Goal: Task Accomplishment & Management: Use online tool/utility

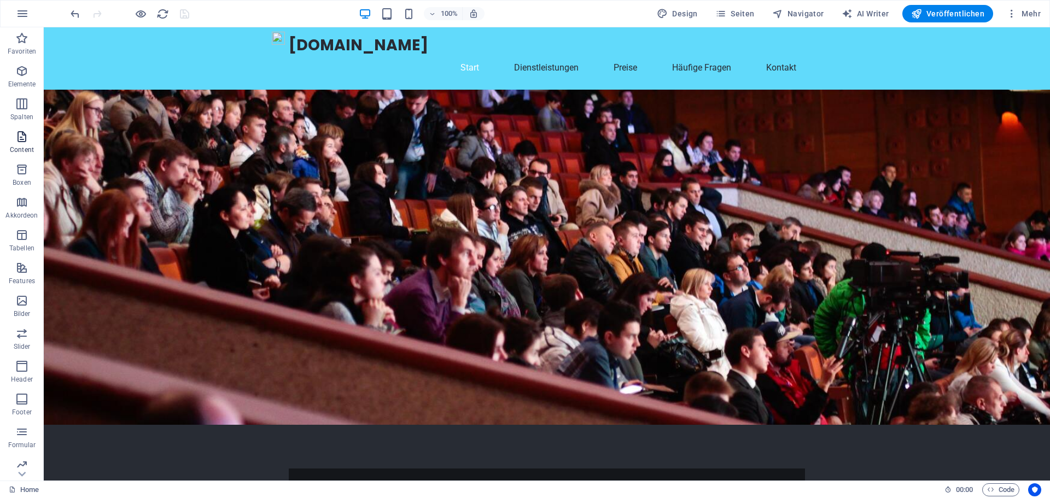
click at [24, 143] on icon "button" at bounding box center [21, 136] width 13 height 13
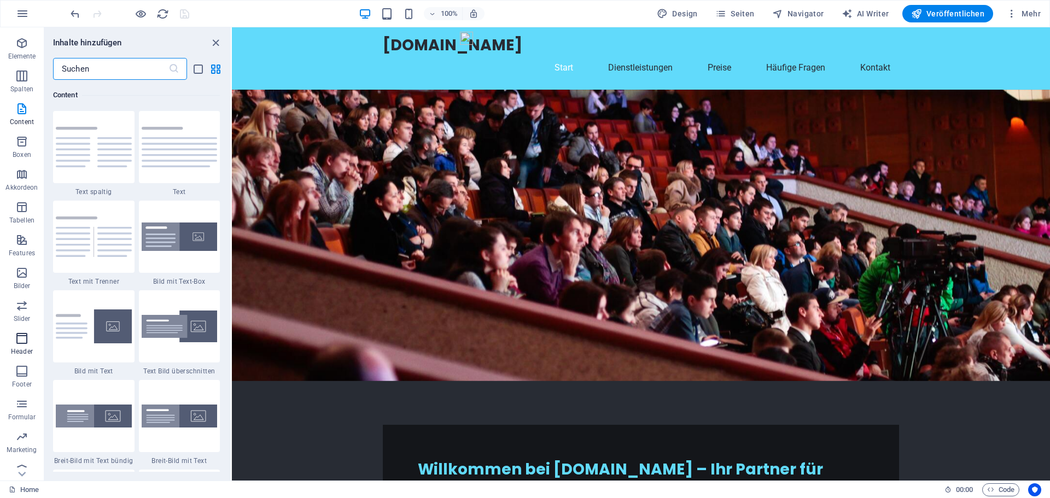
scroll to position [39, 0]
click at [20, 296] on icon "button" at bounding box center [21, 294] width 13 height 13
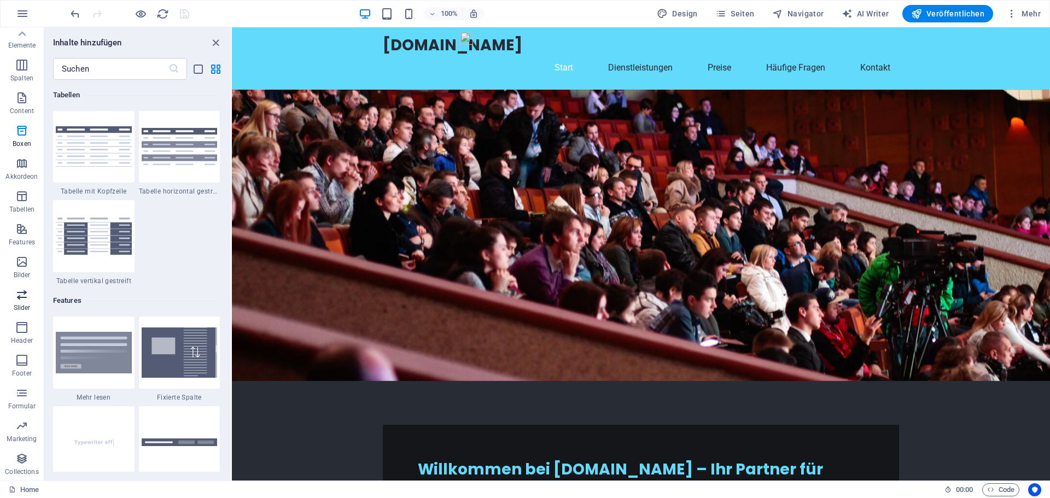
scroll to position [6198, 0]
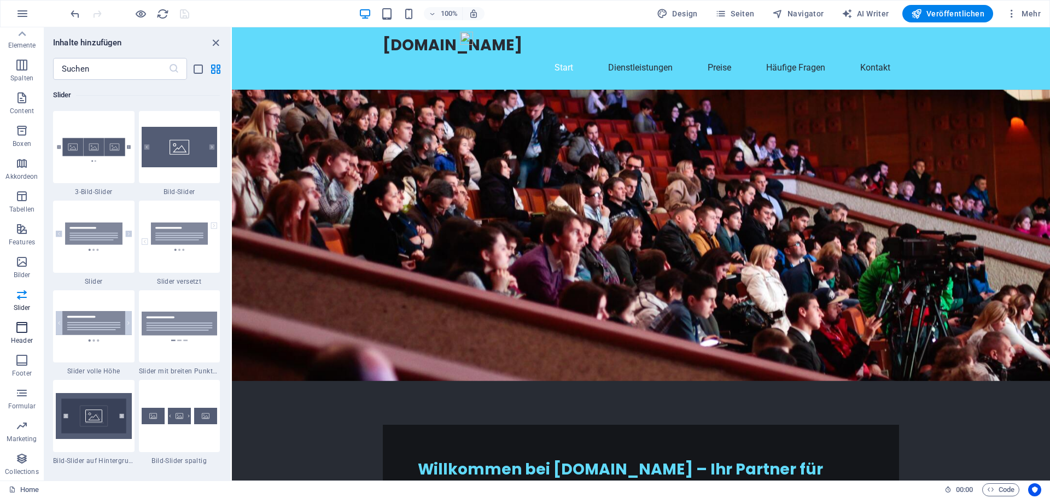
click at [21, 329] on icon "button" at bounding box center [21, 327] width 13 height 13
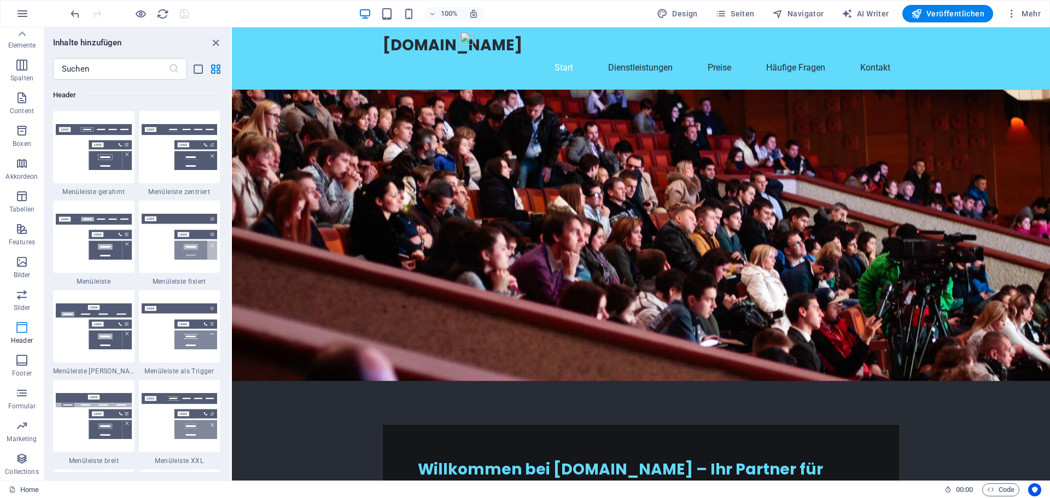
scroll to position [6583, 0]
click at [289, 37] on icon at bounding box center [291, 33] width 6 height 11
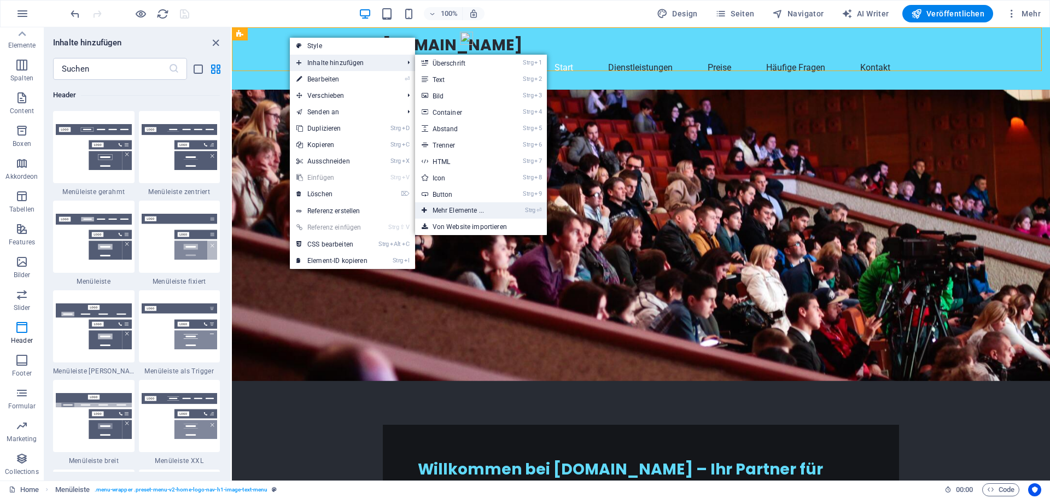
click at [471, 208] on link "Strg ⏎ Mehr Elemente ..." at bounding box center [460, 210] width 91 height 16
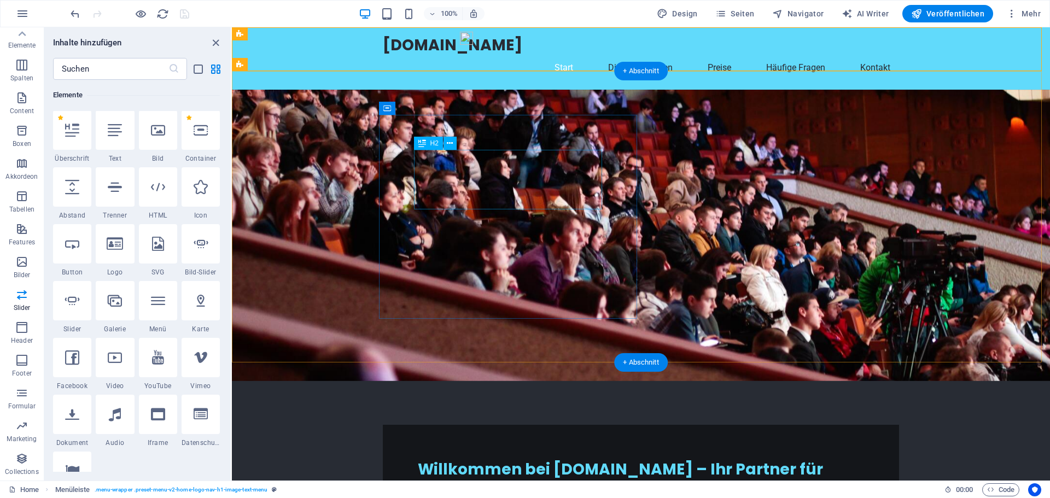
scroll to position [116, 0]
click at [110, 250] on icon at bounding box center [115, 244] width 16 height 14
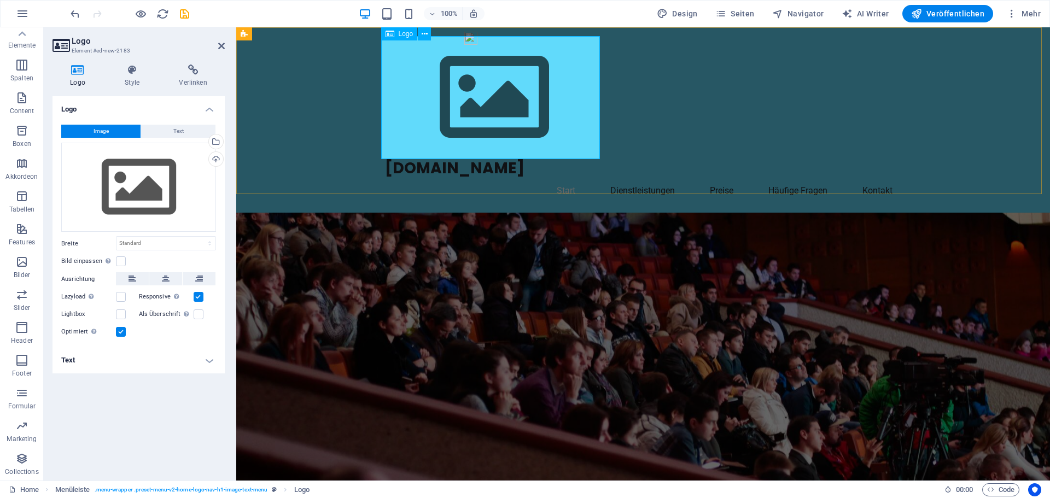
click at [479, 83] on div at bounding box center [643, 97] width 516 height 123
click at [192, 81] on h4 "Verlinken" at bounding box center [192, 76] width 63 height 23
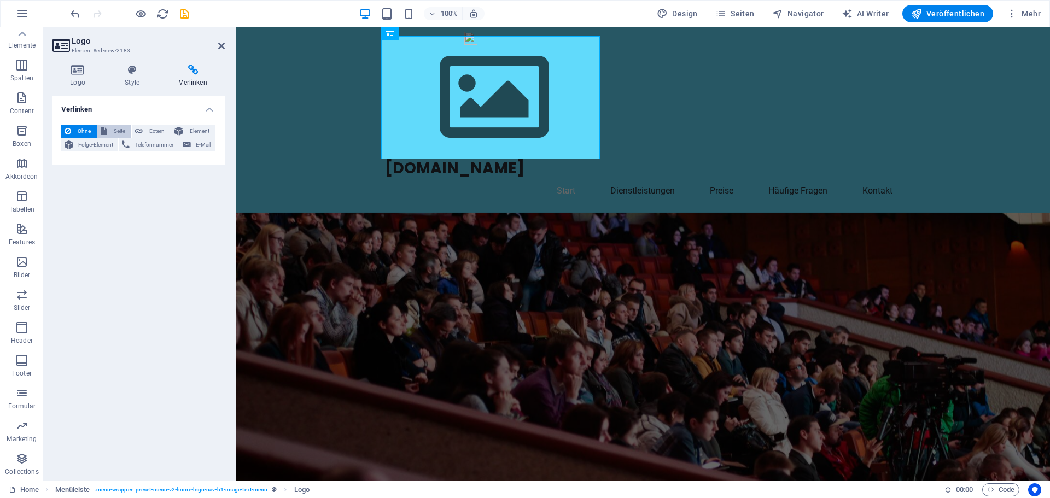
click at [116, 130] on span "Seite" at bounding box center [118, 131] width 17 height 13
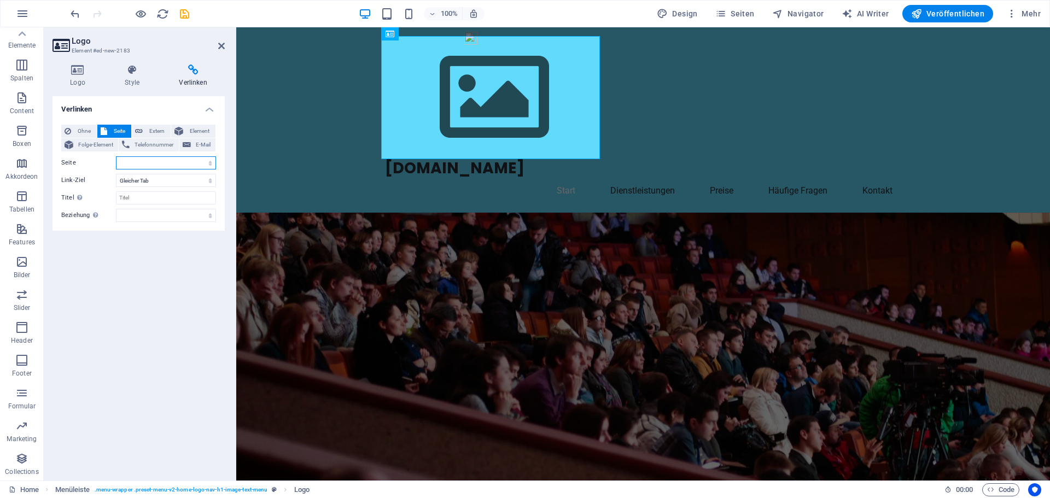
click at [133, 157] on select "Home Subpage Legal Notice Privacy" at bounding box center [166, 162] width 100 height 13
select select "0"
click at [116, 156] on select "Home Subpage Legal Notice Privacy" at bounding box center [166, 162] width 100 height 13
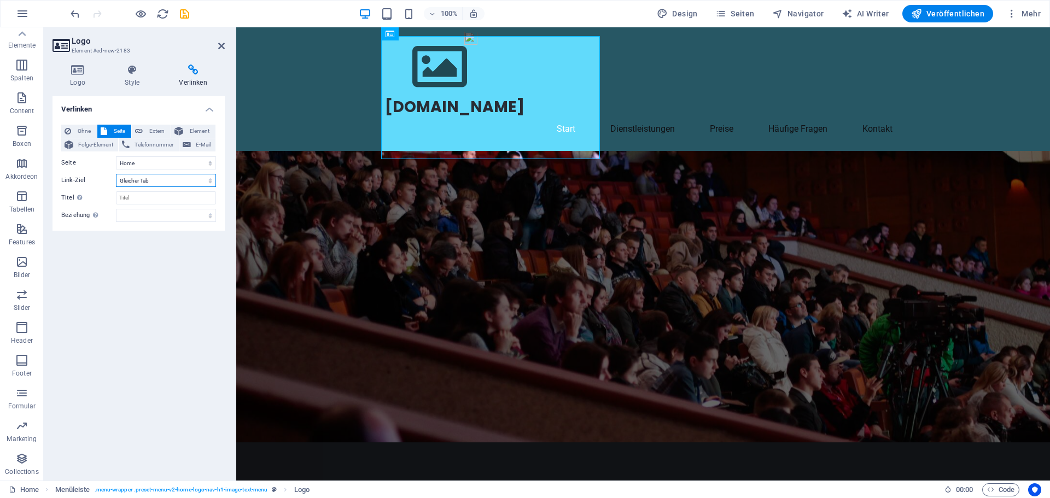
click at [159, 182] on select "Neuer Tab Gleicher Tab Overlay" at bounding box center [166, 180] width 100 height 13
click at [164, 198] on input "Titel Zusätzliche Linkbeschreibung, sollte nicht mit dem Linktext identisch sei…" at bounding box center [166, 197] width 100 height 13
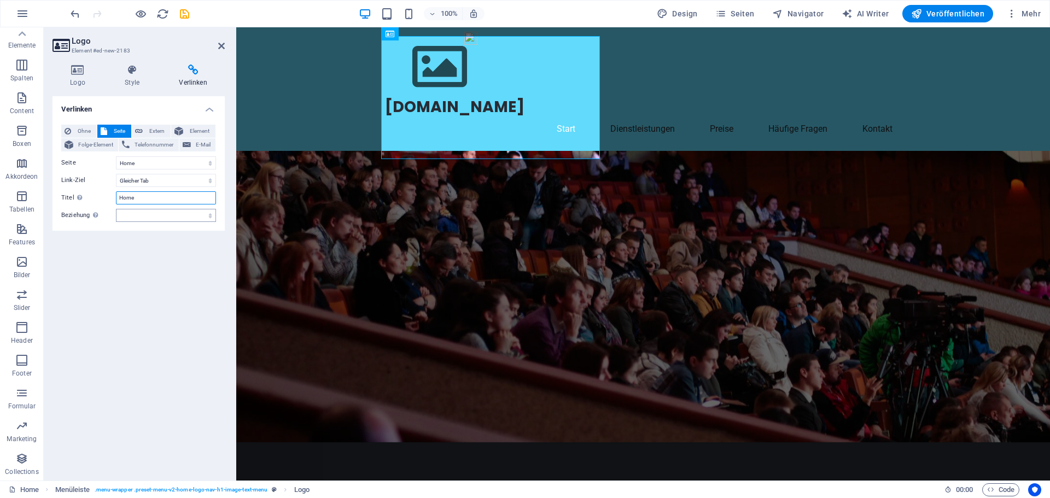
type input "Home"
click at [161, 217] on select "alternate author bookmark external help license next nofollow noreferrer noopen…" at bounding box center [166, 215] width 100 height 13
select select "bookmark"
click at [116, 209] on select "alternate author bookmark external help license next nofollow noreferrer noopen…" at bounding box center [166, 215] width 100 height 13
click at [136, 74] on icon at bounding box center [132, 70] width 50 height 11
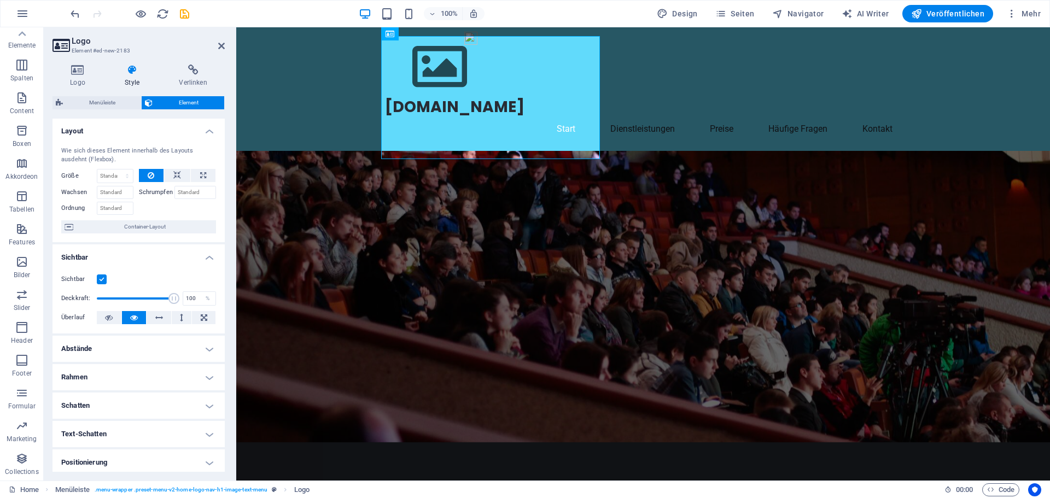
scroll to position [0, 0]
click at [480, 93] on div at bounding box center [643, 67] width 516 height 62
click at [479, 97] on div at bounding box center [643, 67] width 516 height 62
click at [73, 68] on icon at bounding box center [77, 70] width 50 height 11
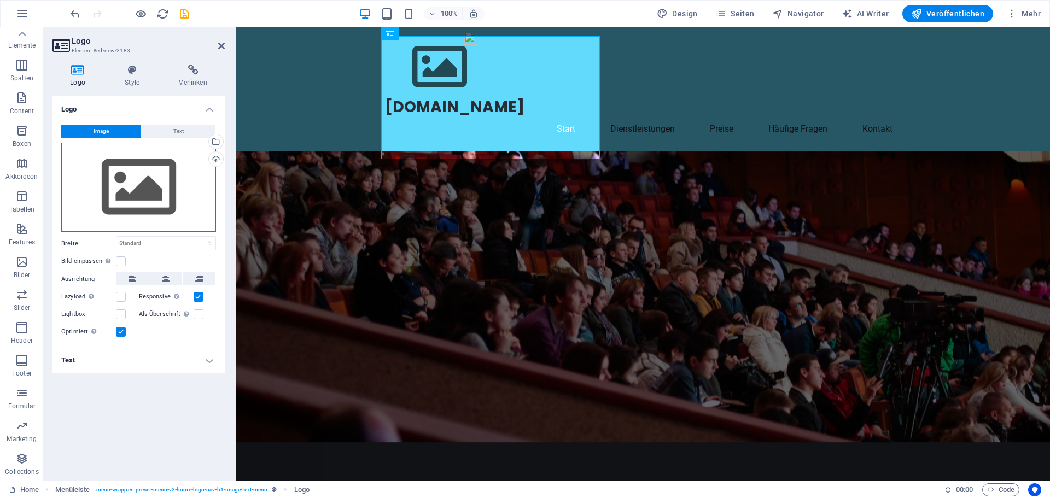
click at [131, 183] on div "Ziehe Dateien zum Hochladen hierher oder klicke hier, um aus Dateien oder koste…" at bounding box center [138, 188] width 155 height 90
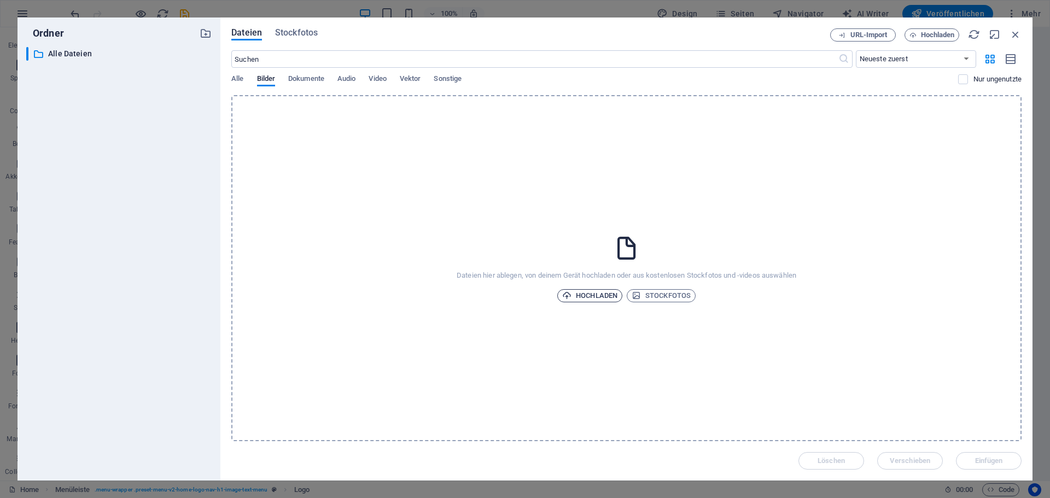
click at [590, 294] on span "Hochladen" at bounding box center [589, 295] width 55 height 13
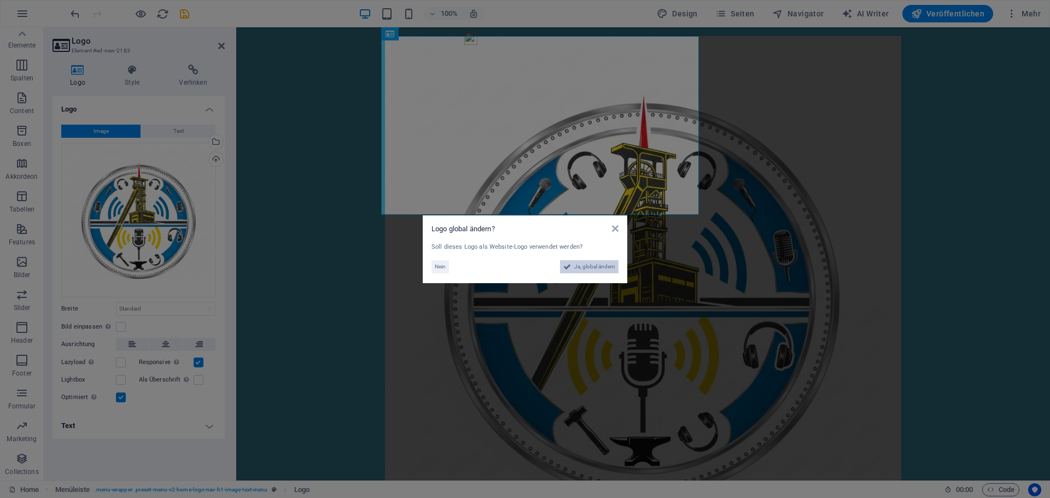
click at [595, 265] on span "Ja, global ändern" at bounding box center [594, 266] width 41 height 13
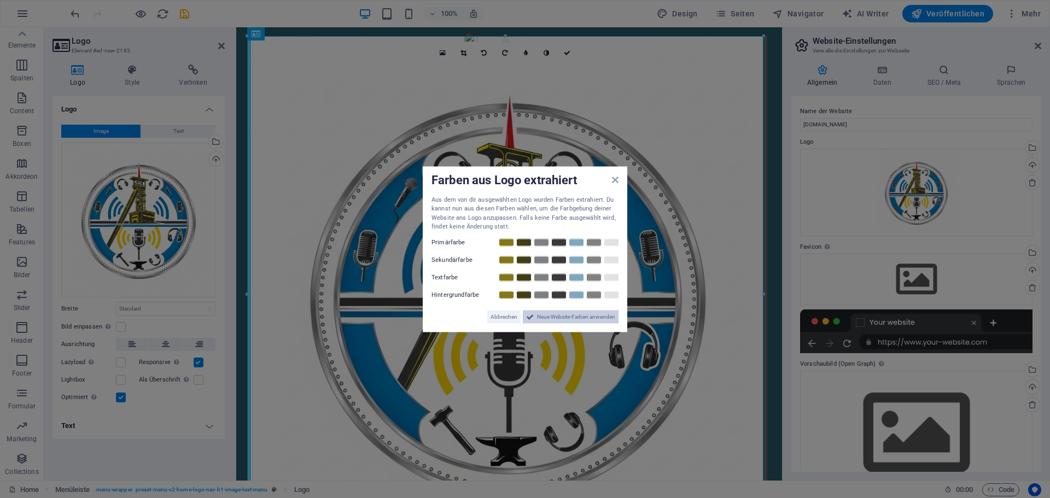
click at [569, 317] on span "Neue Website-Farben anwenden" at bounding box center [576, 316] width 78 height 13
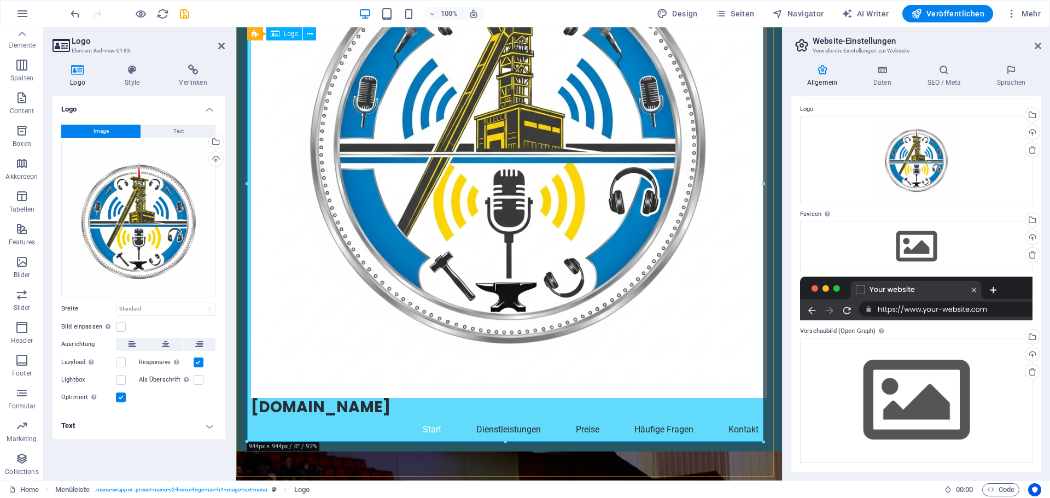
scroll to position [109, 0]
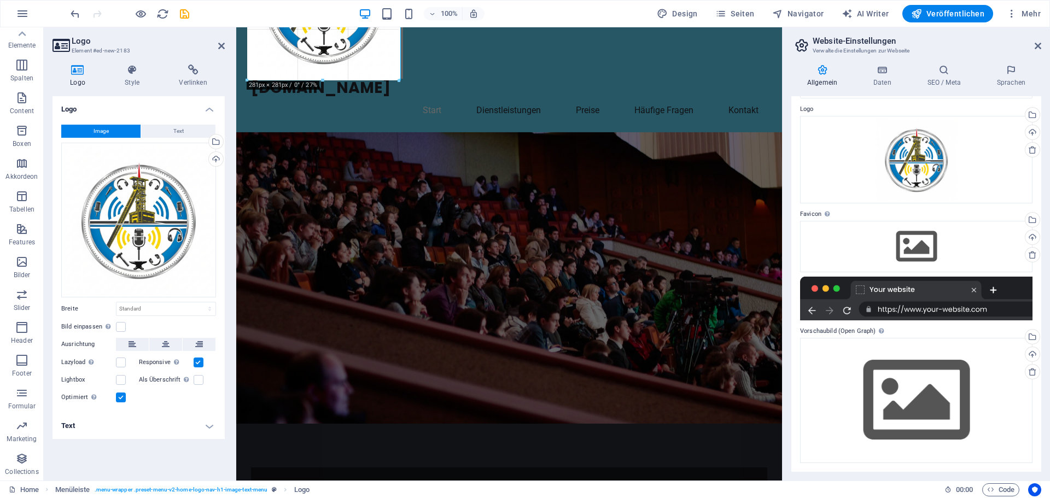
drag, startPoint x: 763, startPoint y: 443, endPoint x: 322, endPoint y: 79, distance: 572.0
type input "278"
select select "px"
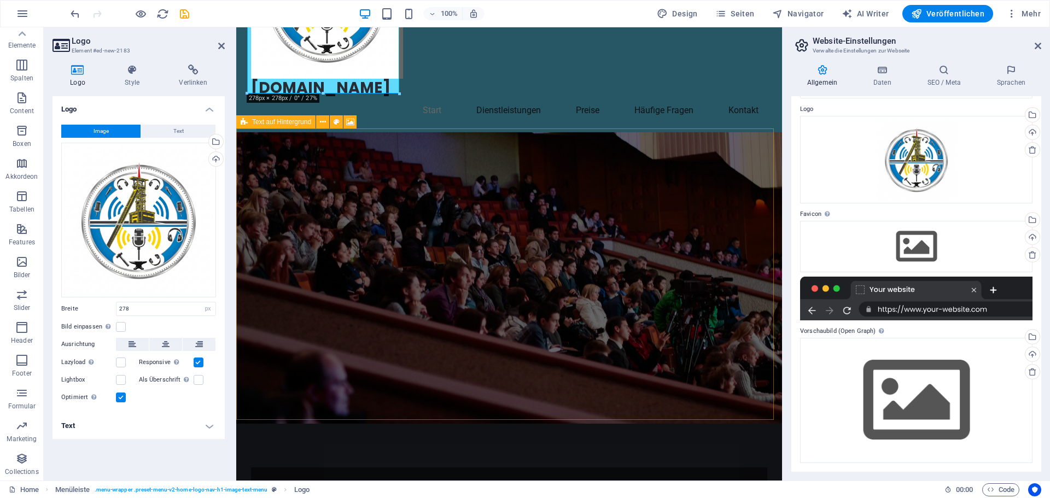
scroll to position [0, 0]
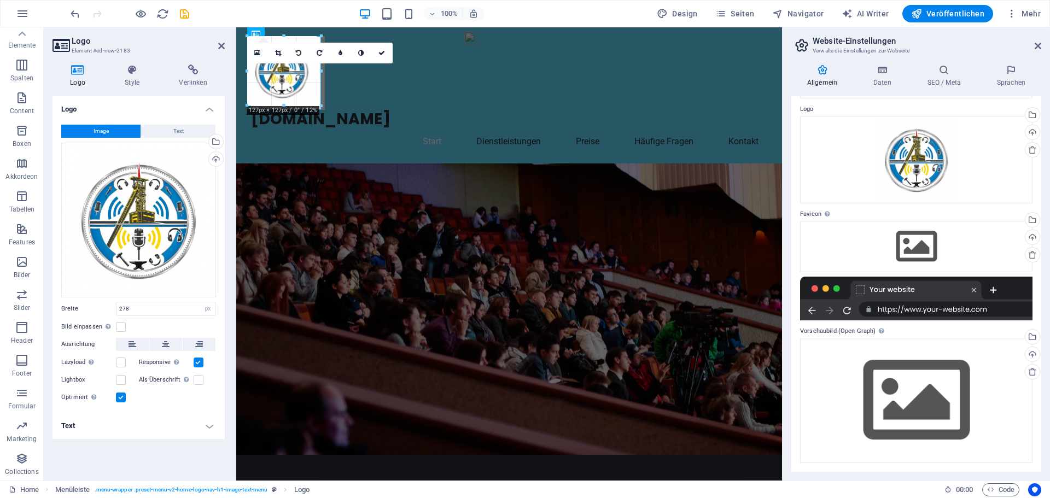
drag, startPoint x: 398, startPoint y: 188, endPoint x: 318, endPoint y: 109, distance: 112.1
type input "135"
click at [356, 108] on div "radio-pottfm.de Start Dienstleistungen Preise Häufige Fragen Kontakt" at bounding box center [509, 95] width 546 height 136
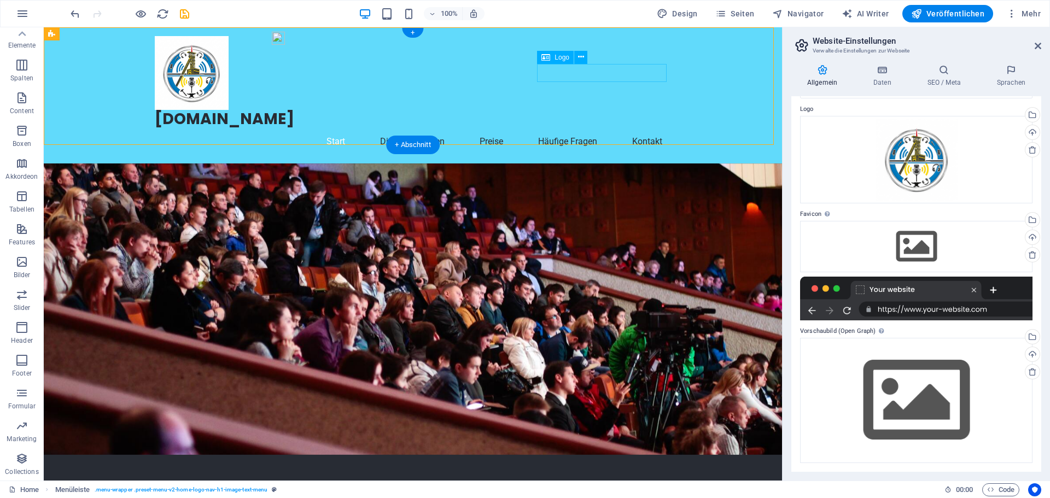
click at [583, 110] on div "[DOMAIN_NAME]" at bounding box center [413, 119] width 516 height 19
click at [561, 110] on div "[DOMAIN_NAME]" at bounding box center [413, 119] width 516 height 19
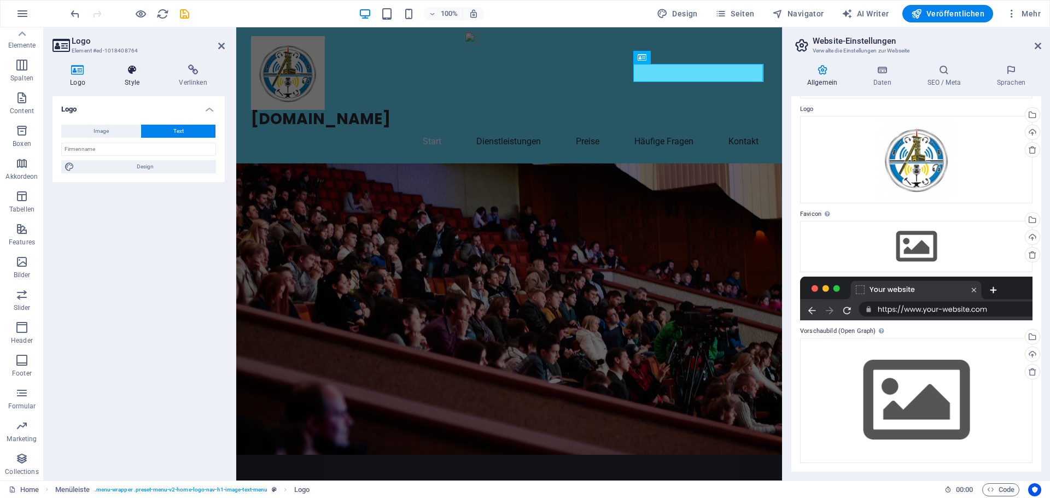
click at [137, 80] on h4 "Style" at bounding box center [134, 76] width 54 height 23
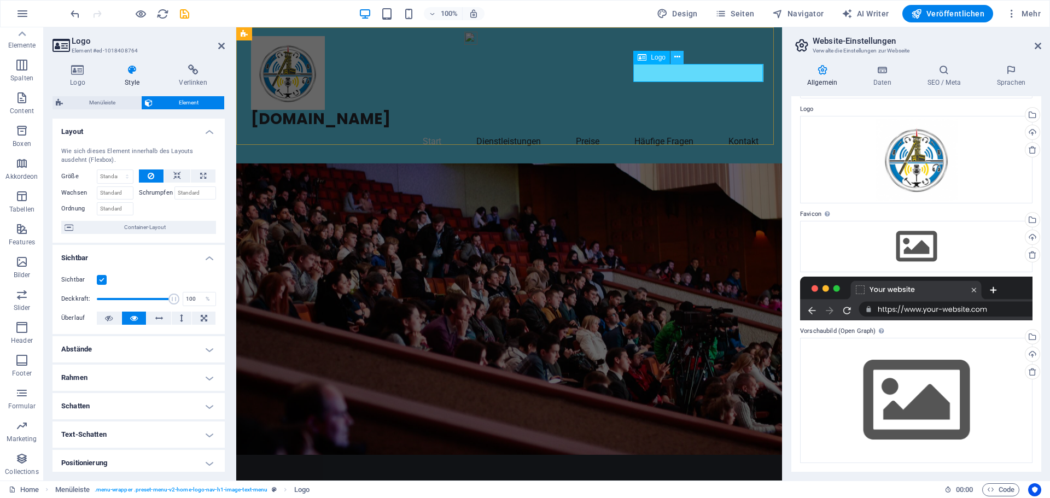
click at [679, 58] on icon at bounding box center [677, 56] width 6 height 11
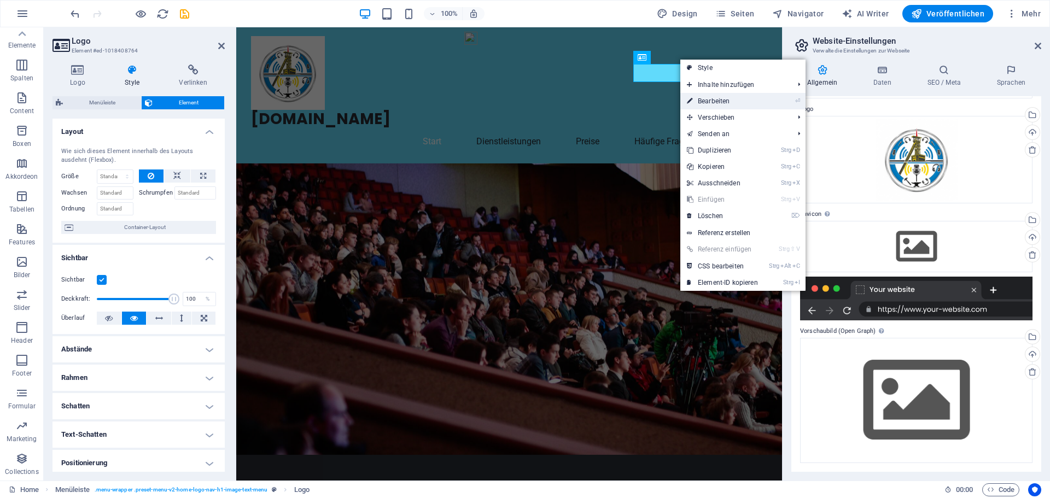
click at [728, 98] on link "⏎ Bearbeiten" at bounding box center [722, 101] width 84 height 16
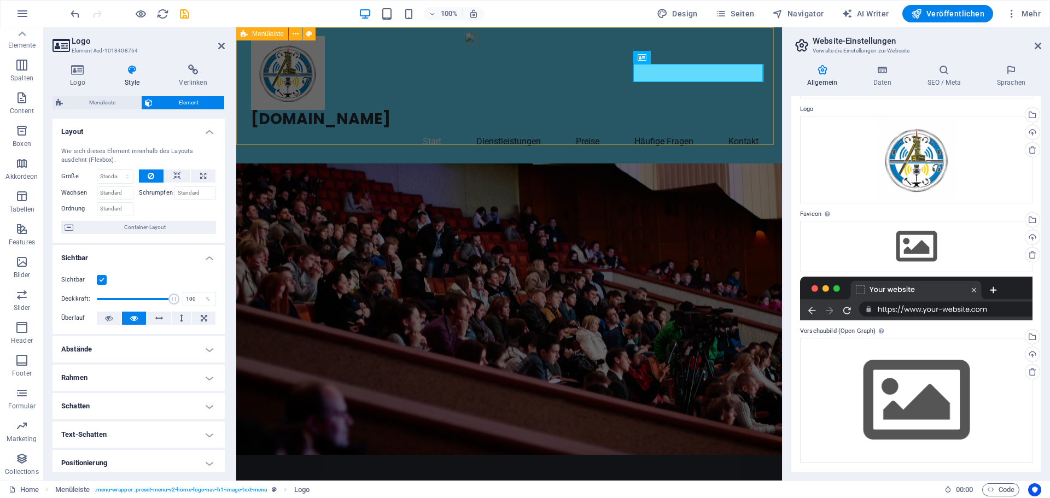
click at [606, 74] on div "radio-pottfm.de Start Dienstleistungen Preise Häufige Fragen Kontakt" at bounding box center [509, 95] width 546 height 136
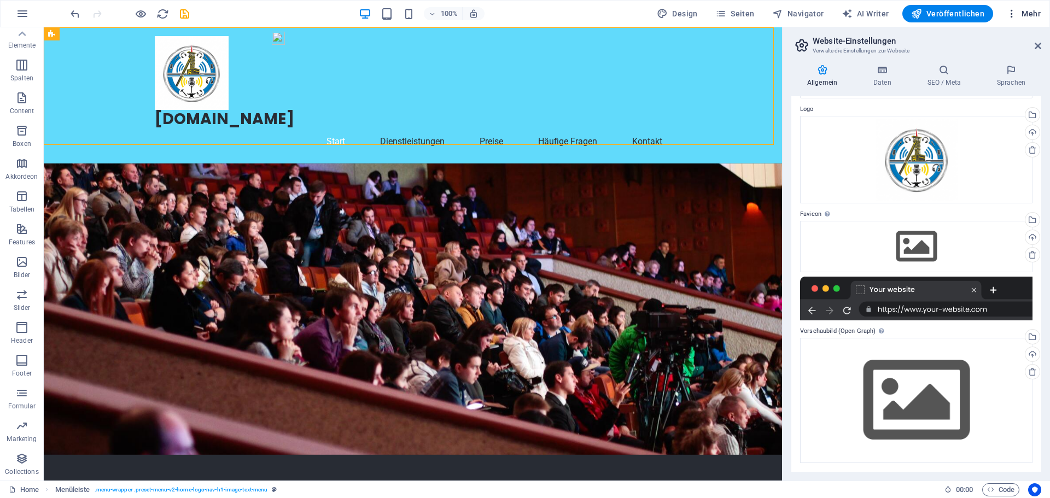
click at [1027, 8] on span "Mehr" at bounding box center [1023, 13] width 34 height 11
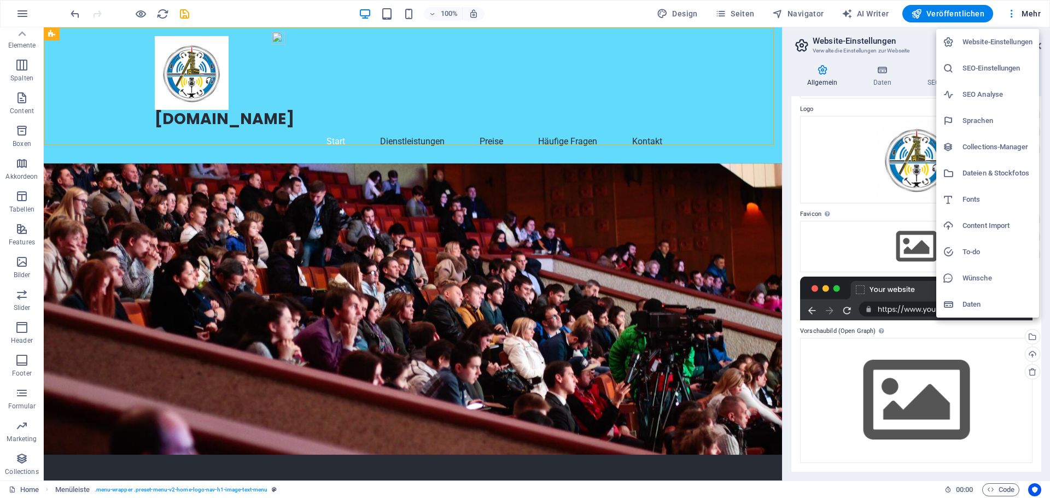
checkbox input "false"
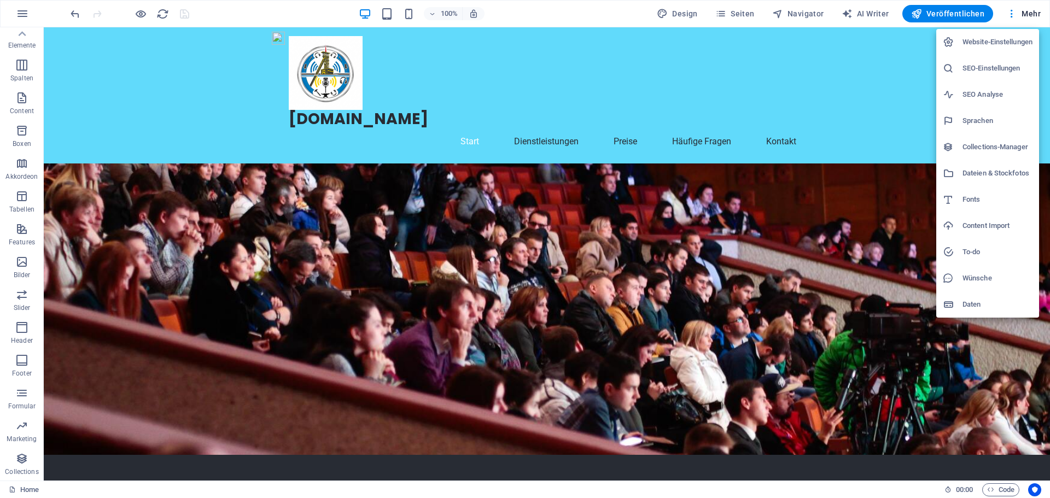
click at [331, 85] on div at bounding box center [525, 249] width 1050 height 498
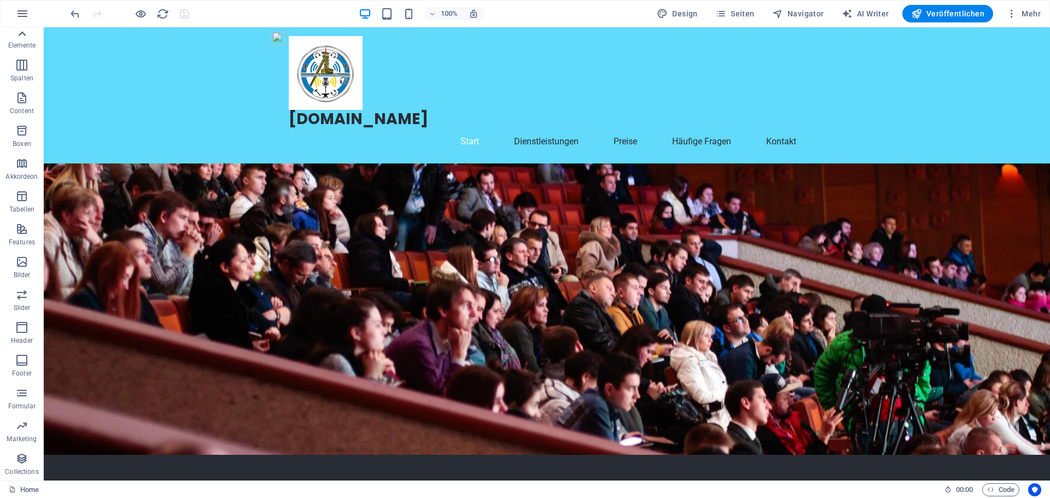
click at [22, 35] on icon at bounding box center [21, 33] width 15 height 15
click at [20, 68] on icon "button" at bounding box center [21, 71] width 13 height 13
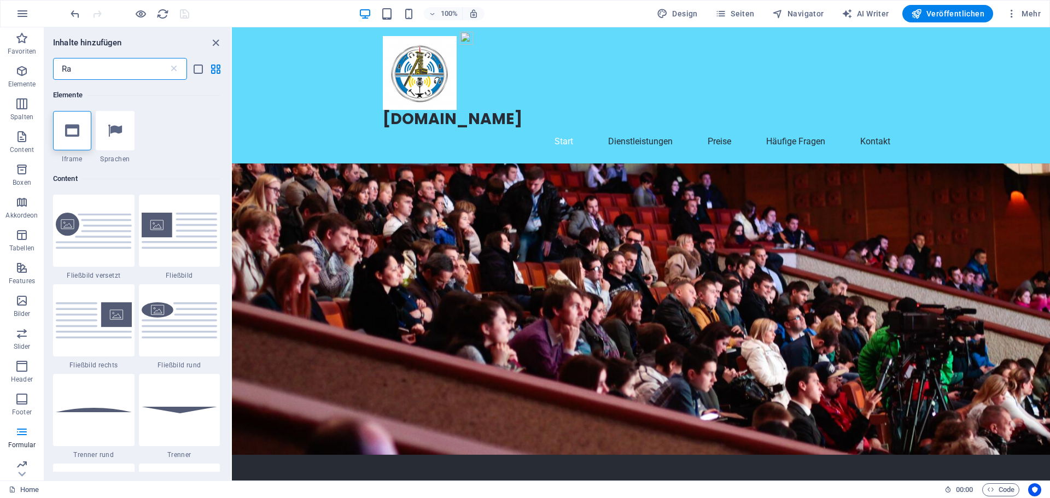
type input "R"
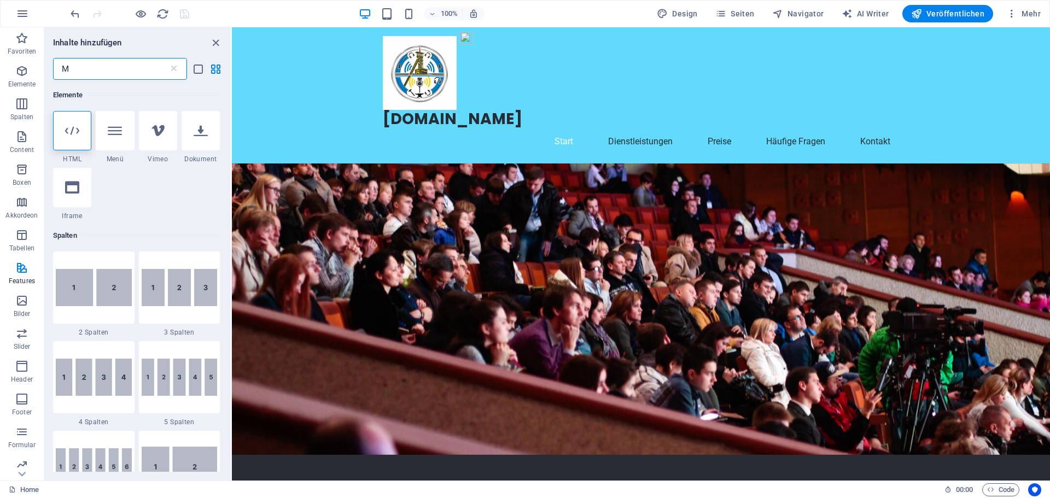
type input "M"
click at [306, 83] on div "radio-pottfm.de Start Dienstleistungen Preise Häufige Fragen Kontakt" at bounding box center [641, 95] width 818 height 136
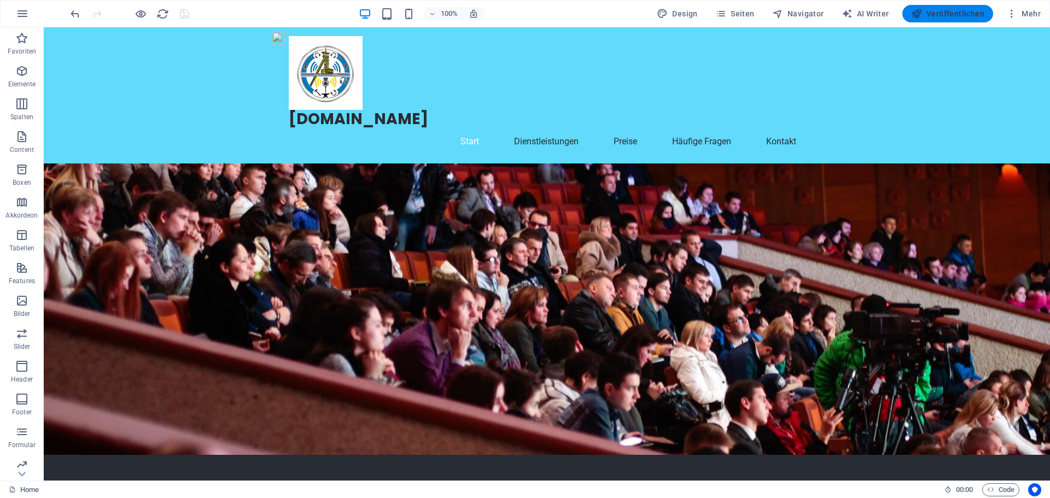
click at [950, 11] on span "Veröffentlichen" at bounding box center [947, 13] width 73 height 11
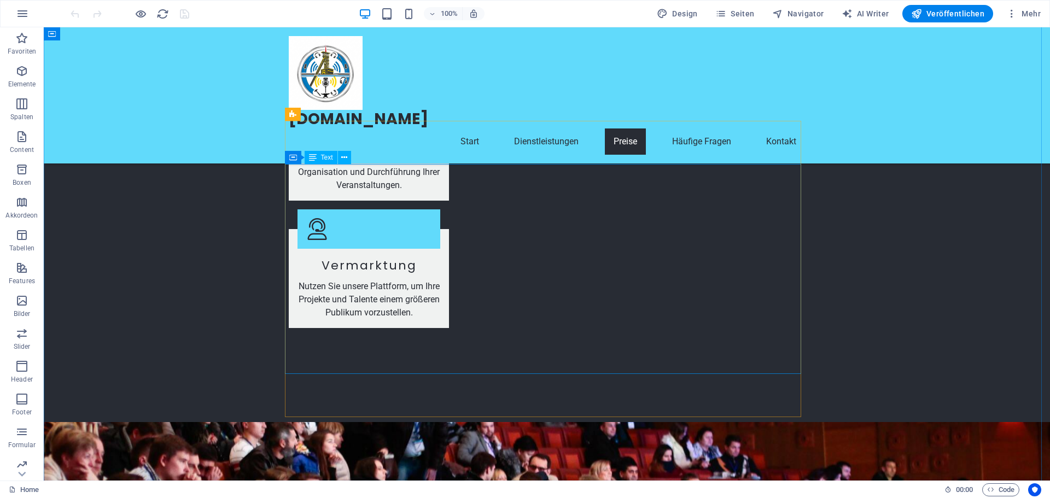
scroll to position [1804, 0]
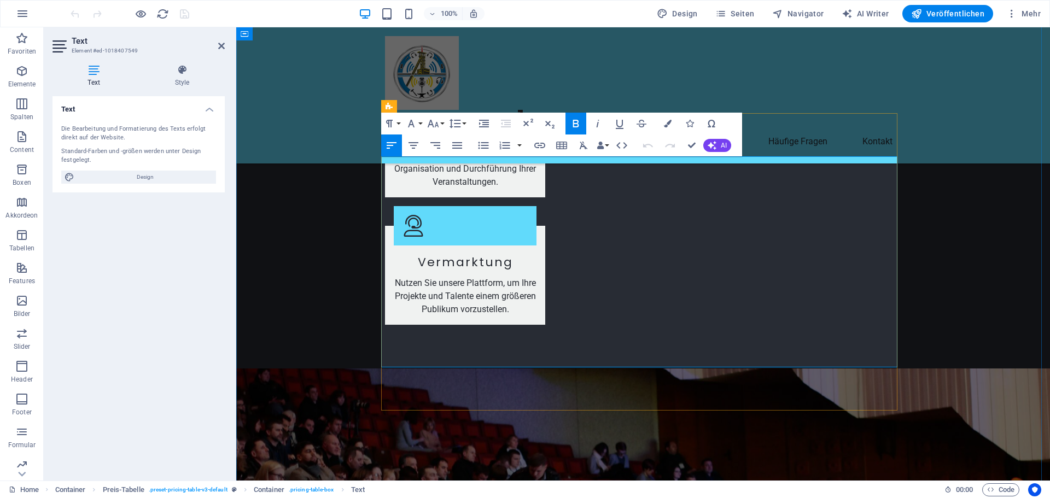
drag, startPoint x: 552, startPoint y: 285, endPoint x: 385, endPoint y: 270, distance: 167.0
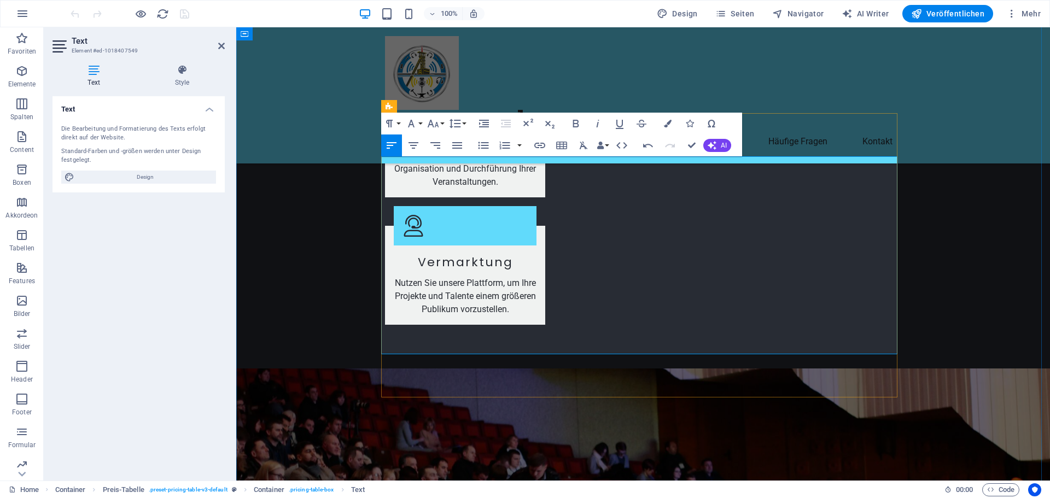
drag, startPoint x: 548, startPoint y: 308, endPoint x: 385, endPoint y: 298, distance: 163.2
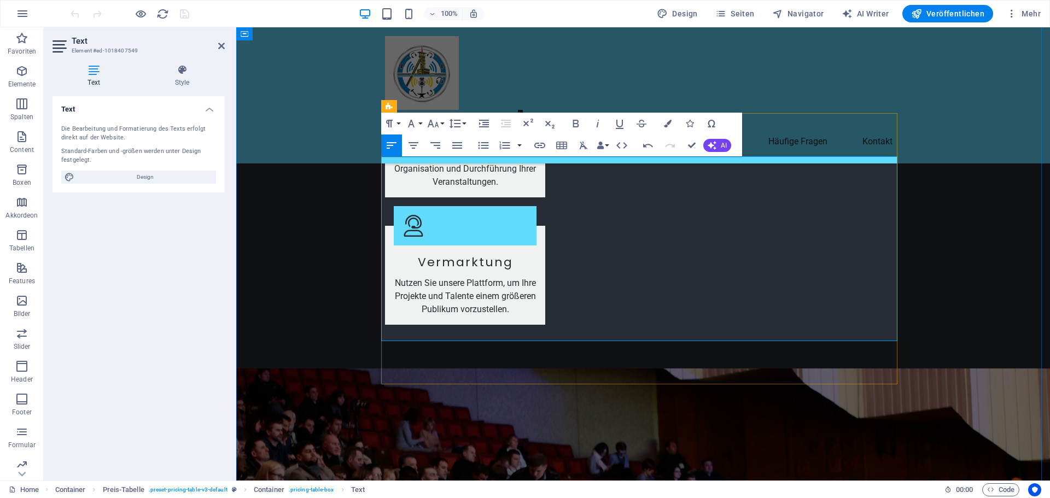
drag, startPoint x: 435, startPoint y: 272, endPoint x: 364, endPoint y: 273, distance: 70.5
drag, startPoint x: 441, startPoint y: 275, endPoint x: 388, endPoint y: 268, distance: 54.0
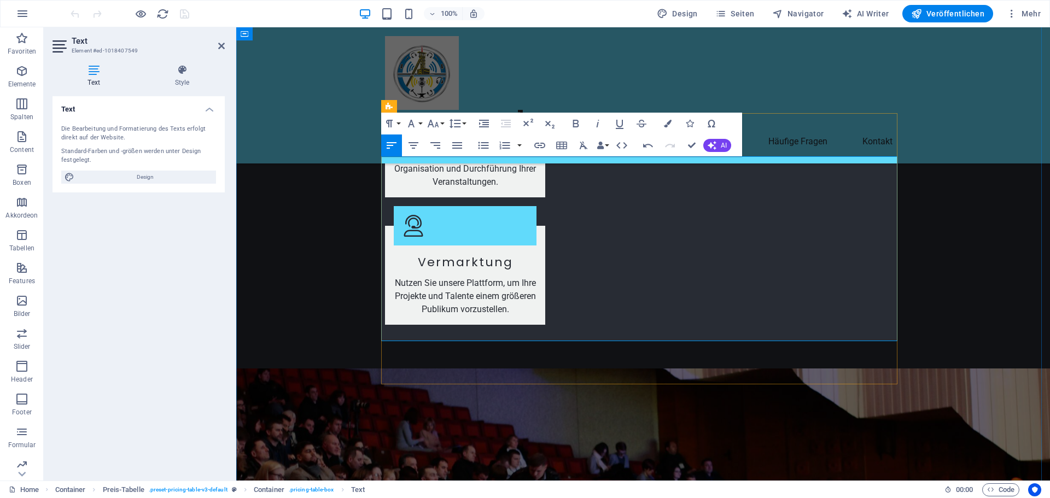
drag, startPoint x: 464, startPoint y: 270, endPoint x: 385, endPoint y: 272, distance: 79.3
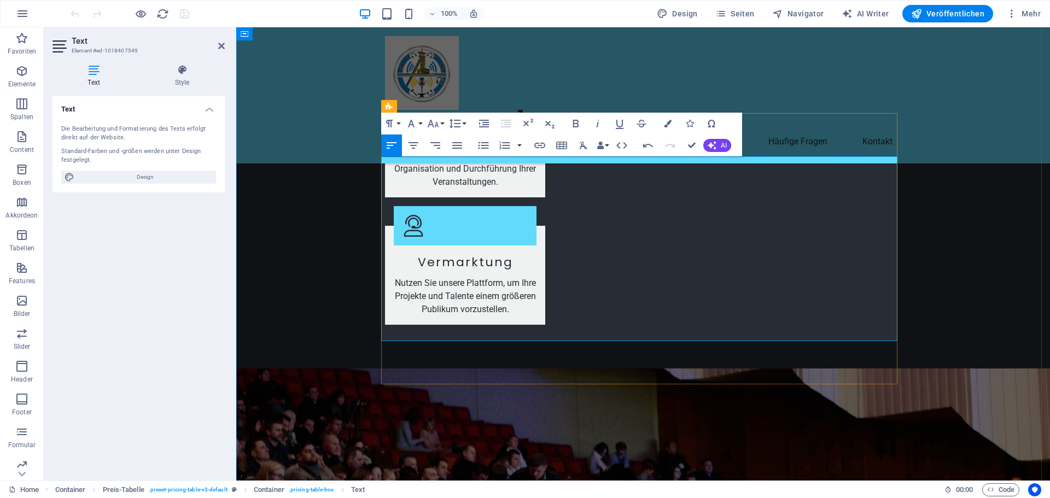
drag, startPoint x: 546, startPoint y: 329, endPoint x: 385, endPoint y: 323, distance: 160.8
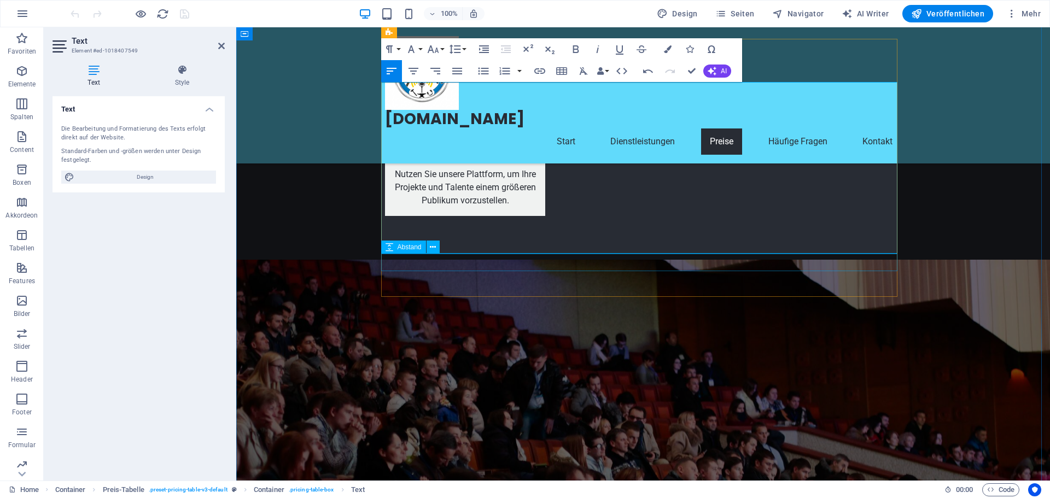
scroll to position [1859, 0]
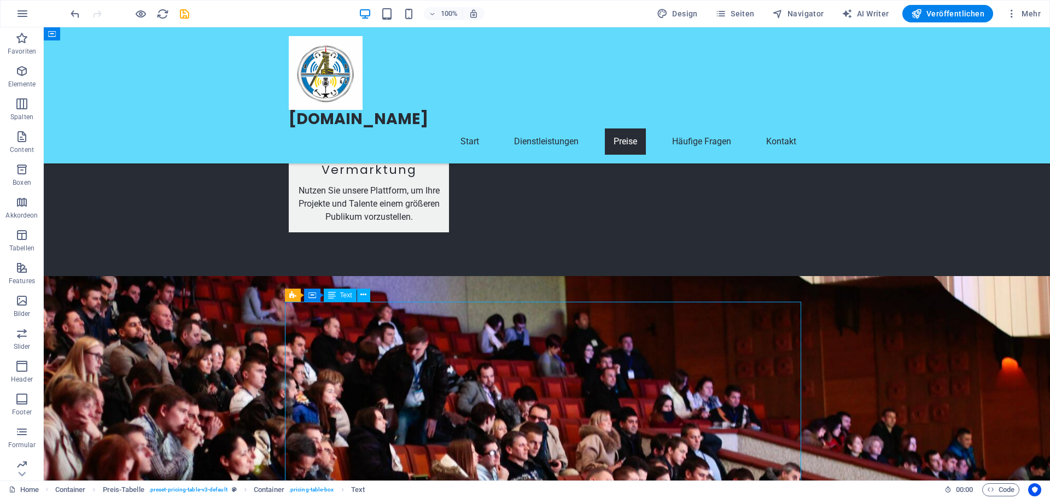
scroll to position [1913, 0]
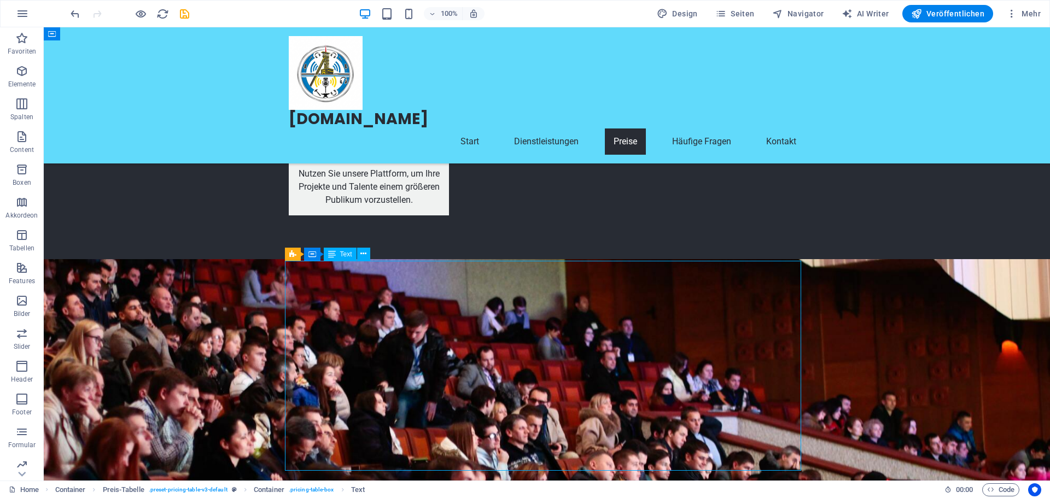
drag, startPoint x: 432, startPoint y: 285, endPoint x: 239, endPoint y: 284, distance: 192.4
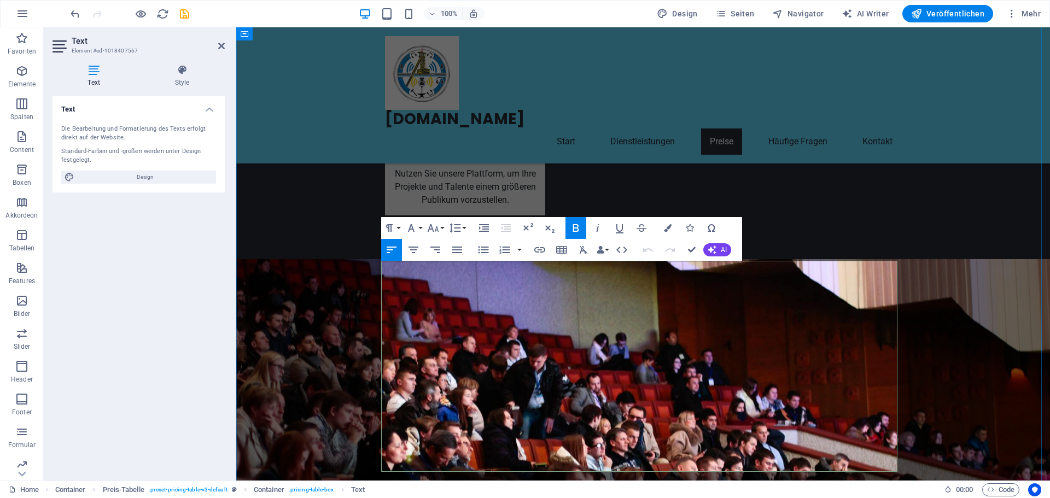
drag, startPoint x: 542, startPoint y: 286, endPoint x: 387, endPoint y: 277, distance: 155.5
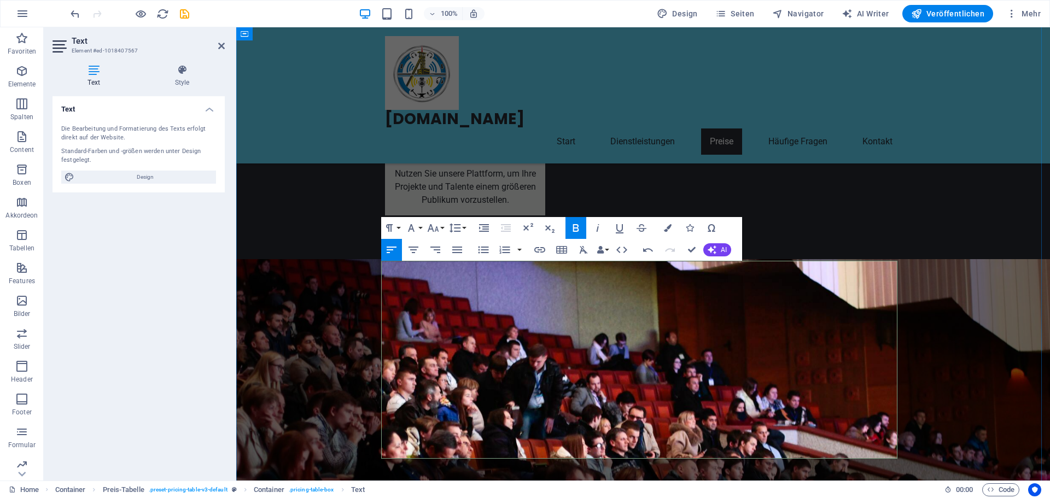
drag, startPoint x: 546, startPoint y: 305, endPoint x: 376, endPoint y: 289, distance: 170.8
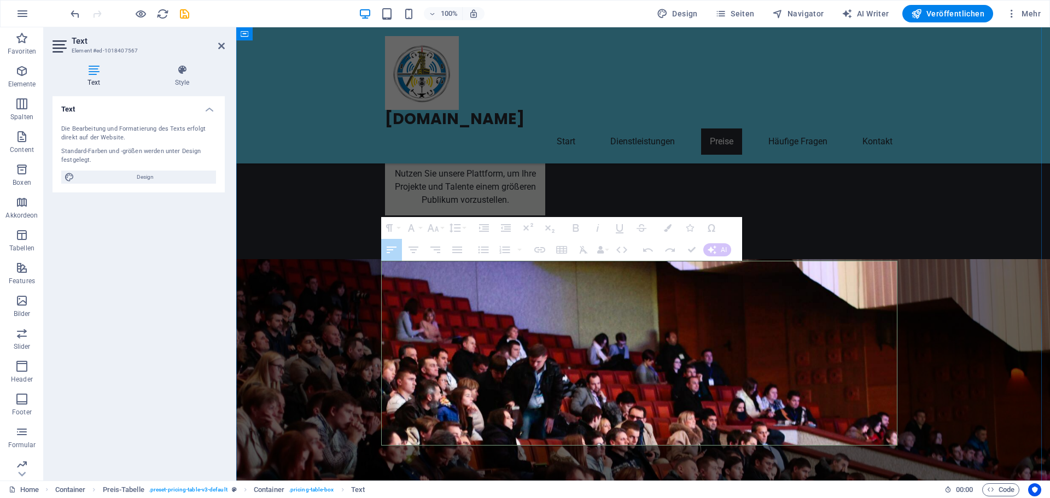
drag, startPoint x: 547, startPoint y: 332, endPoint x: 388, endPoint y: 325, distance: 159.2
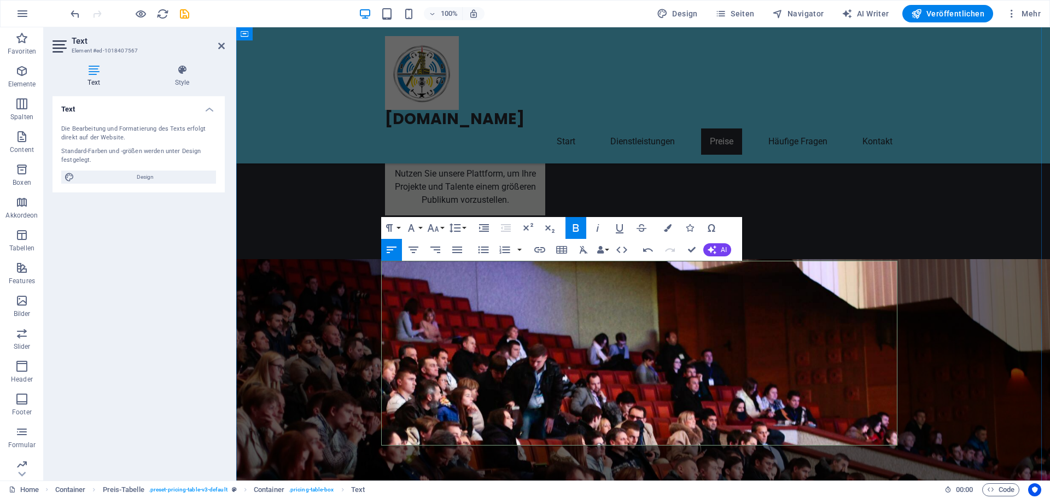
drag, startPoint x: 547, startPoint y: 331, endPoint x: 385, endPoint y: 318, distance: 161.8
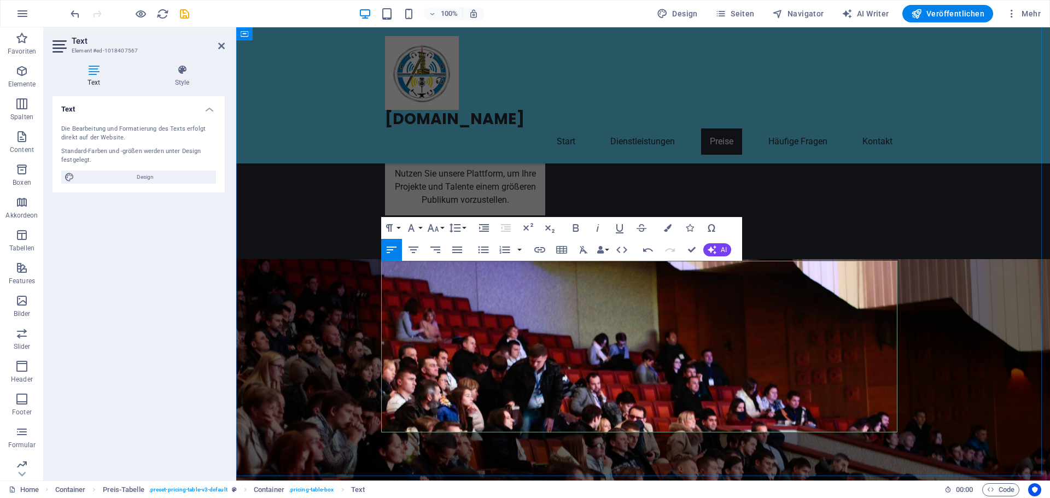
drag, startPoint x: 545, startPoint y: 350, endPoint x: 383, endPoint y: 341, distance: 162.1
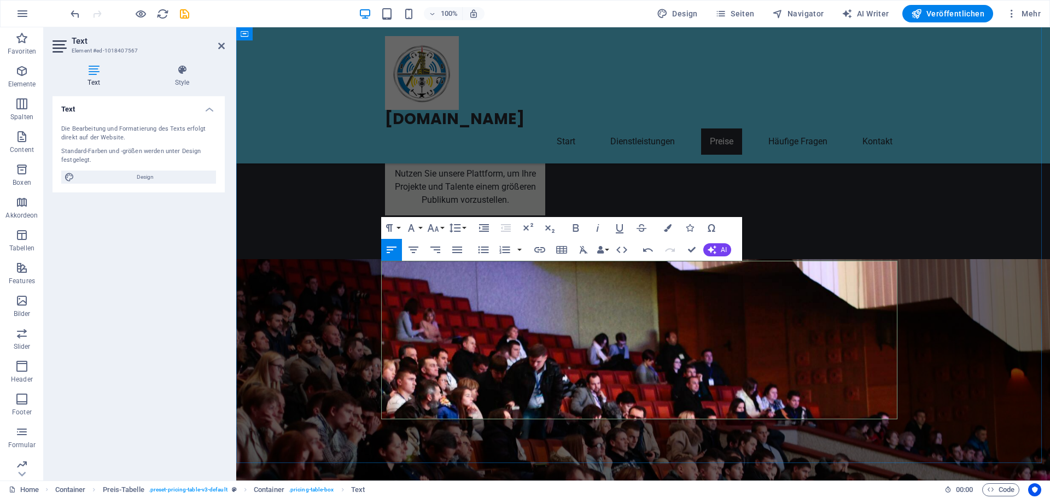
drag, startPoint x: 549, startPoint y: 372, endPoint x: 383, endPoint y: 362, distance: 165.9
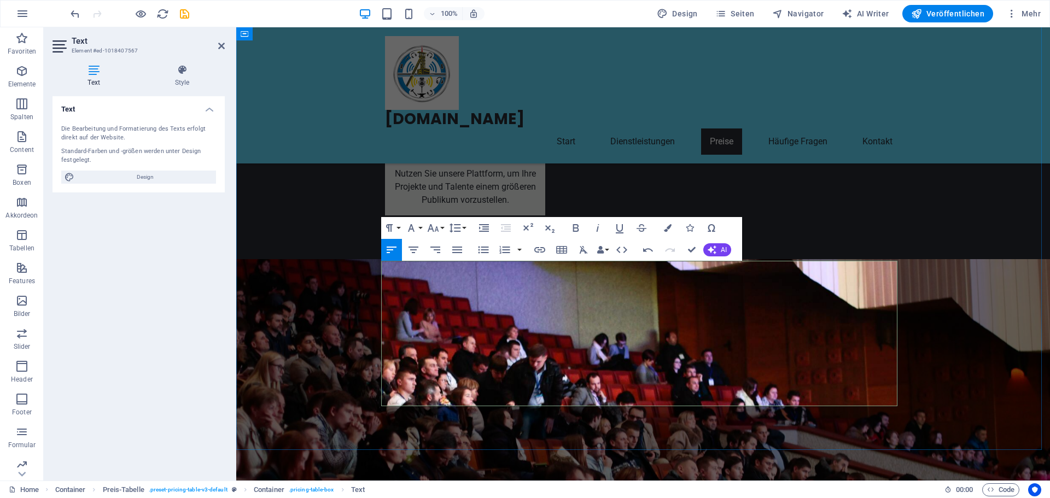
scroll to position [1968, 0]
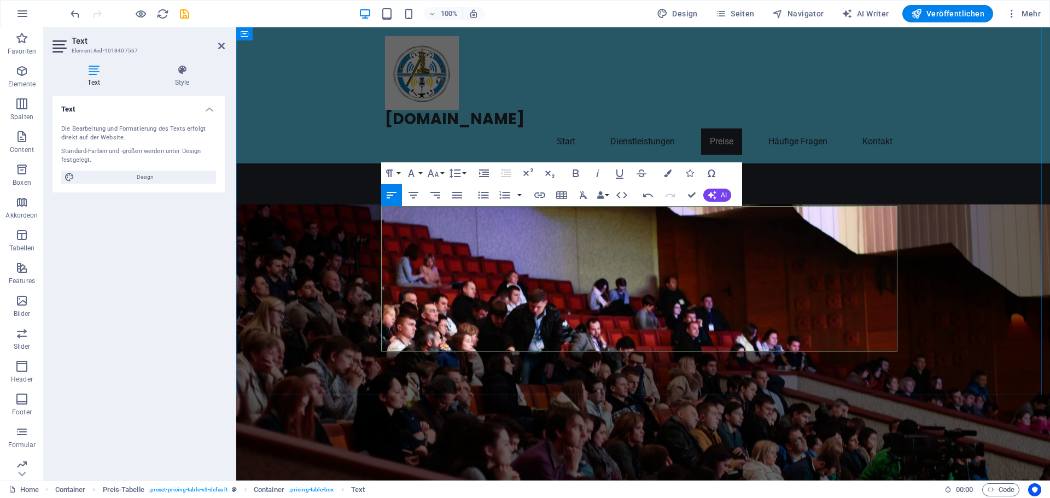
drag, startPoint x: 546, startPoint y: 340, endPoint x: 385, endPoint y: 331, distance: 161.0
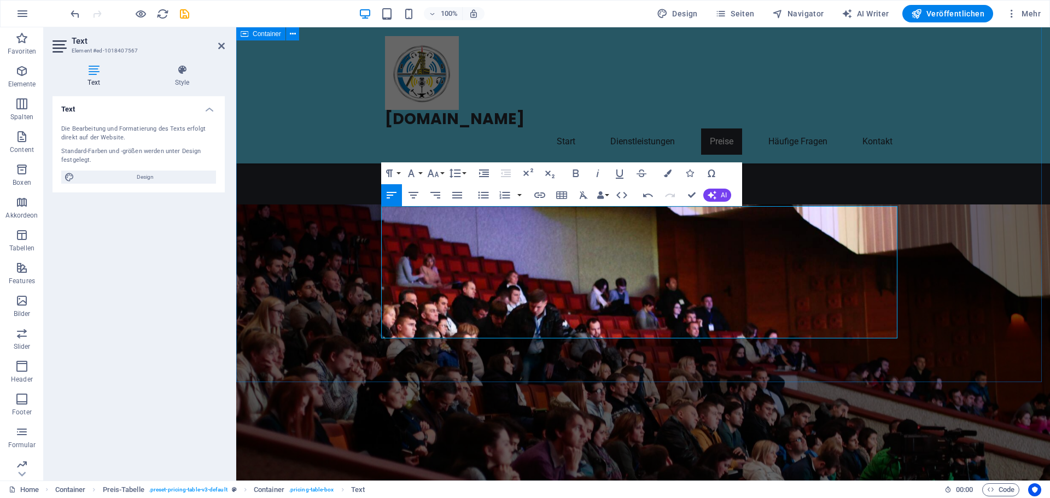
drag, startPoint x: 380, startPoint y: 401, endPoint x: 574, endPoint y: 401, distance: 194.1
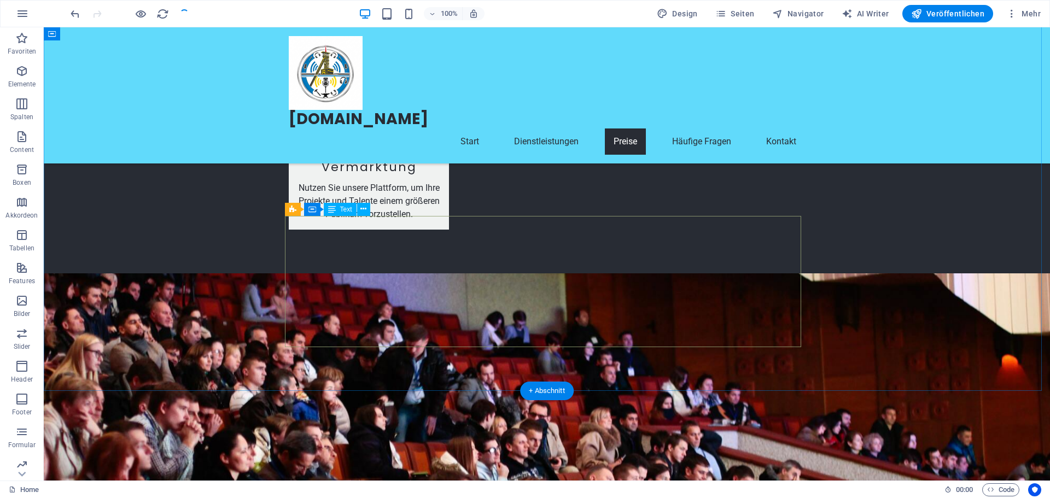
scroll to position [1749, 0]
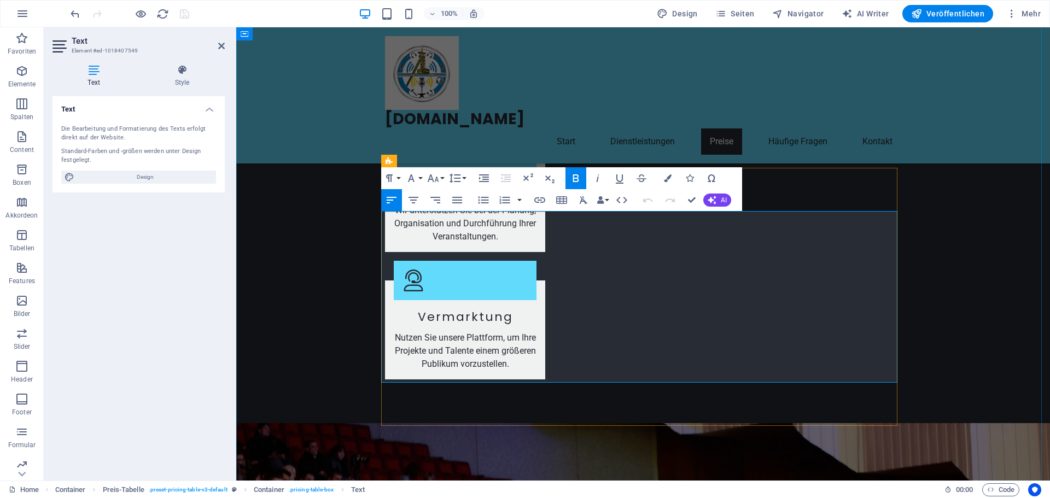
drag, startPoint x: 434, startPoint y: 349, endPoint x: 388, endPoint y: 350, distance: 45.4
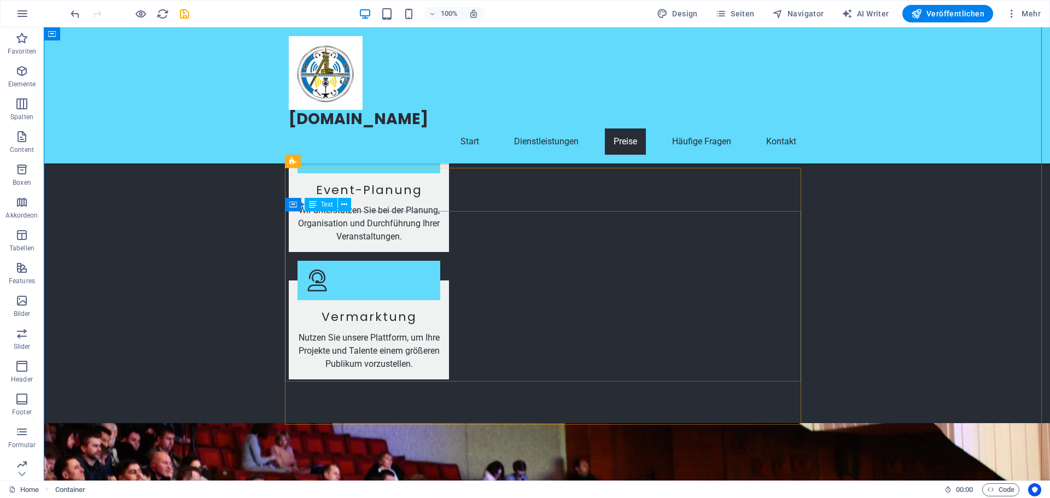
checkbox input "false"
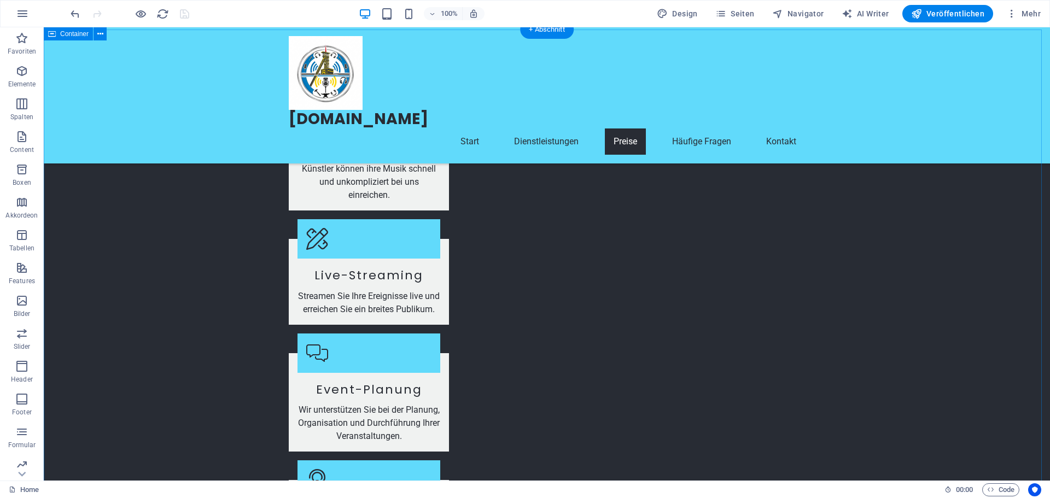
scroll to position [1531, 0]
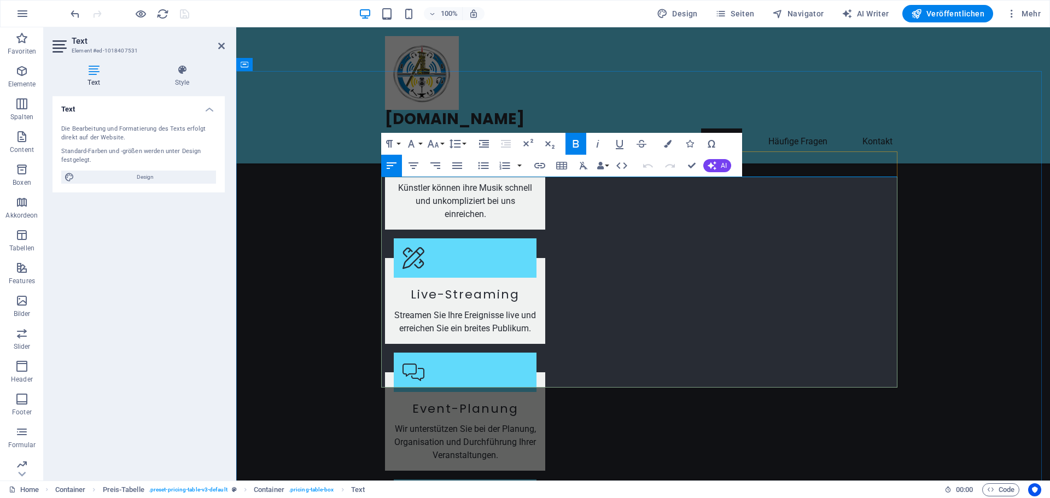
drag, startPoint x: 859, startPoint y: 332, endPoint x: 887, endPoint y: 333, distance: 27.9
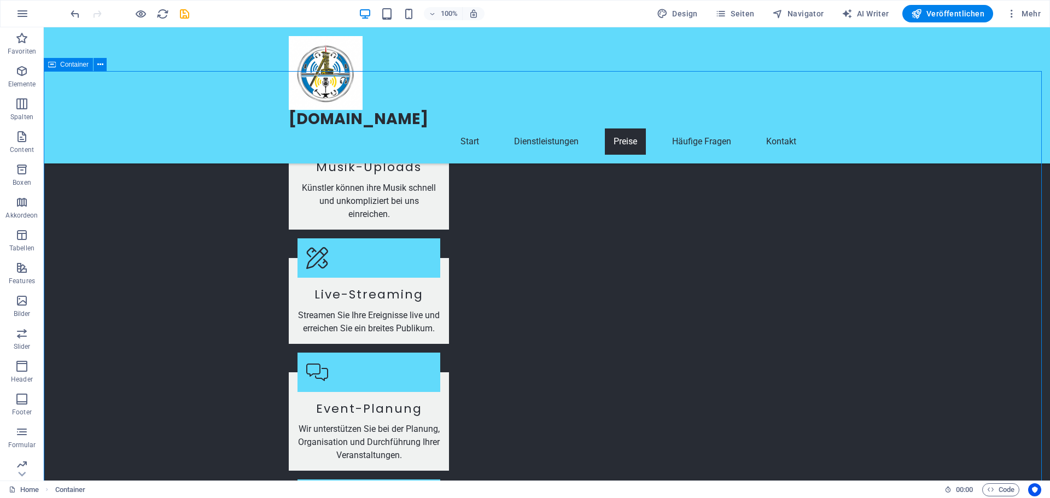
checkbox input "false"
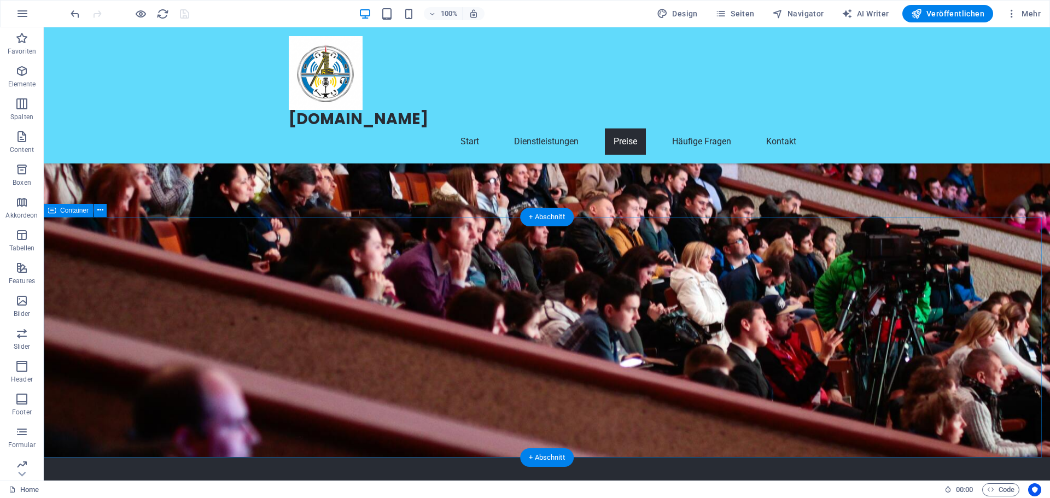
scroll to position [2187, 0]
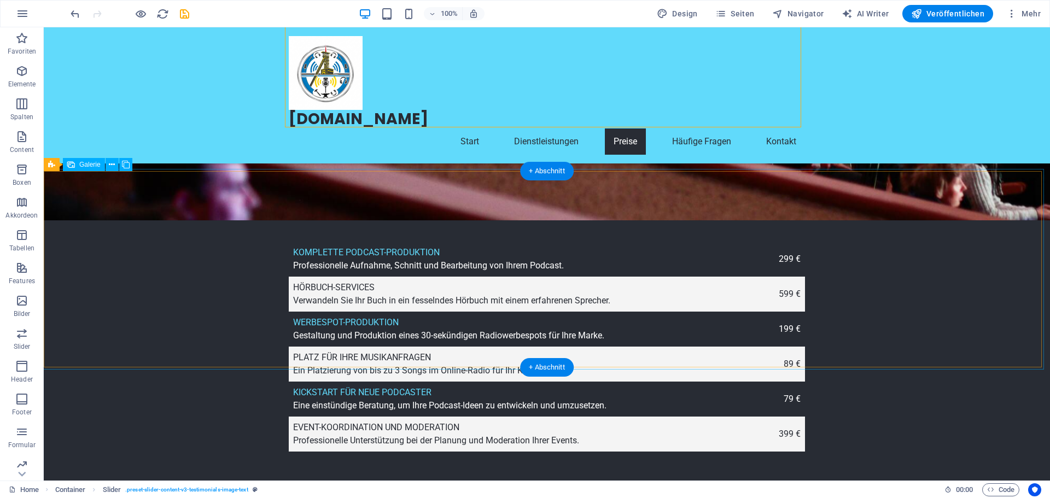
scroll to position [2461, 0]
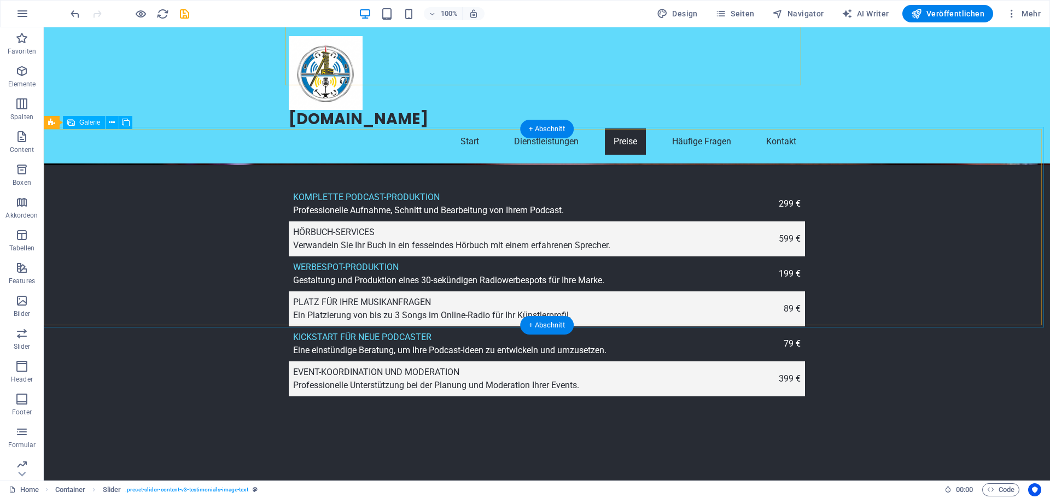
select select "px"
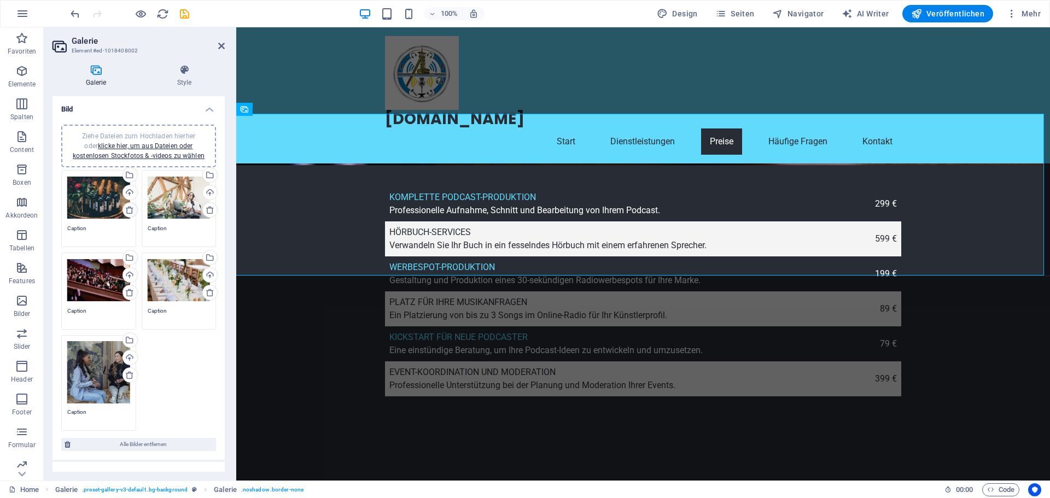
click at [128, 213] on icon at bounding box center [129, 210] width 9 height 9
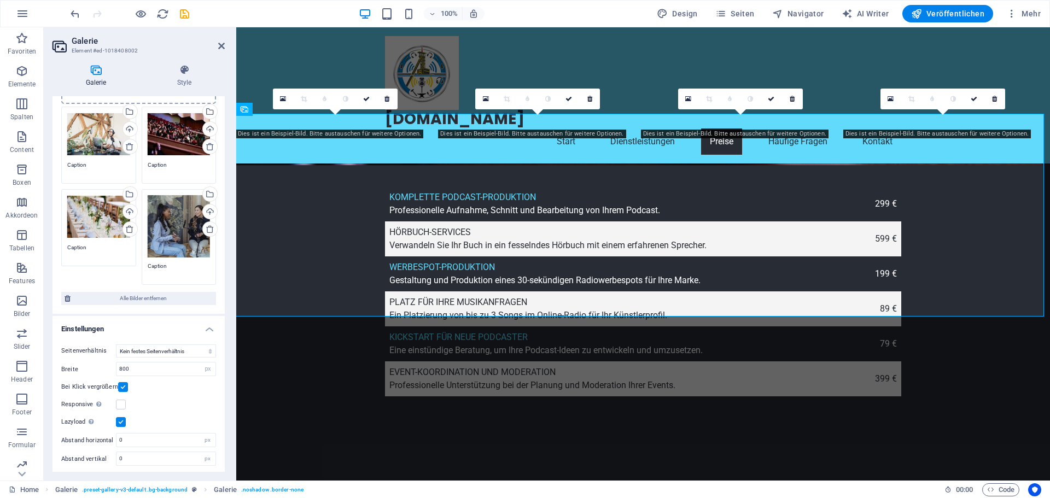
scroll to position [65, 0]
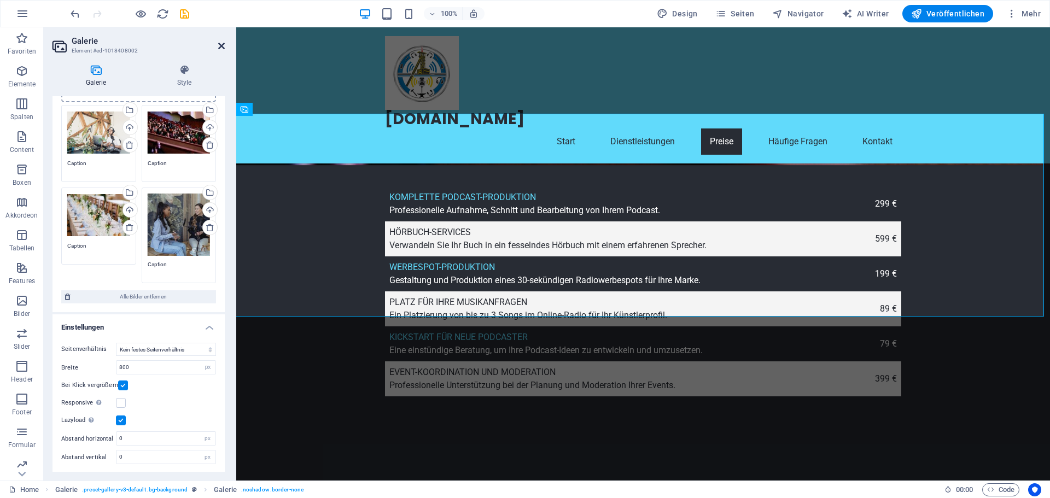
click at [221, 46] on icon at bounding box center [221, 46] width 7 height 9
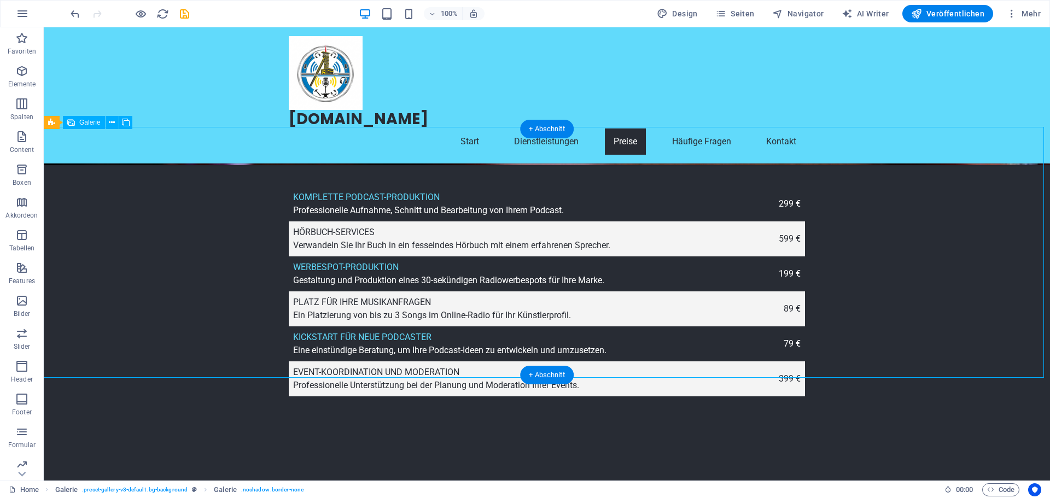
drag, startPoint x: 608, startPoint y: 362, endPoint x: 621, endPoint y: 338, distance: 26.9
drag, startPoint x: 581, startPoint y: 402, endPoint x: 544, endPoint y: 348, distance: 65.4
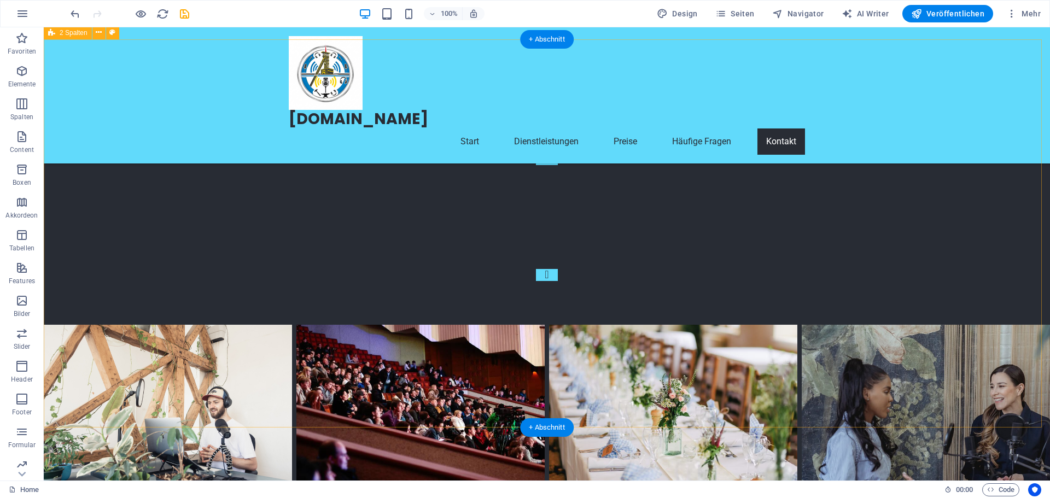
scroll to position [3583, 0]
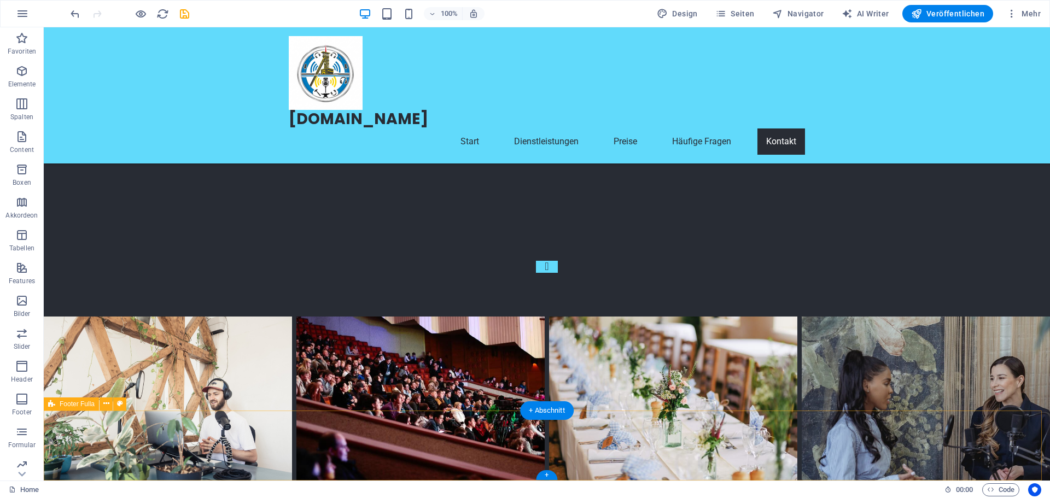
select select "footer"
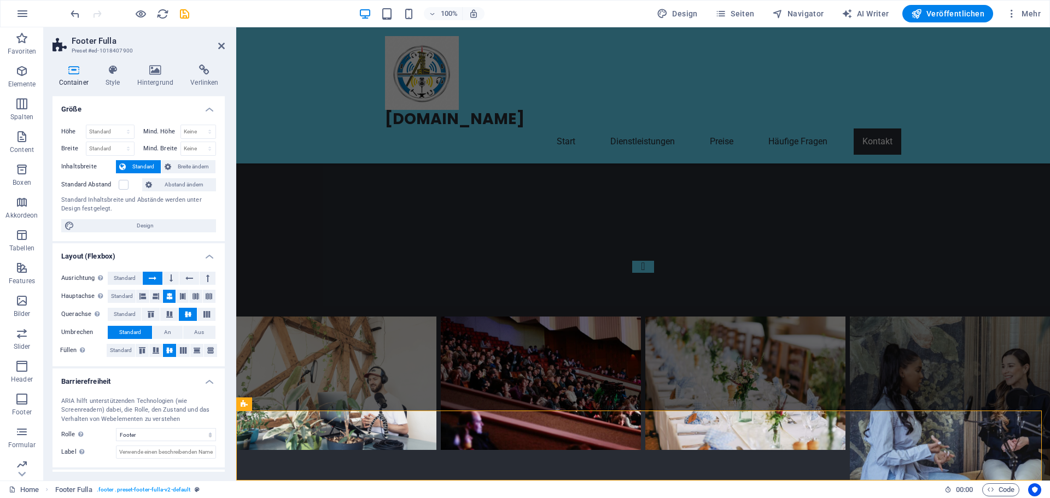
scroll to position [3535, 0]
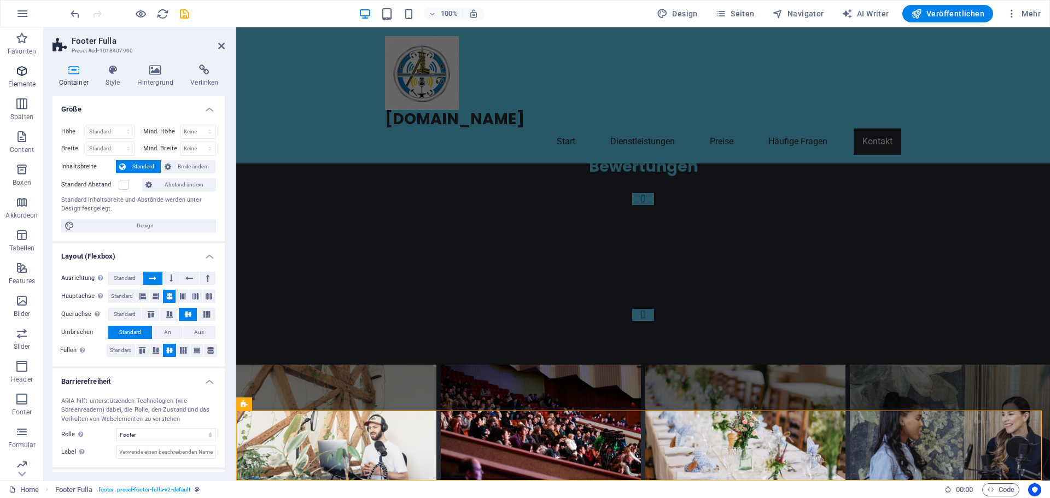
click at [25, 78] on span "Elemente" at bounding box center [22, 78] width 44 height 26
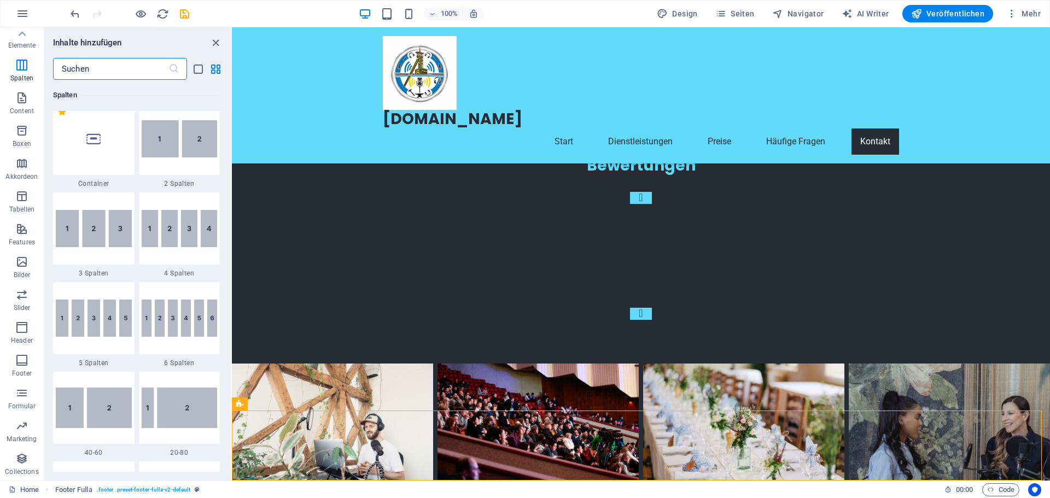
scroll to position [554, 0]
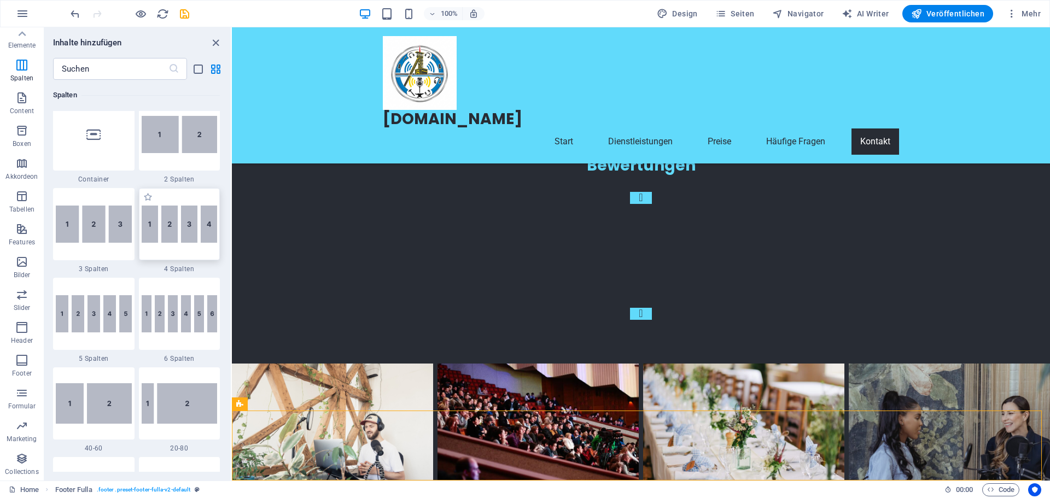
click at [180, 230] on img at bounding box center [180, 224] width 76 height 37
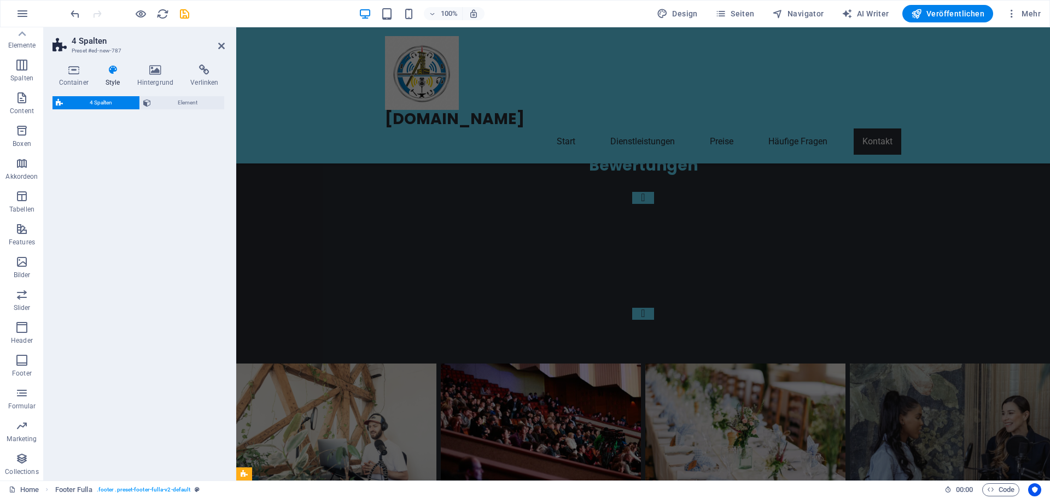
select select "rem"
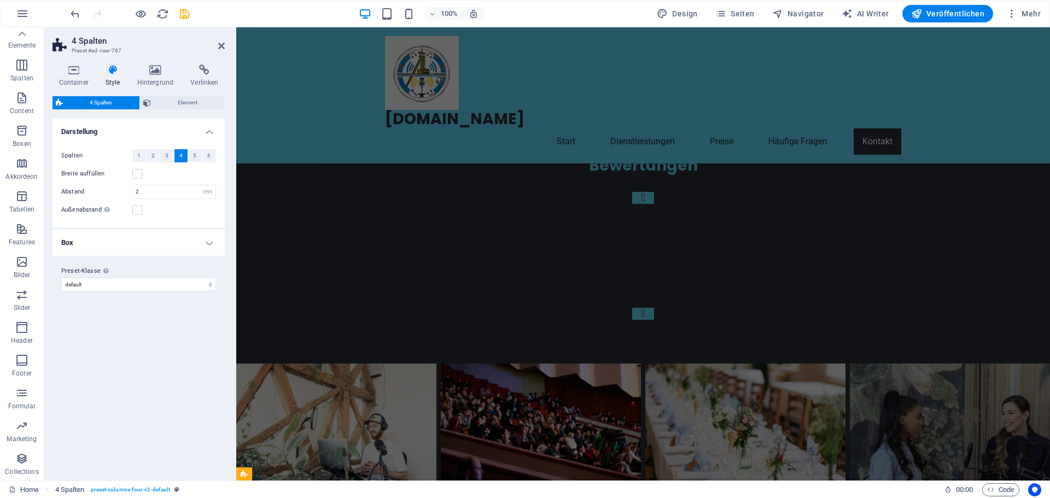
scroll to position [3535, 0]
click at [143, 242] on h4 "Box" at bounding box center [138, 243] width 172 height 26
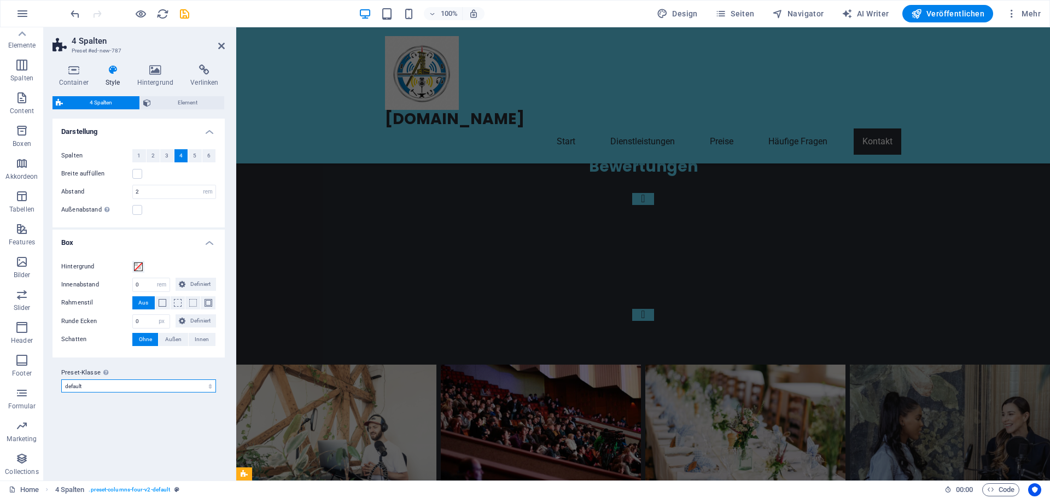
click at [188, 388] on select "default Preset-Klasse hinzufügen" at bounding box center [138, 385] width 155 height 13
click at [108, 98] on span "4 Spalten" at bounding box center [101, 102] width 70 height 13
click at [172, 103] on span "Element" at bounding box center [187, 102] width 67 height 13
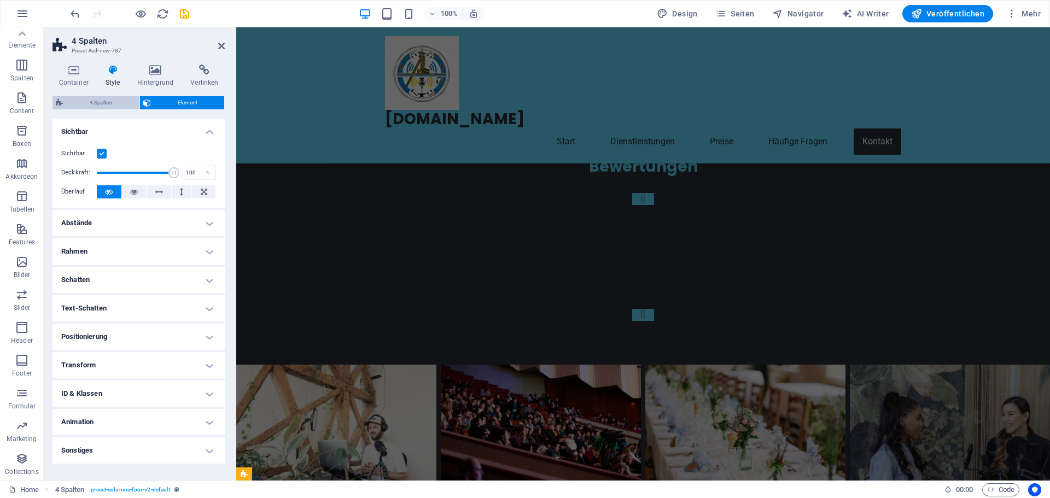
click at [92, 102] on span "4 Spalten" at bounding box center [101, 102] width 70 height 13
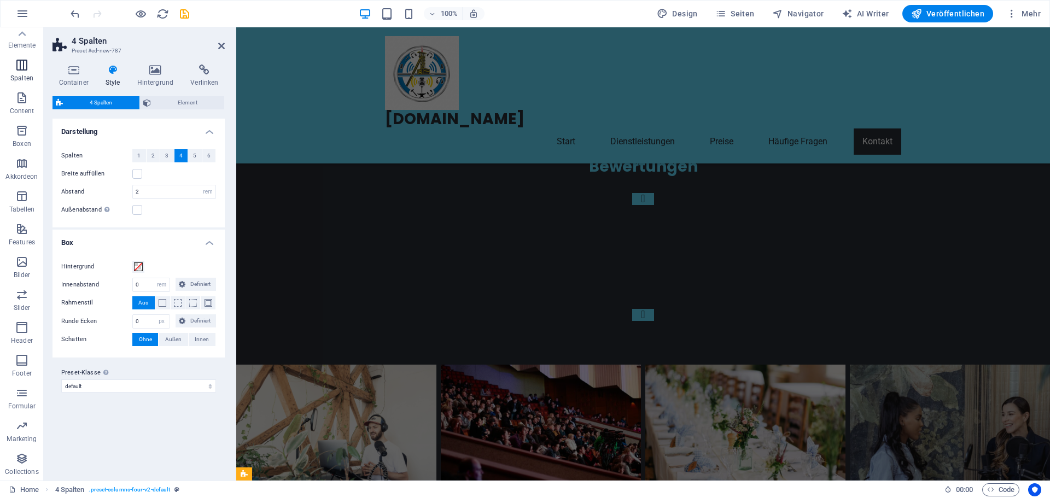
click at [27, 61] on icon "button" at bounding box center [21, 64] width 13 height 13
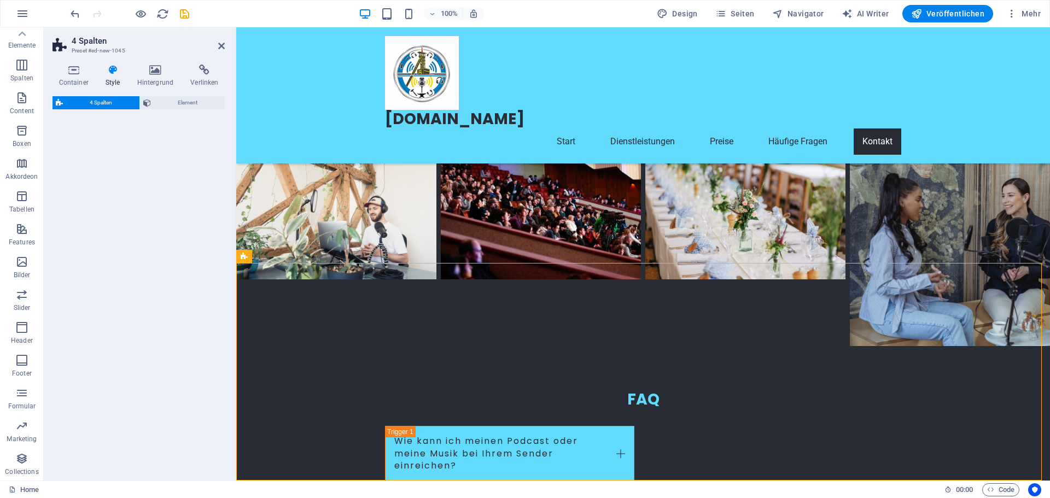
scroll to position [3753, 0]
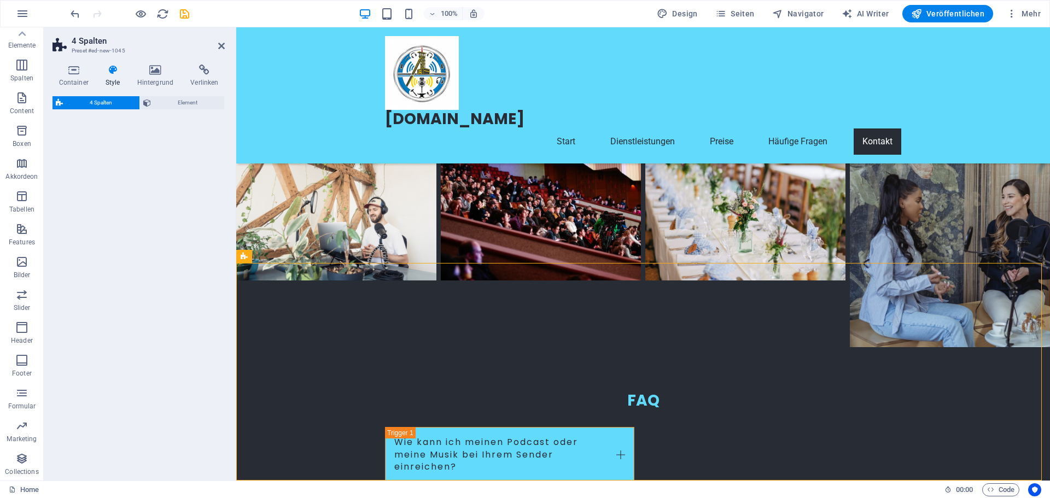
select select "rem"
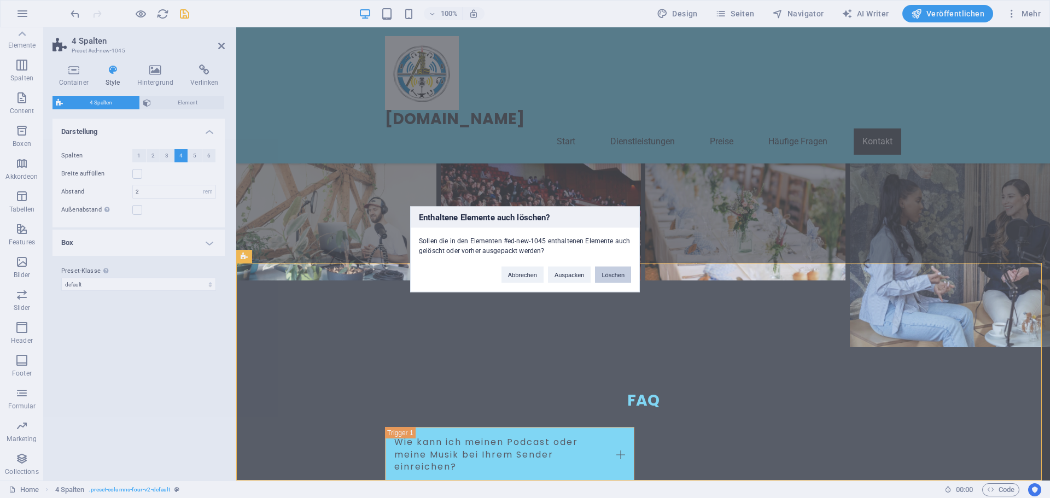
click at [613, 278] on button "Löschen" at bounding box center [613, 274] width 36 height 16
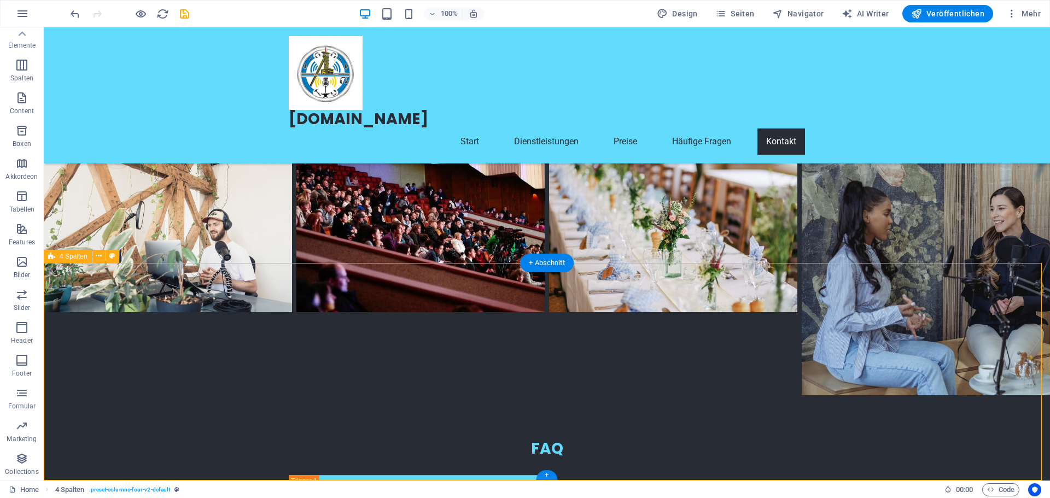
select select "rem"
select select "px"
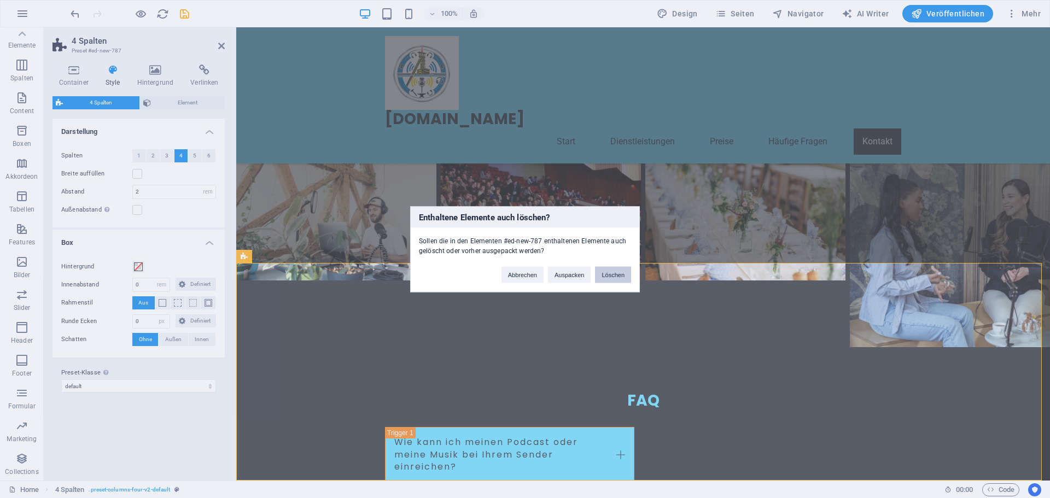
click at [618, 275] on button "Löschen" at bounding box center [613, 274] width 36 height 16
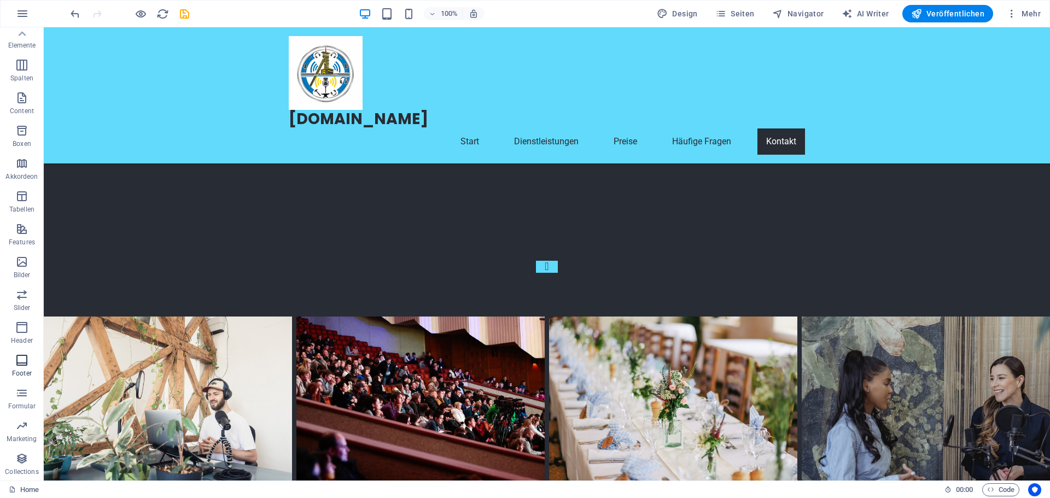
click at [19, 358] on icon "button" at bounding box center [21, 360] width 13 height 13
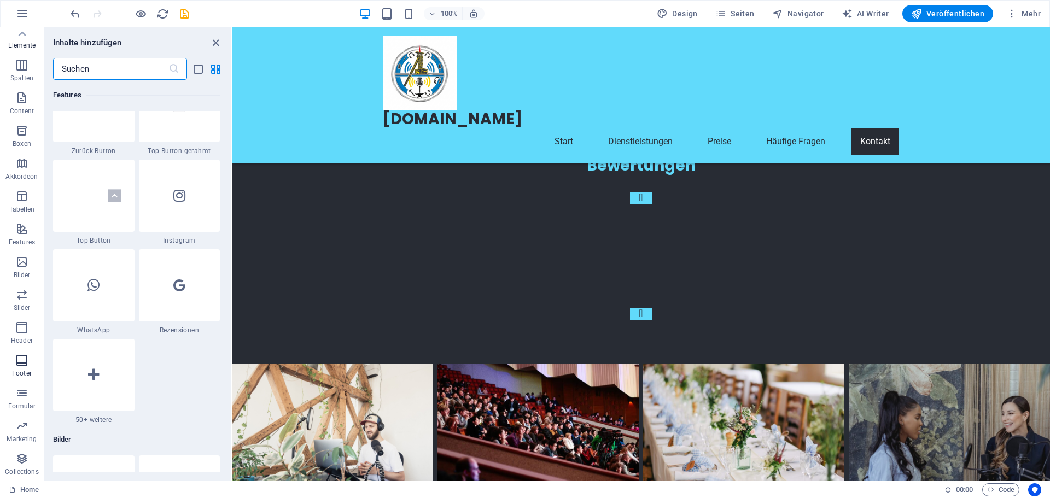
scroll to position [7238, 0]
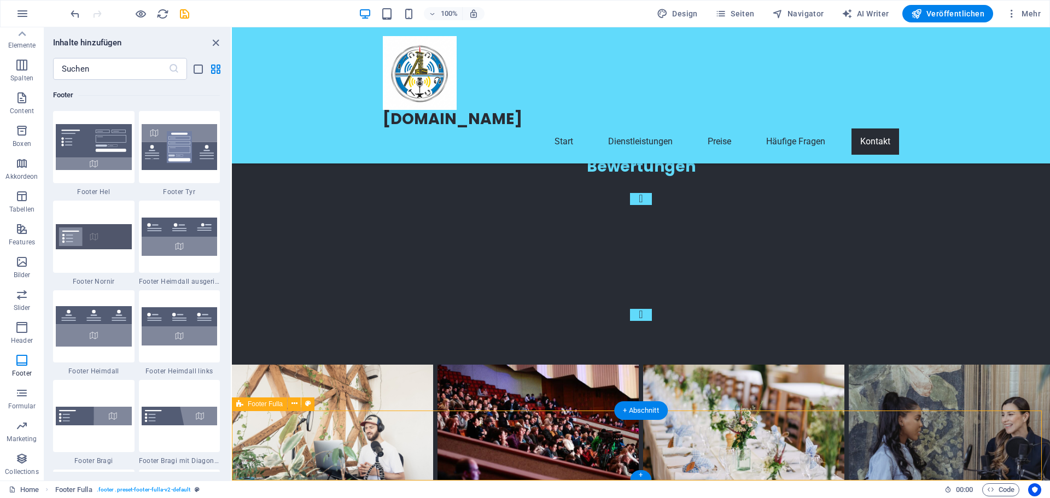
select select "footer"
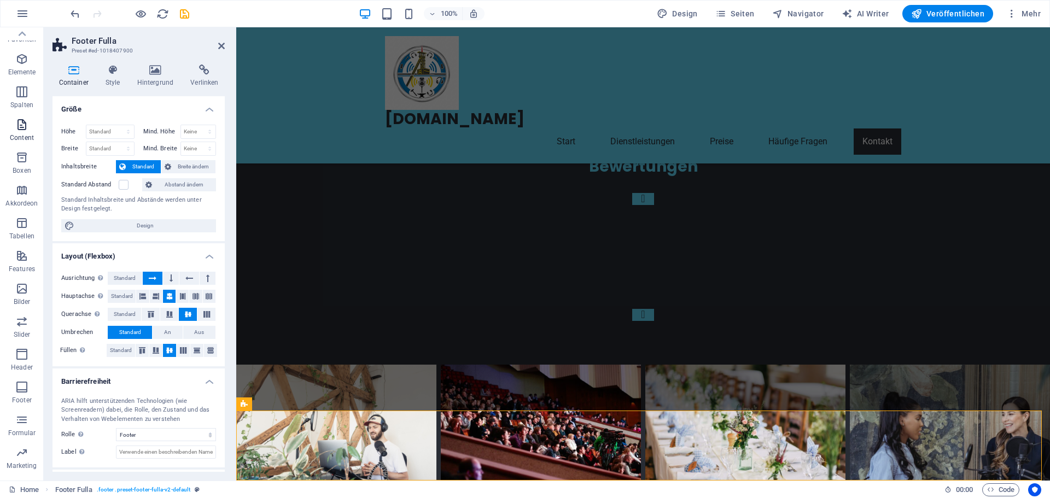
scroll to position [0, 0]
click at [18, 82] on p "Elemente" at bounding box center [22, 84] width 28 height 9
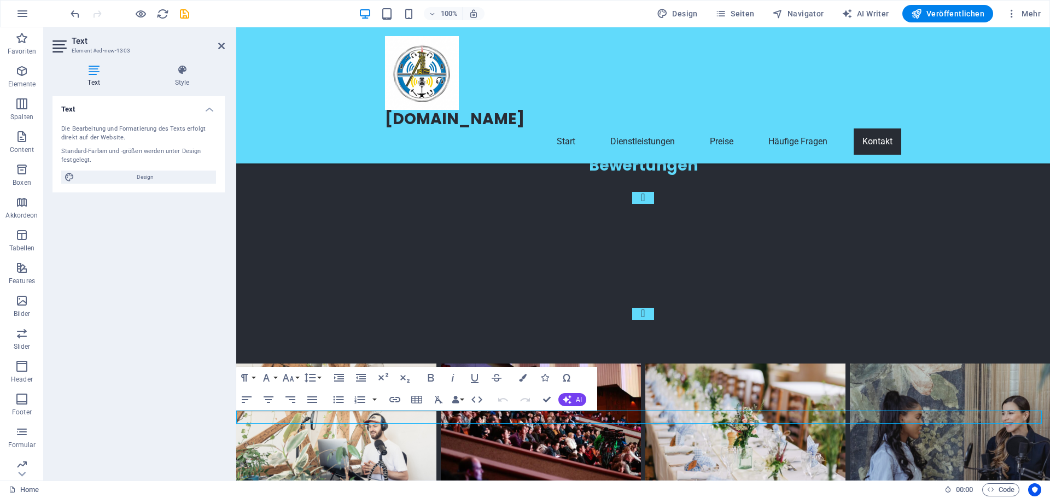
scroll to position [3548, 0]
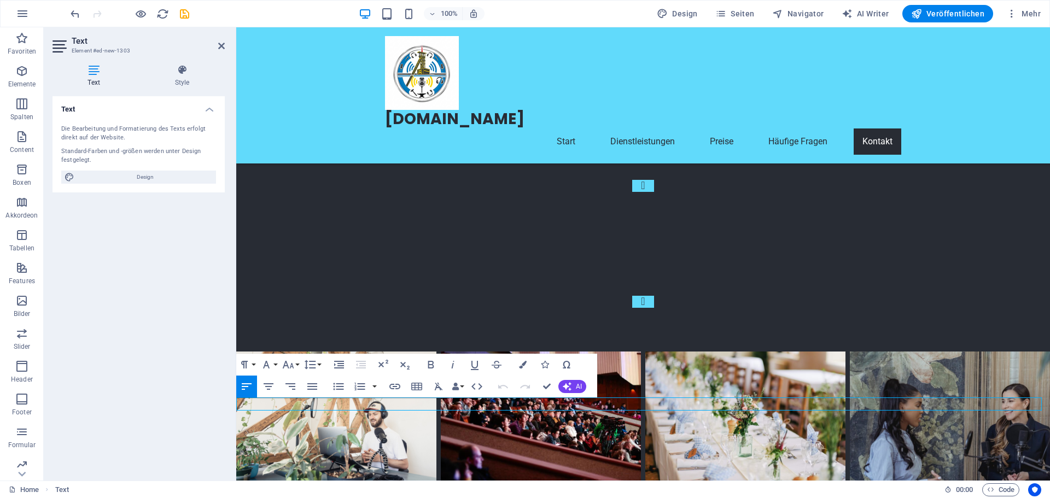
click at [136, 414] on div "Text Die Bearbeitung und Formatierung des Texts erfolgt direkt auf der Website.…" at bounding box center [138, 284] width 172 height 376
click at [74, 14] on icon "undo" at bounding box center [75, 14] width 13 height 13
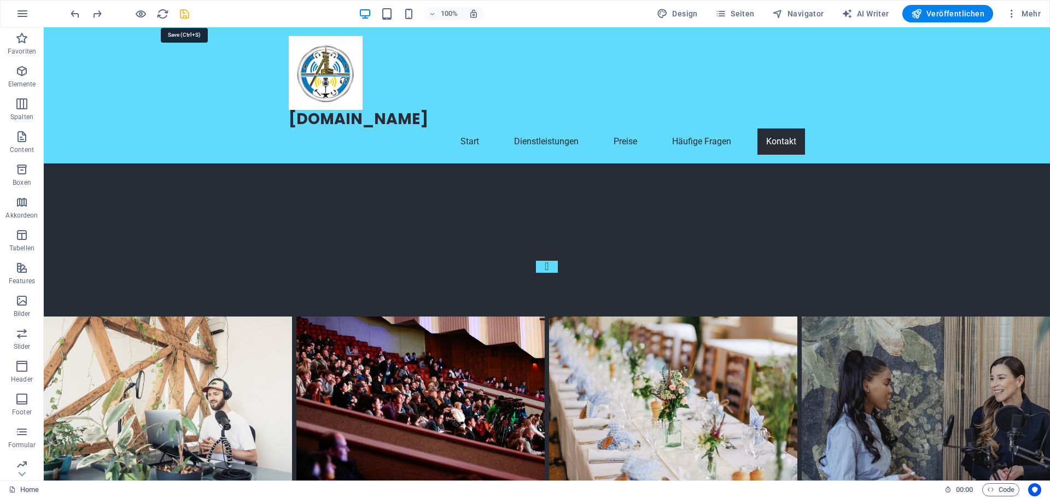
click at [188, 16] on icon "save" at bounding box center [184, 14] width 13 height 13
checkbox input "false"
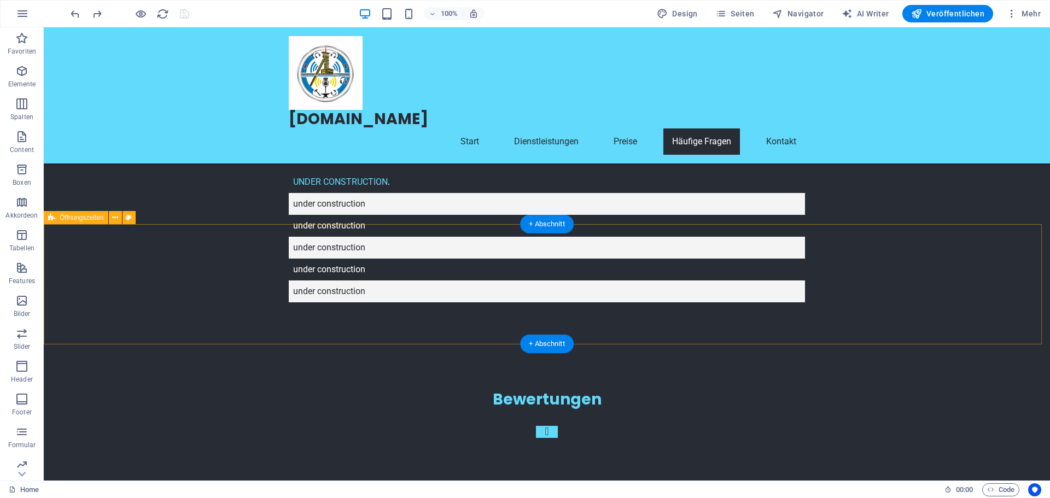
scroll to position [3200, 0]
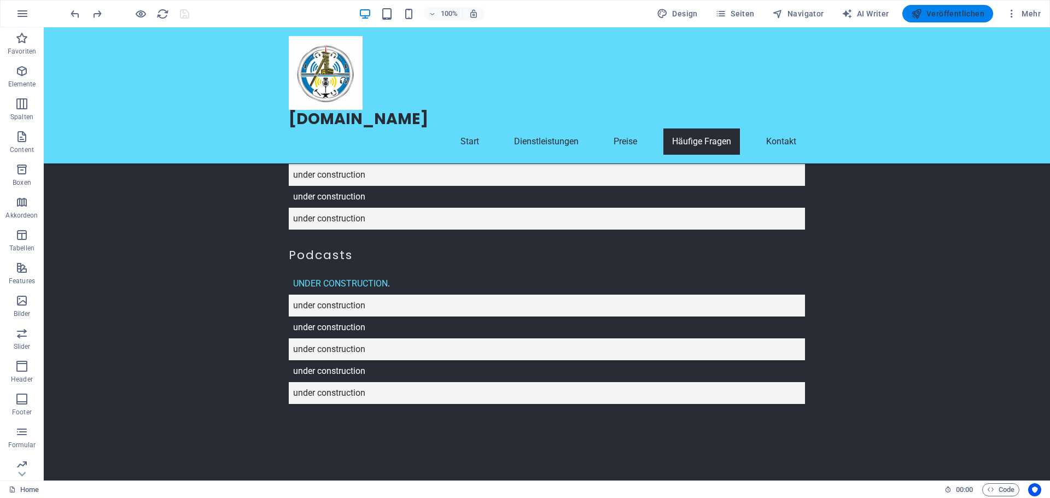
click at [942, 7] on button "Veröffentlichen" at bounding box center [947, 13] width 91 height 17
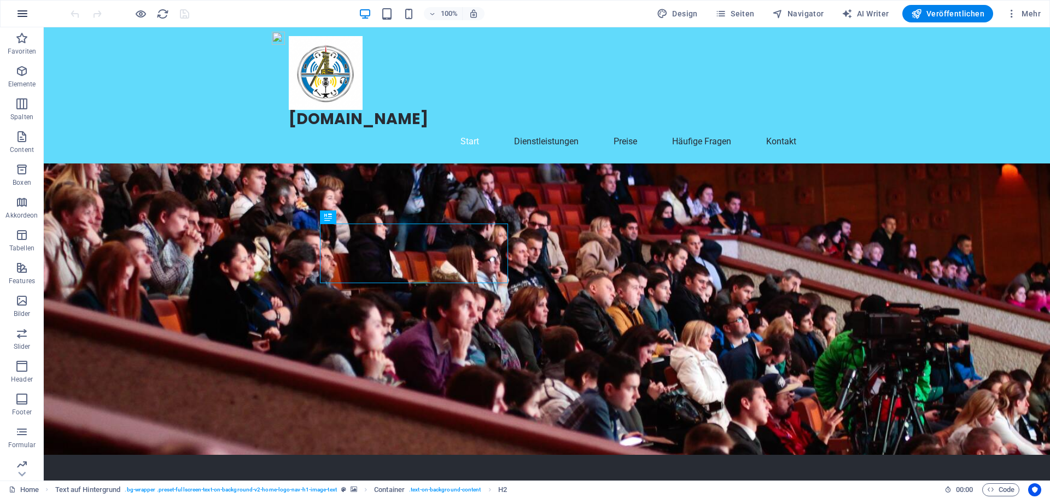
click at [24, 13] on icon "button" at bounding box center [22, 13] width 13 height 13
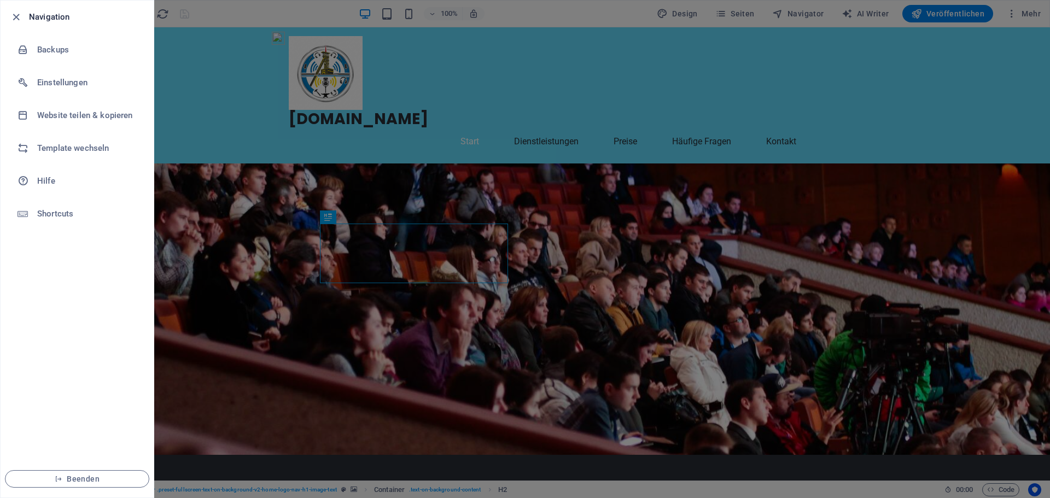
click at [22, 13] on div at bounding box center [19, 16] width 20 height 13
click at [14, 21] on icon "button" at bounding box center [16, 17] width 13 height 13
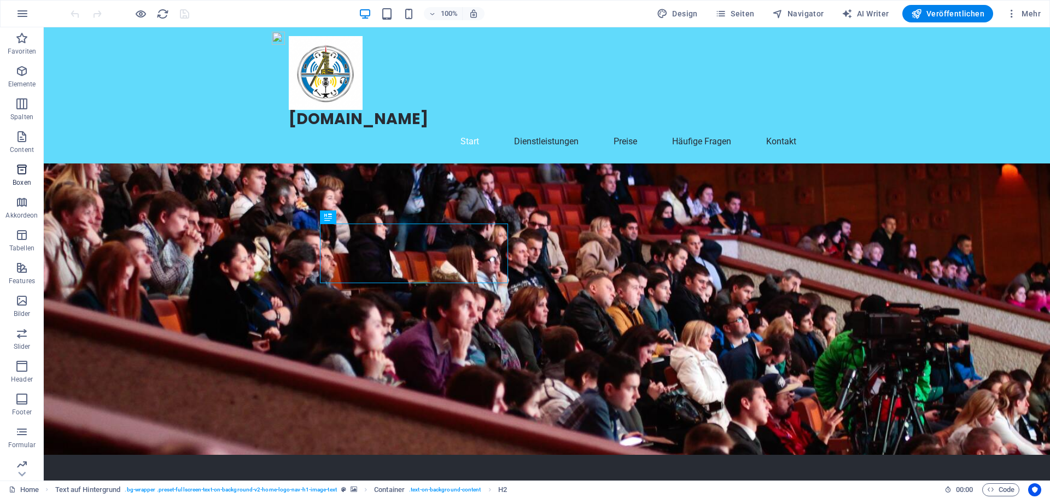
click at [19, 174] on icon "button" at bounding box center [21, 169] width 13 height 13
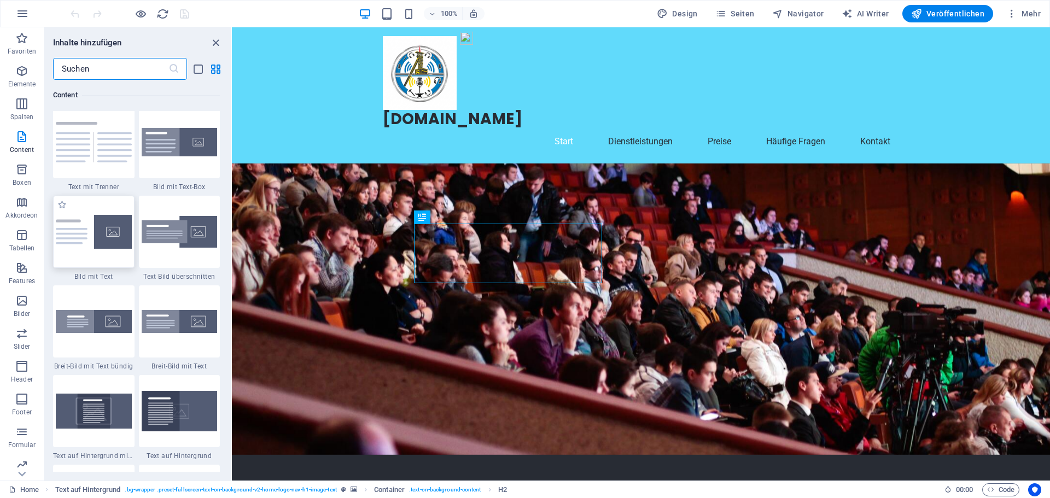
scroll to position [1922, 0]
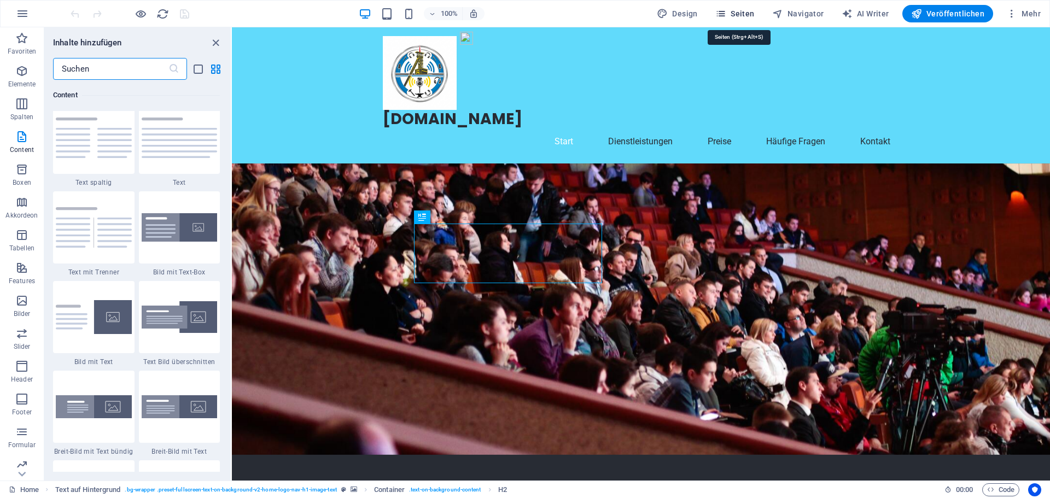
click at [738, 15] on span "Seiten" at bounding box center [734, 13] width 39 height 11
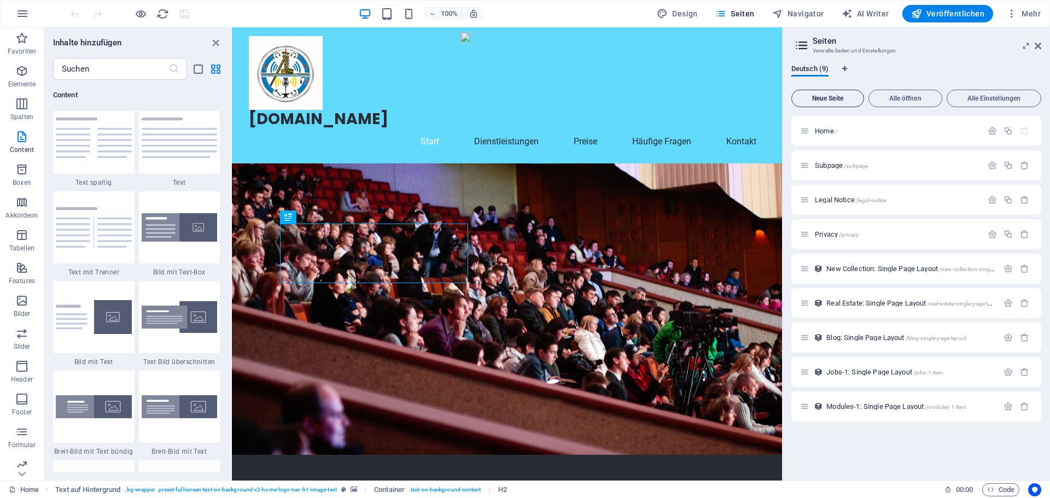
click at [827, 96] on span "Neue Seite" at bounding box center [827, 98] width 63 height 7
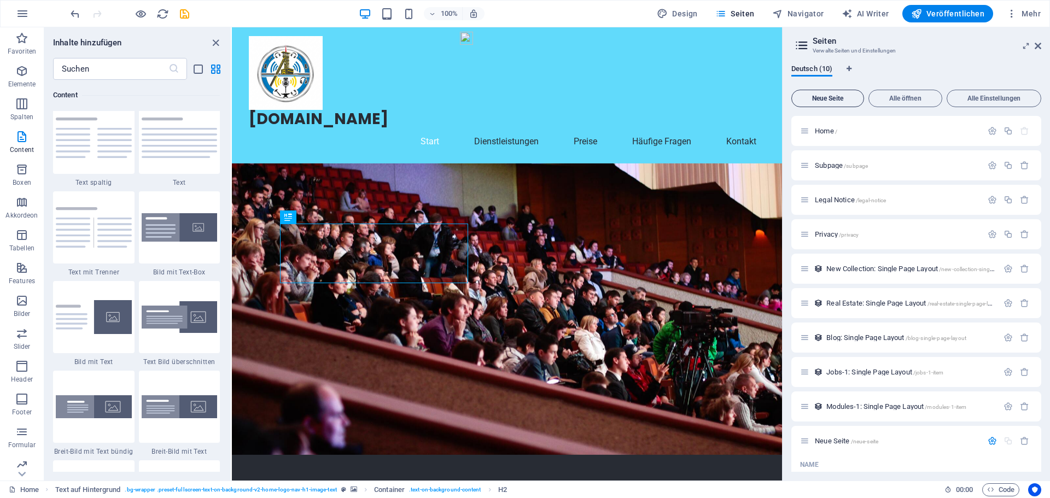
scroll to position [189, 0]
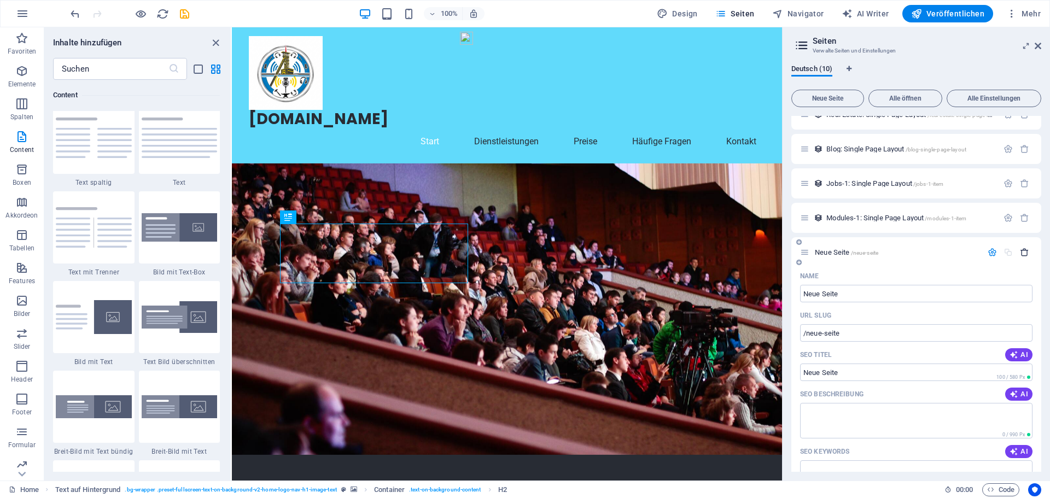
click at [1020, 253] on icon "button" at bounding box center [1024, 252] width 9 height 9
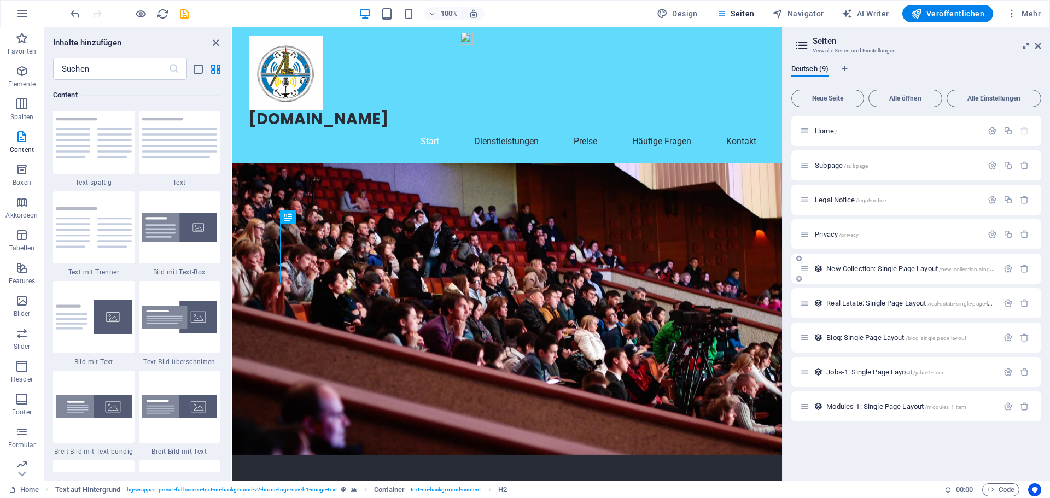
scroll to position [0, 0]
click at [494, 79] on div "radio-pottfm.de Start Dienstleistungen Preise Häufige Fragen Kontakt" at bounding box center [507, 95] width 550 height 136
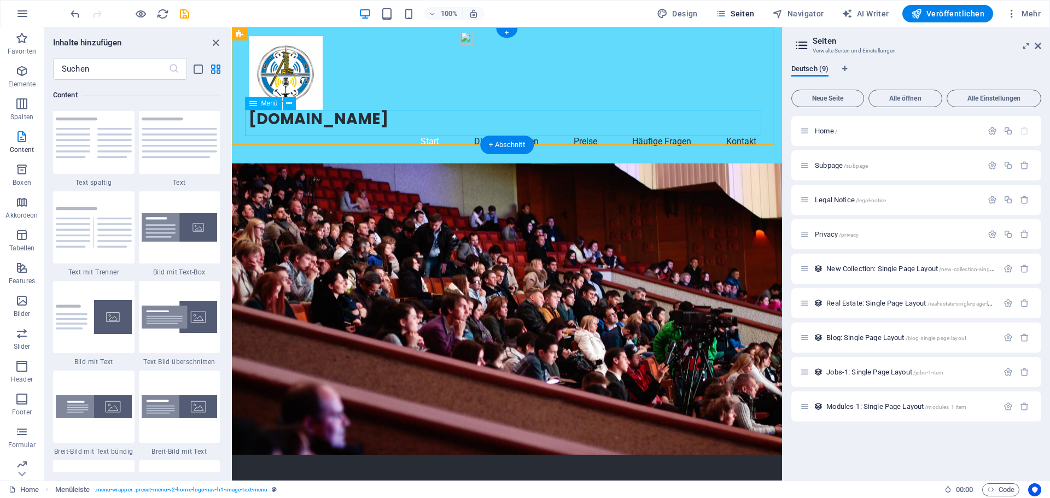
click at [447, 128] on nav "Start Dienstleistungen Preise Häufige Fragen Kontakt" at bounding box center [507, 141] width 516 height 26
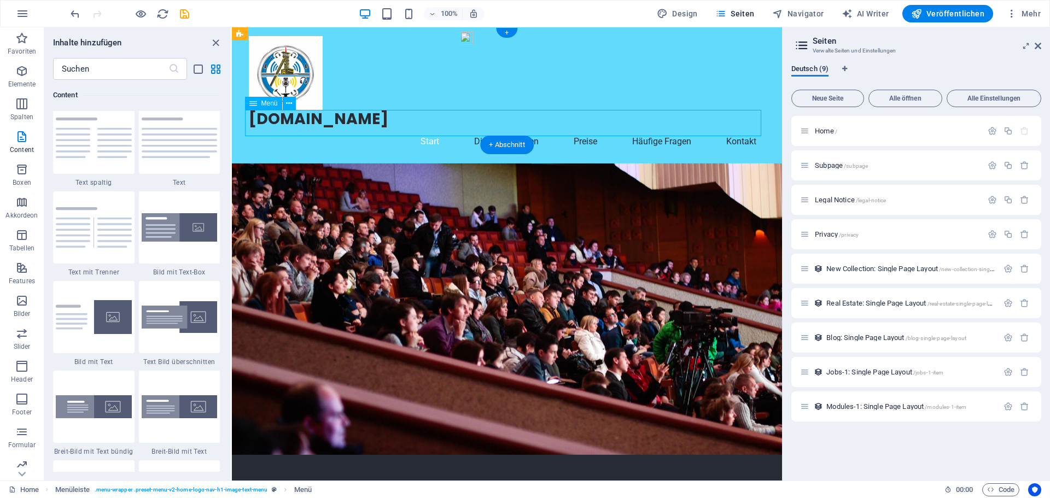
click at [447, 128] on nav "Start Dienstleistungen Preise Häufige Fragen Kontakt" at bounding box center [507, 141] width 516 height 26
select select
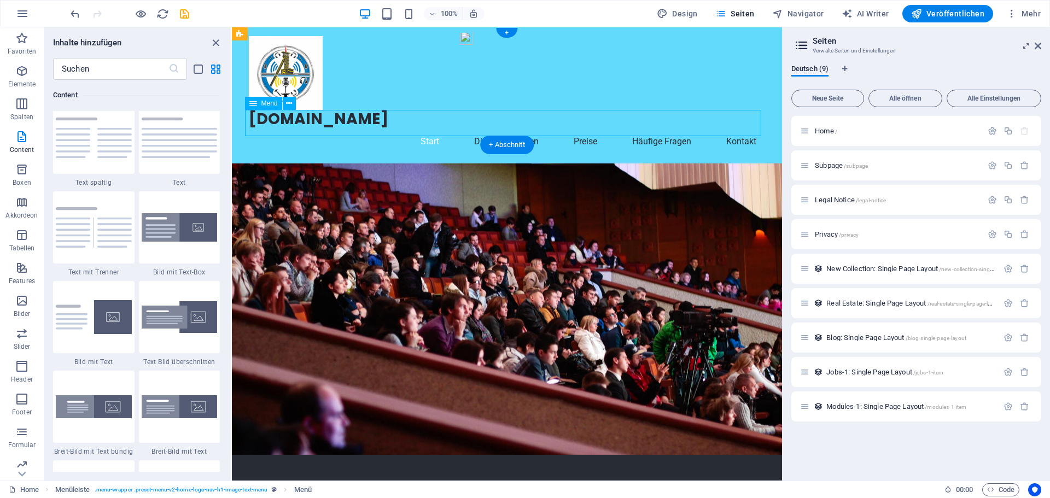
select select
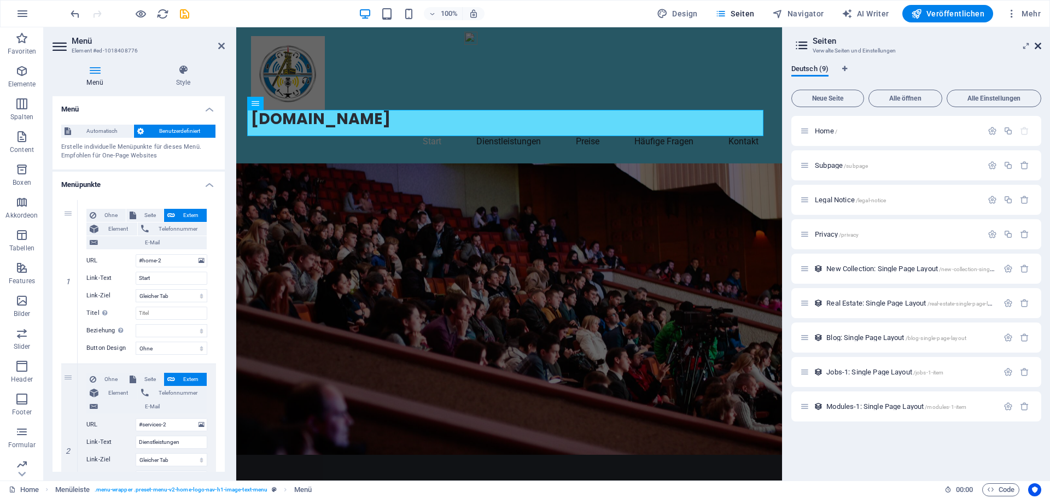
click at [1038, 43] on icon at bounding box center [1037, 46] width 7 height 9
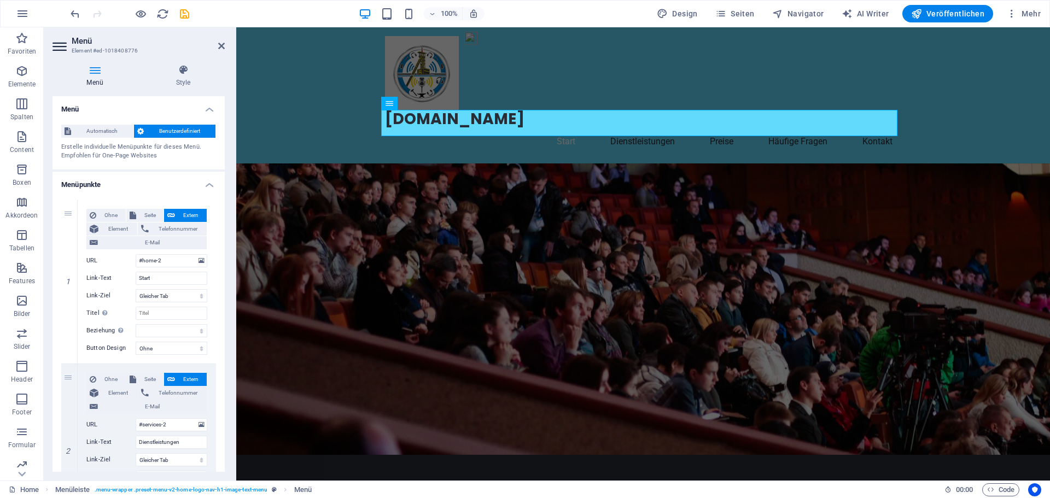
click at [95, 70] on icon at bounding box center [94, 70] width 85 height 11
click at [218, 43] on icon at bounding box center [221, 46] width 7 height 9
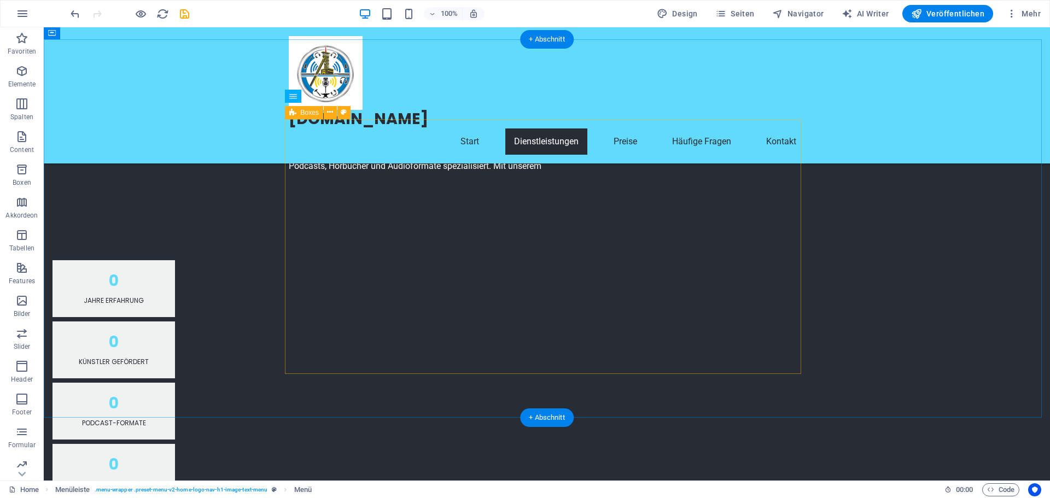
scroll to position [765, 0]
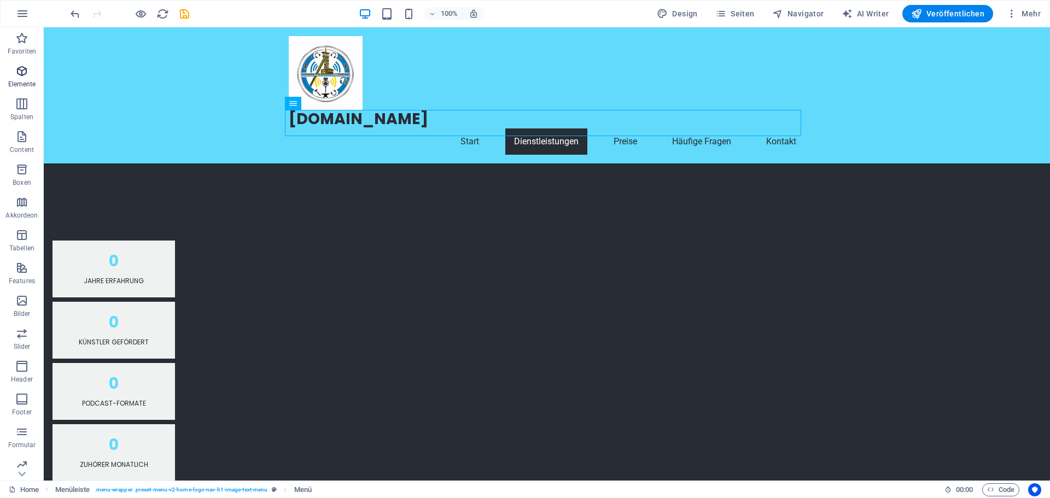
click at [24, 73] on icon "button" at bounding box center [21, 71] width 13 height 13
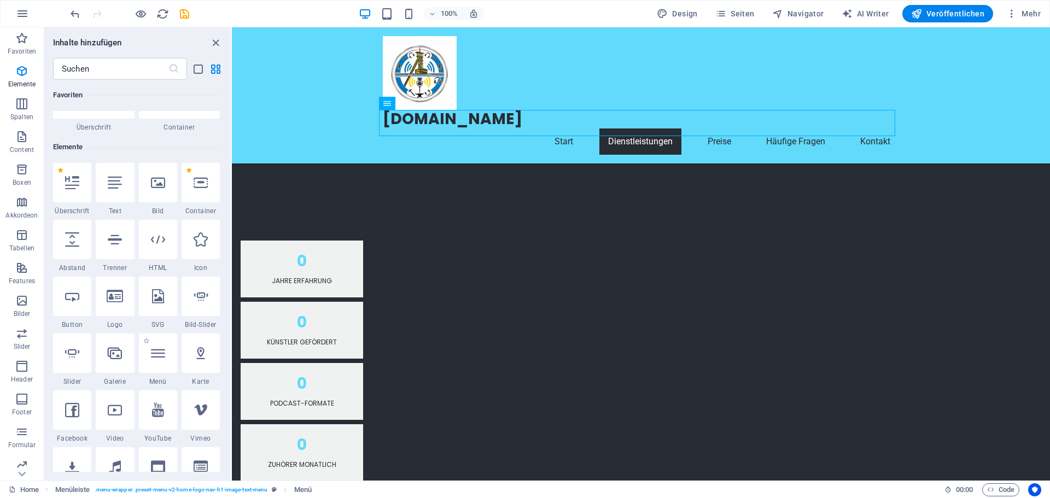
scroll to position [0, 0]
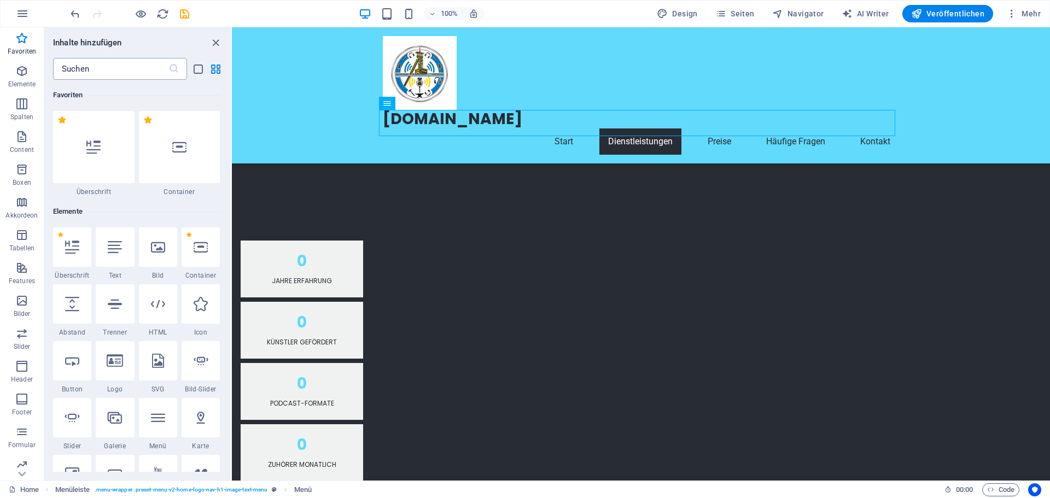
click at [120, 66] on input "text" at bounding box center [110, 69] width 115 height 22
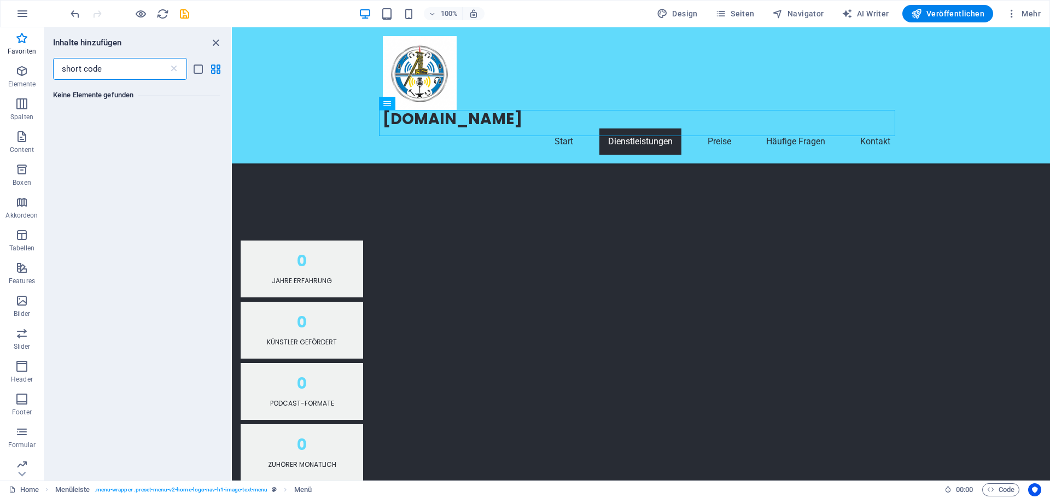
type input "short code"
click at [19, 464] on icon "button" at bounding box center [21, 464] width 13 height 13
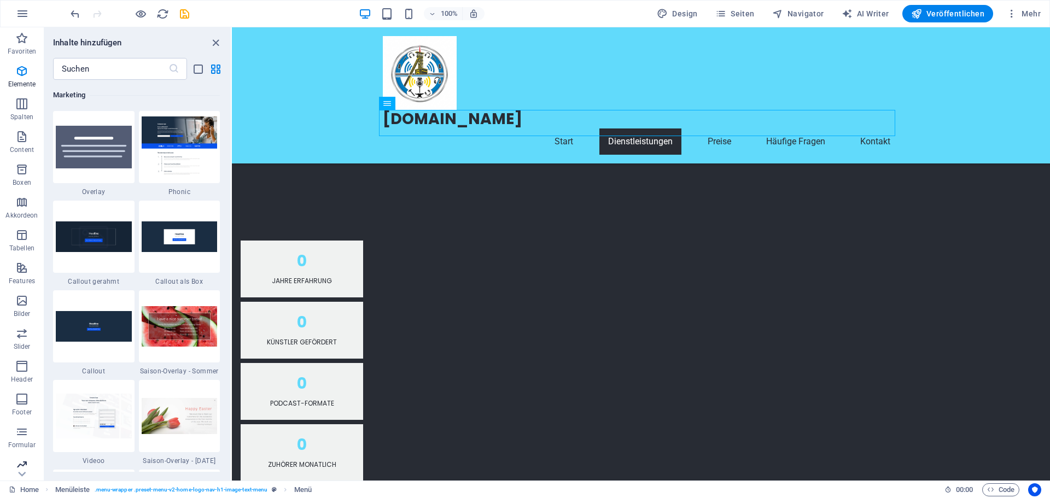
scroll to position [8905, 0]
click at [22, 434] on icon "button" at bounding box center [21, 431] width 13 height 13
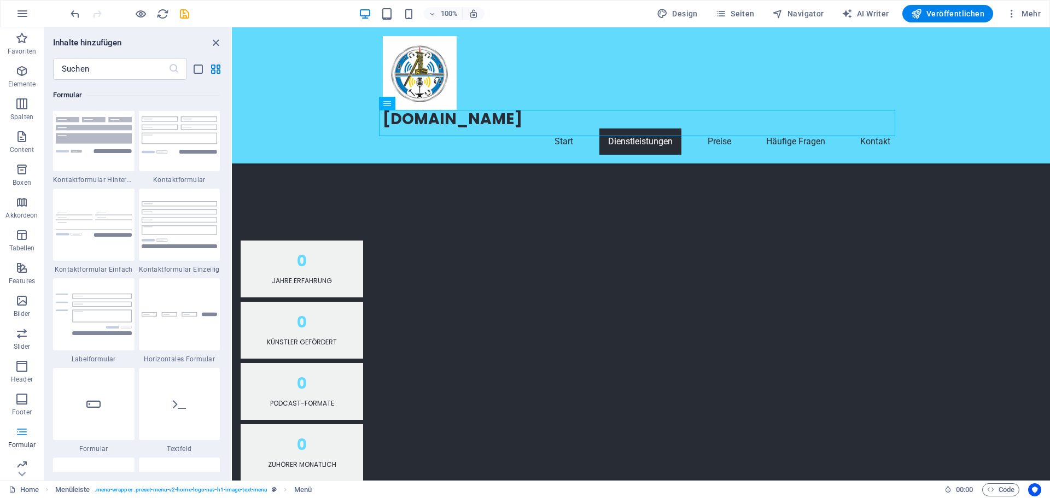
scroll to position [7982, 0]
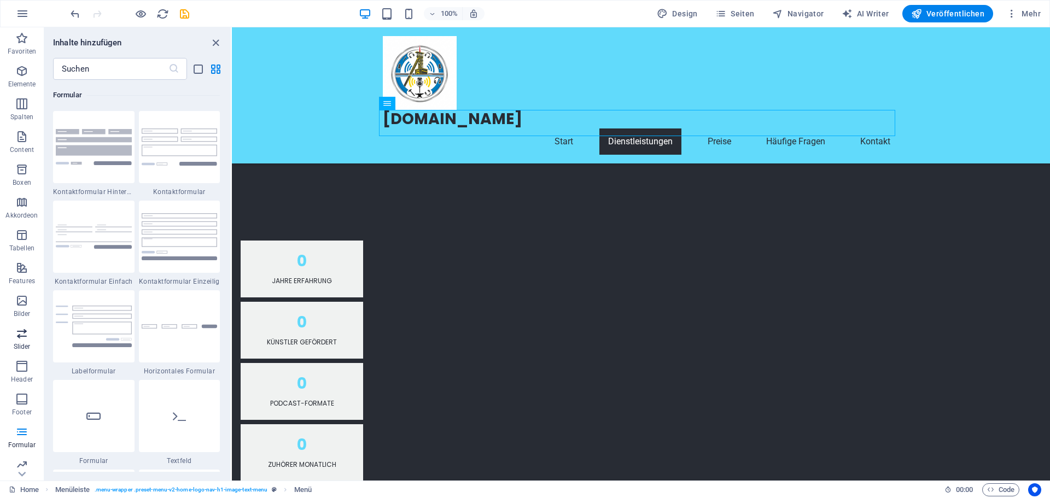
click at [21, 338] on icon "button" at bounding box center [21, 333] width 13 height 13
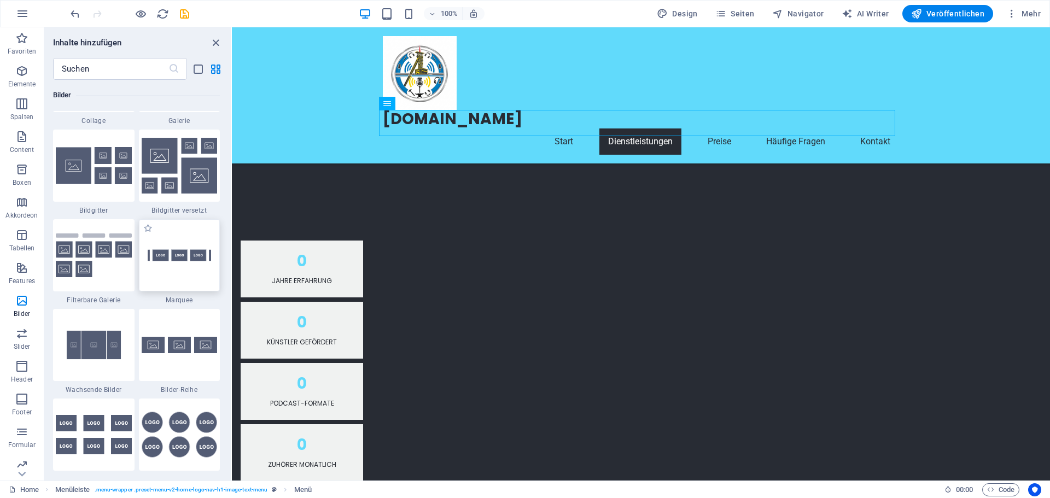
scroll to position [5651, 0]
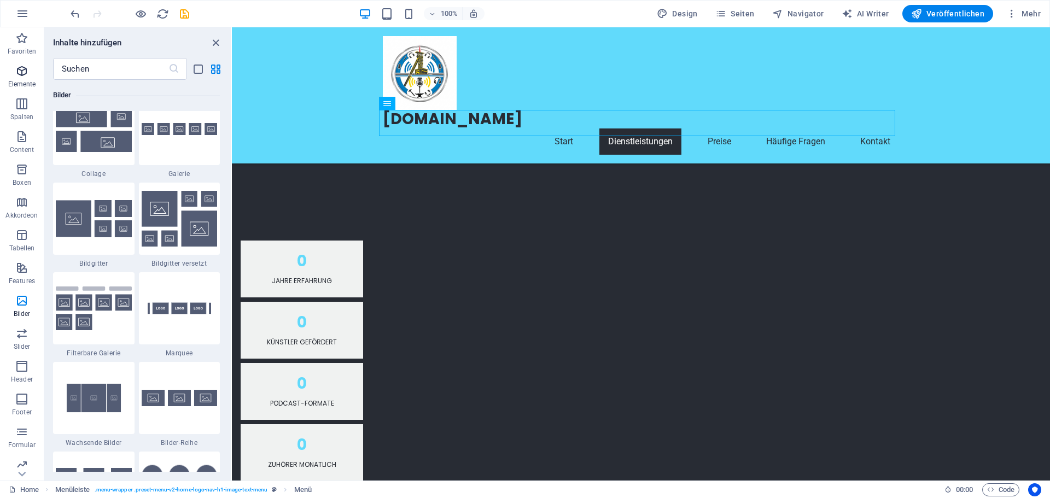
click at [20, 76] on icon "button" at bounding box center [21, 71] width 13 height 13
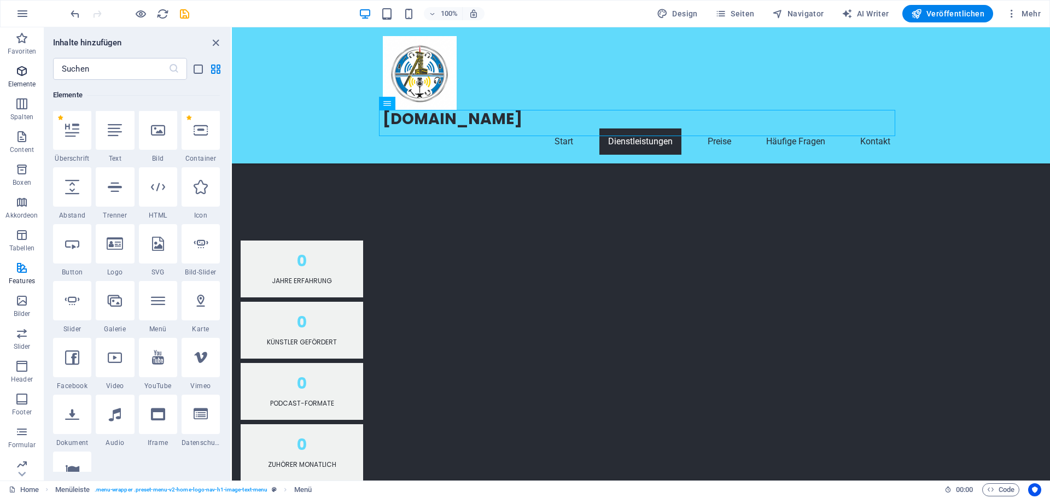
scroll to position [116, 0]
click at [114, 421] on icon at bounding box center [115, 415] width 12 height 14
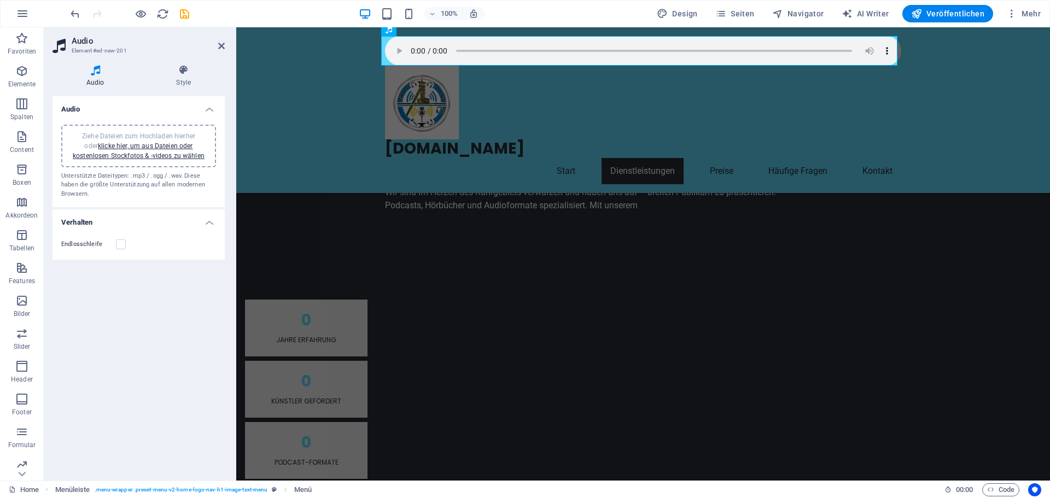
scroll to position [795, 0]
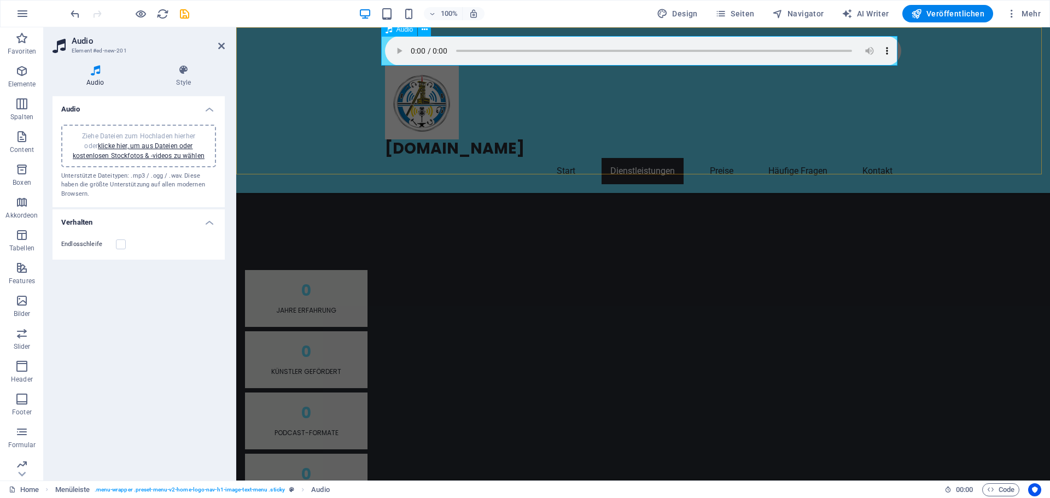
click at [487, 49] on figure at bounding box center [643, 51] width 516 height 30
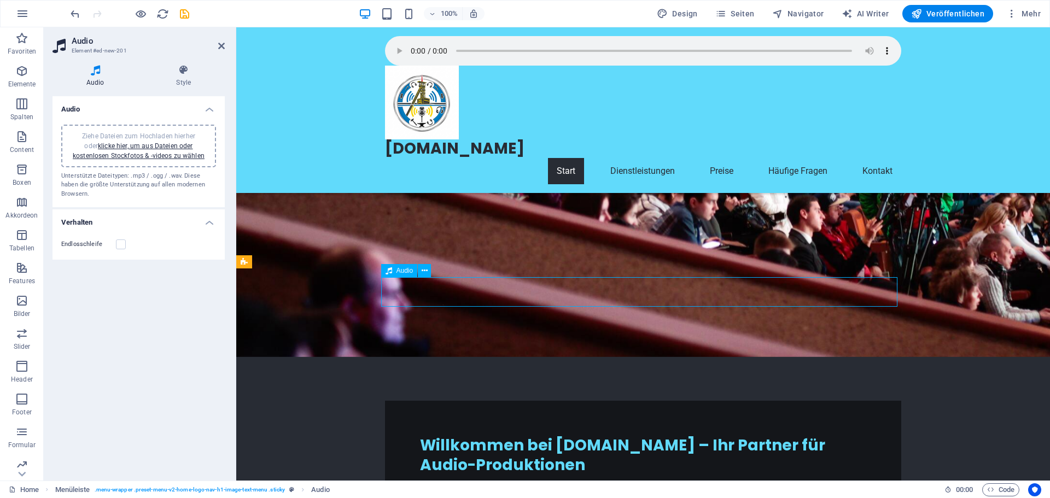
scroll to position [177, 0]
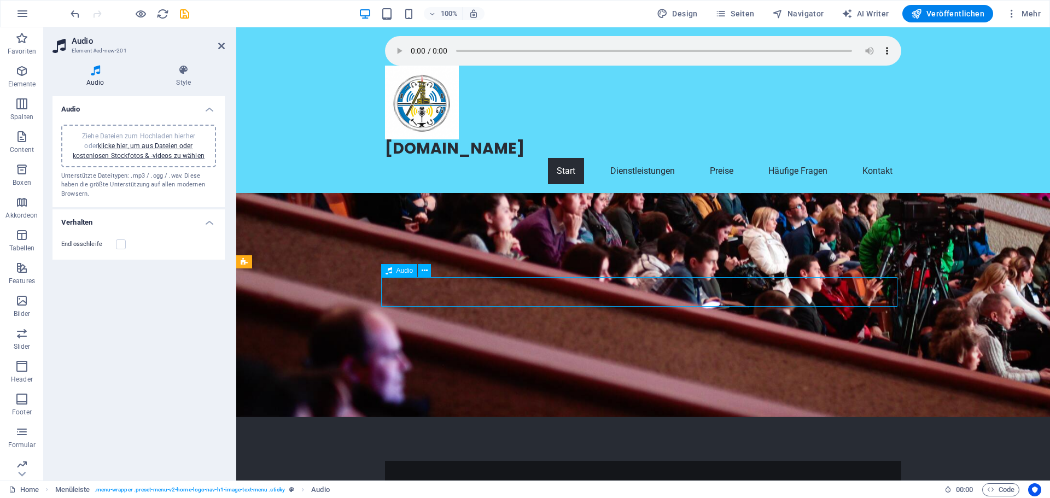
drag, startPoint x: 885, startPoint y: 49, endPoint x: 885, endPoint y: 55, distance: 5.5
click at [885, 55] on figure at bounding box center [643, 51] width 516 height 30
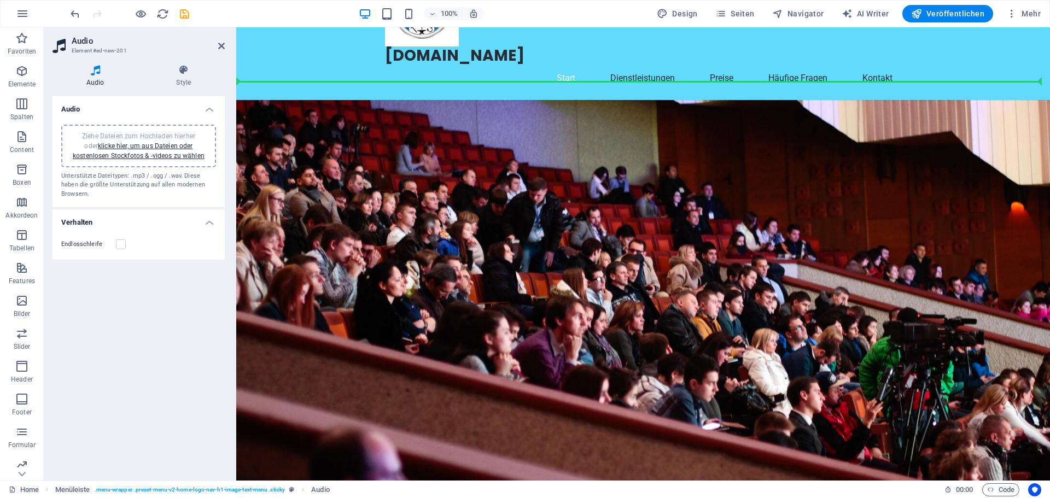
drag, startPoint x: 883, startPoint y: 50, endPoint x: 842, endPoint y: 162, distance: 120.0
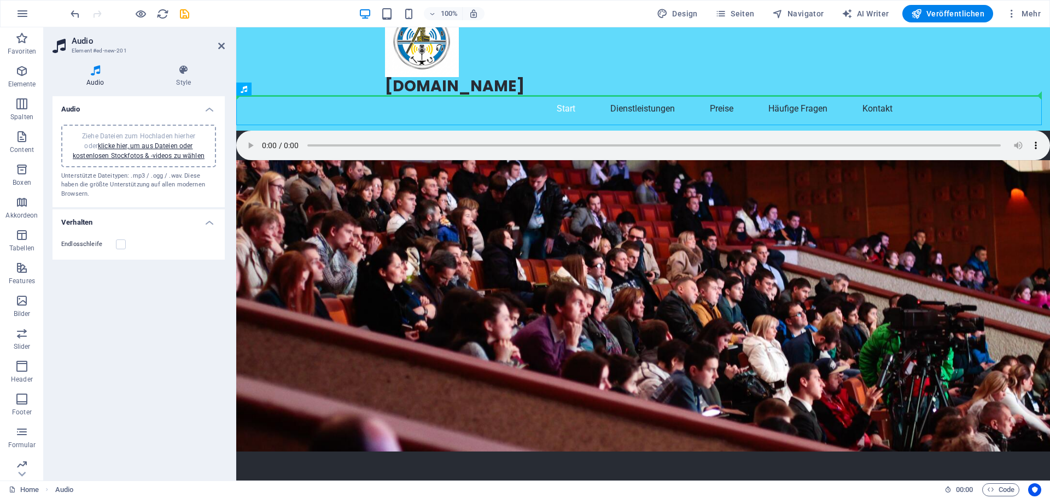
scroll to position [0, 0]
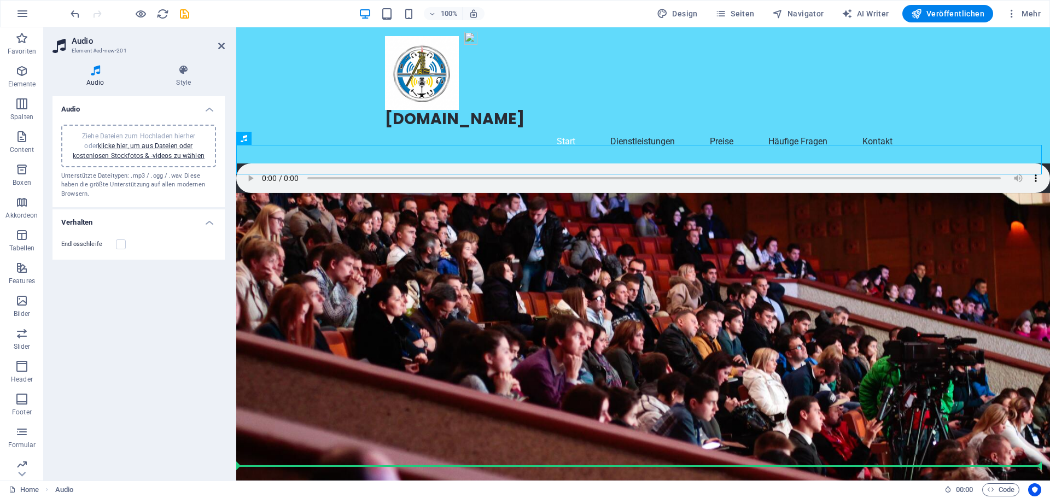
drag, startPoint x: 1029, startPoint y: 93, endPoint x: 898, endPoint y: 327, distance: 268.7
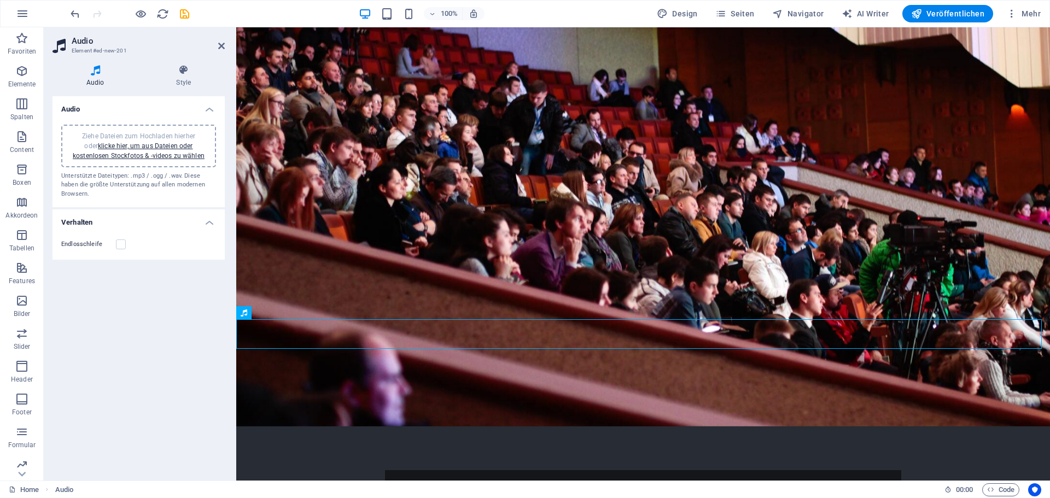
scroll to position [219, 0]
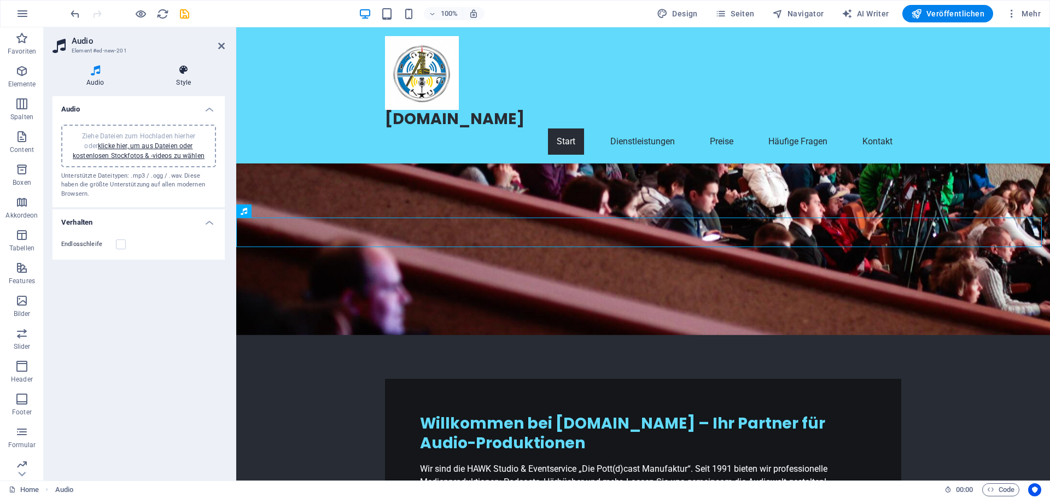
click at [181, 80] on h4 "Style" at bounding box center [184, 76] width 83 height 23
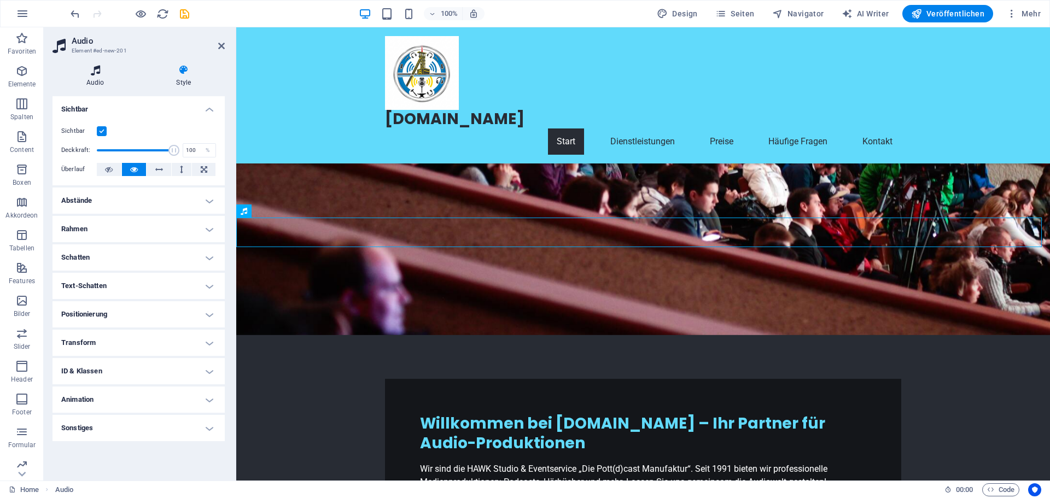
click at [101, 77] on h4 "Audio" at bounding box center [97, 76] width 90 height 23
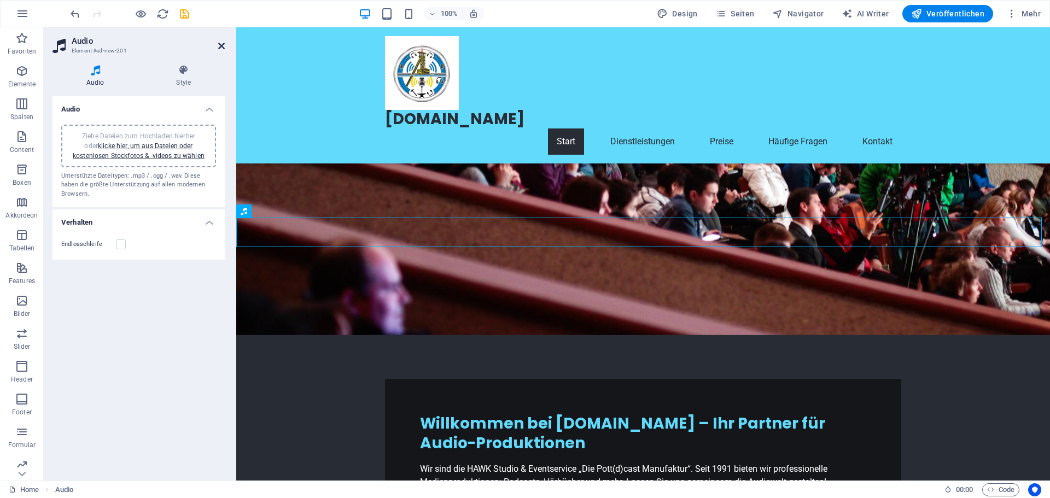
drag, startPoint x: 220, startPoint y: 46, endPoint x: 175, endPoint y: 19, distance: 52.5
click at [220, 46] on icon at bounding box center [221, 46] width 7 height 9
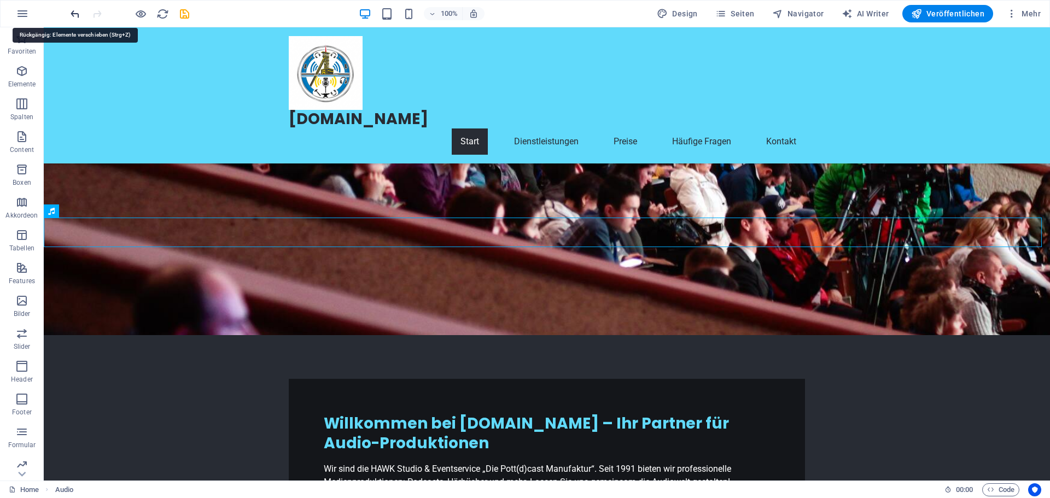
click at [78, 14] on icon "undo" at bounding box center [75, 14] width 13 height 13
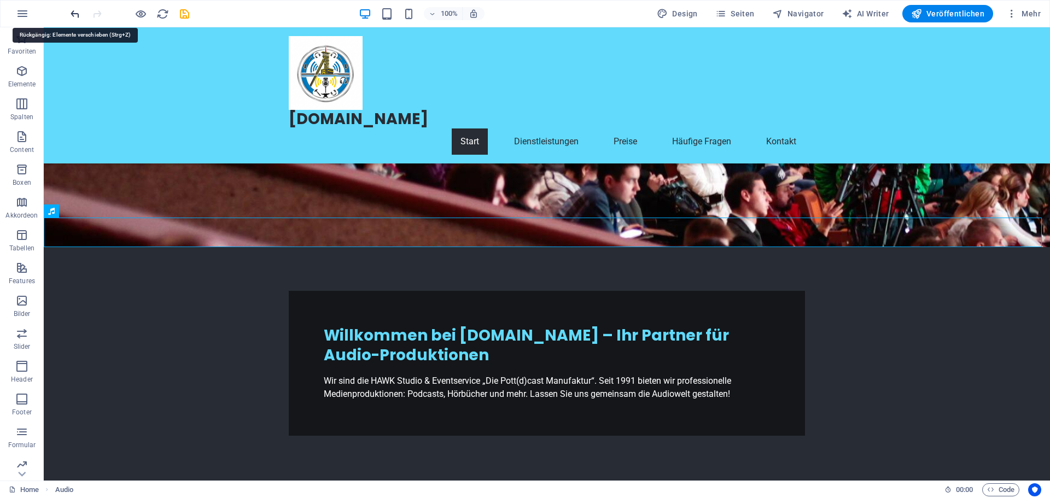
scroll to position [0, 0]
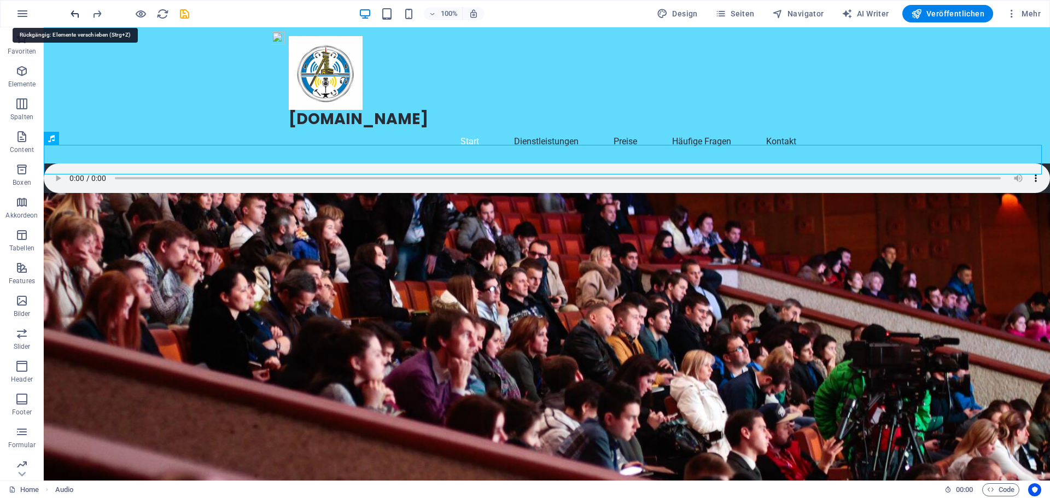
click at [78, 14] on icon "undo" at bounding box center [75, 14] width 13 height 13
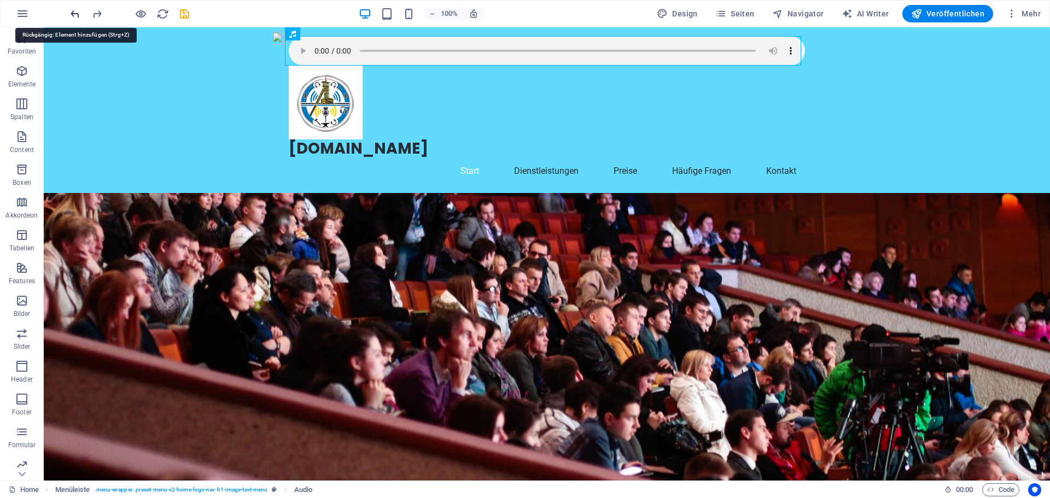
click at [78, 13] on icon "undo" at bounding box center [75, 14] width 13 height 13
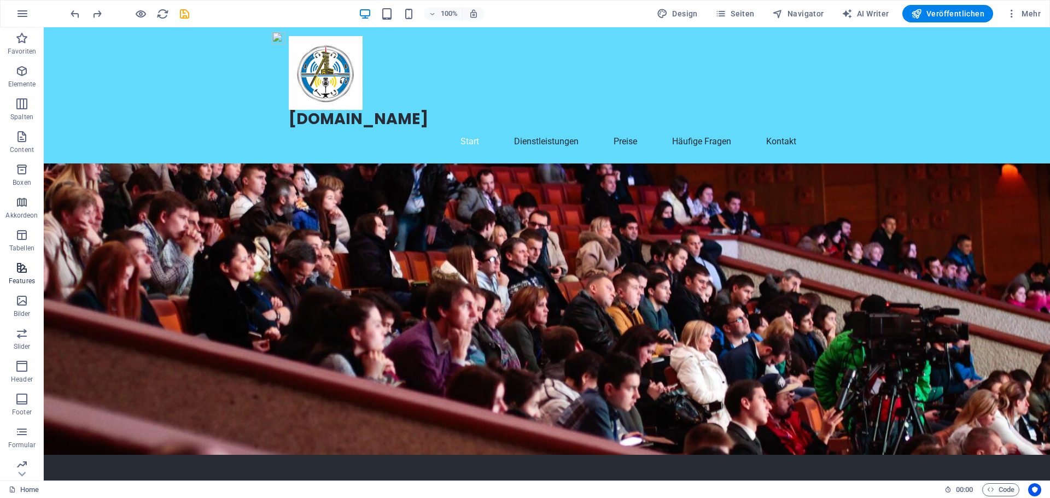
click at [21, 267] on icon "button" at bounding box center [21, 267] width 13 height 13
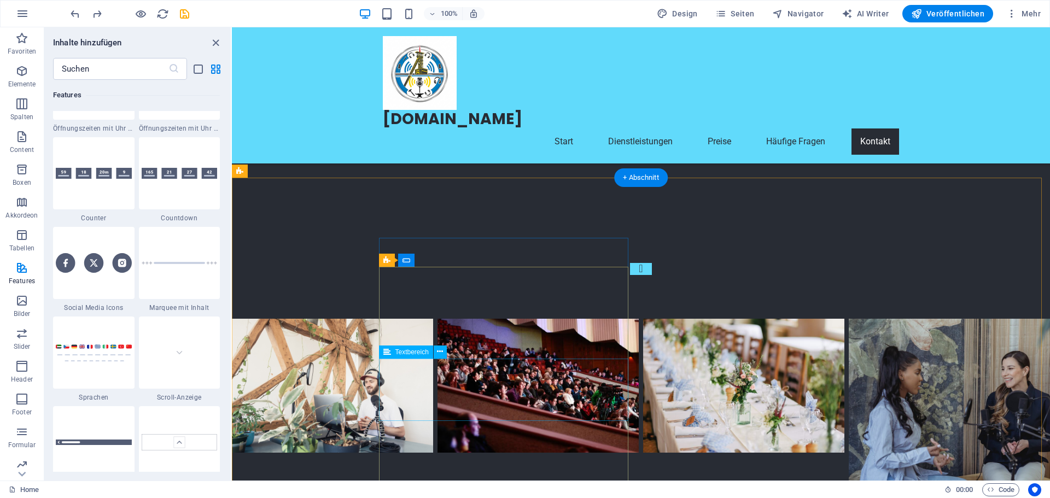
scroll to position [3536, 0]
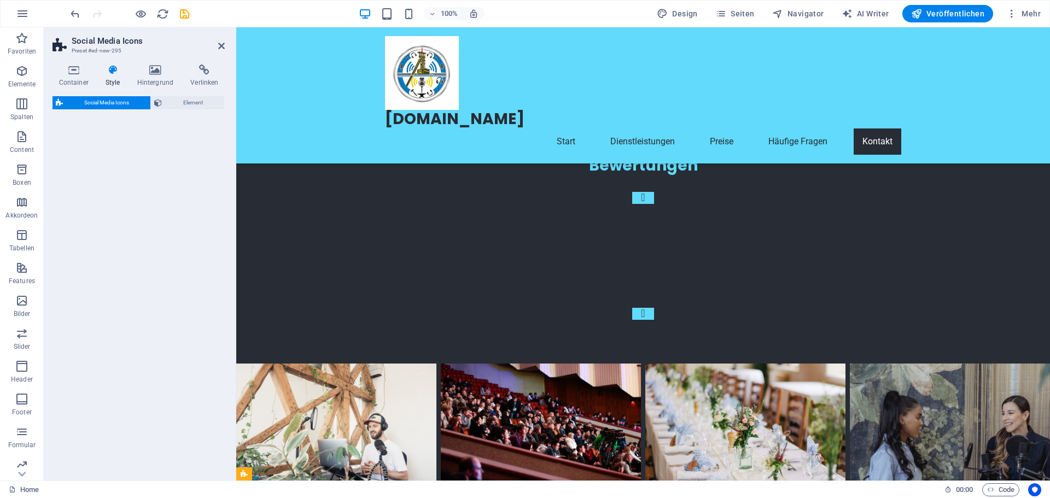
select select "rem"
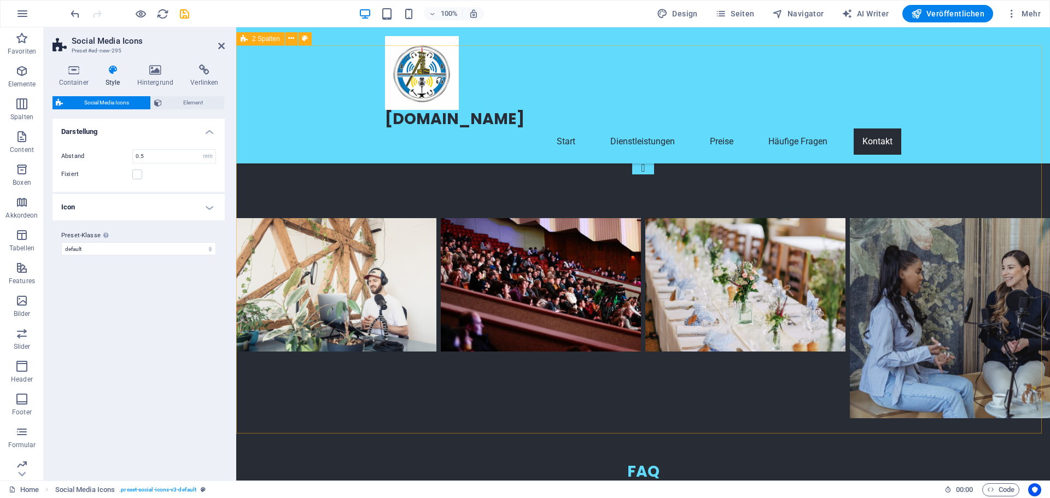
scroll to position [3565, 0]
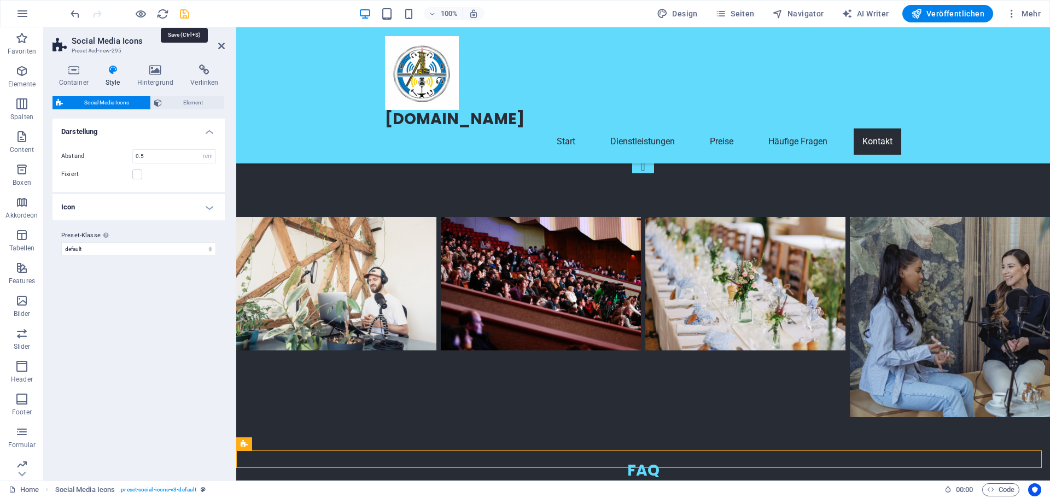
click at [188, 13] on icon "save" at bounding box center [184, 14] width 13 height 13
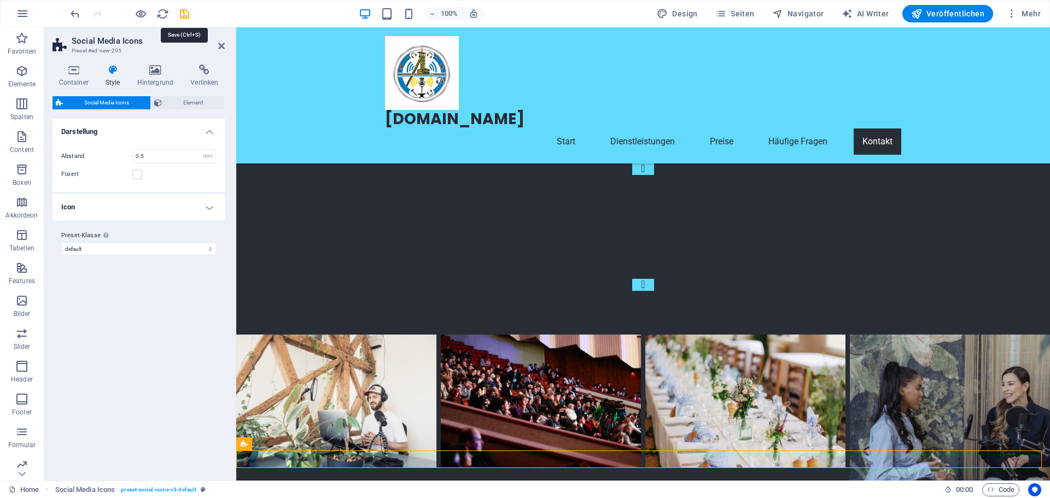
checkbox input "false"
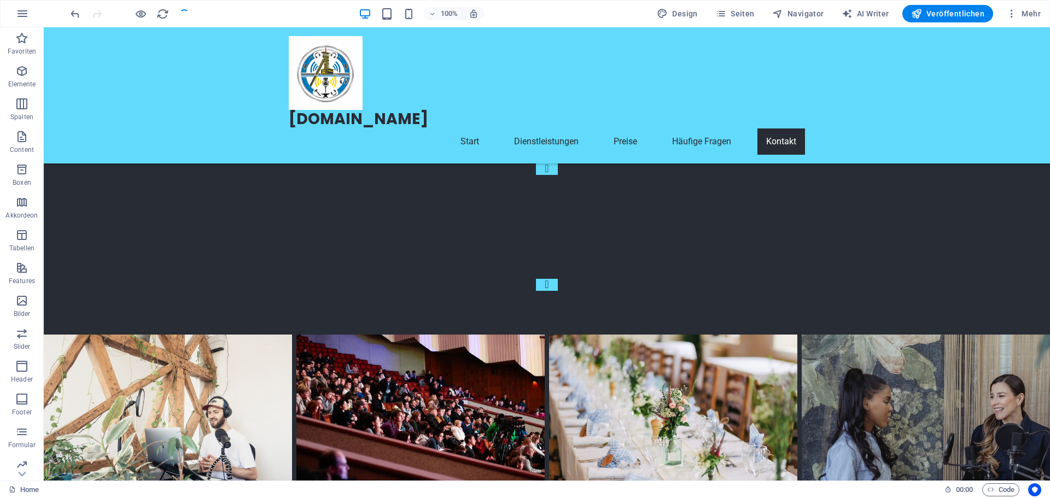
scroll to position [3613, 0]
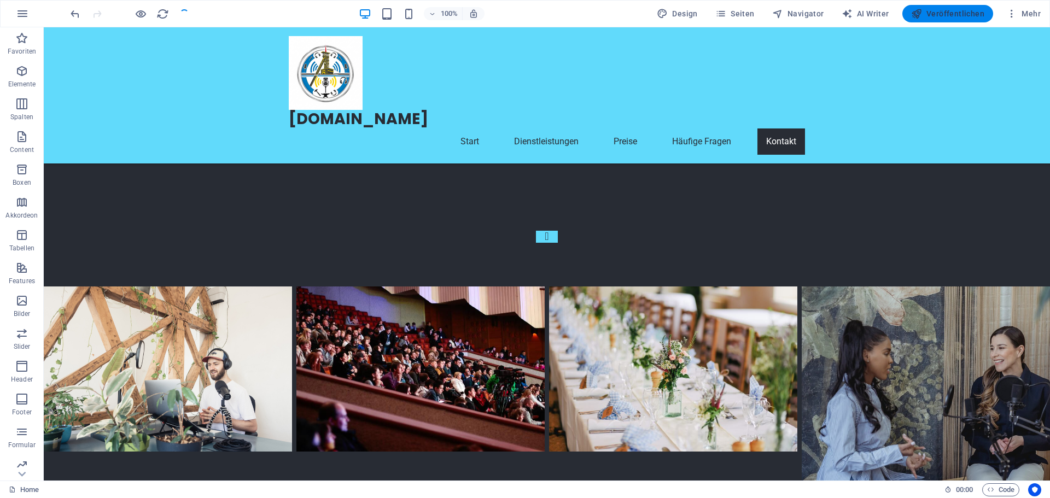
click at [976, 9] on span "Veröffentlichen" at bounding box center [947, 13] width 73 height 11
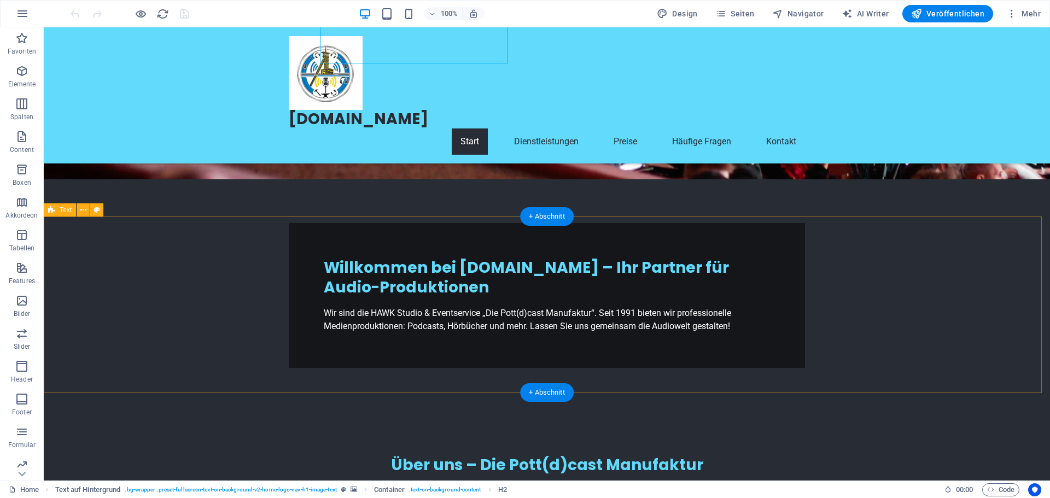
scroll to position [273, 0]
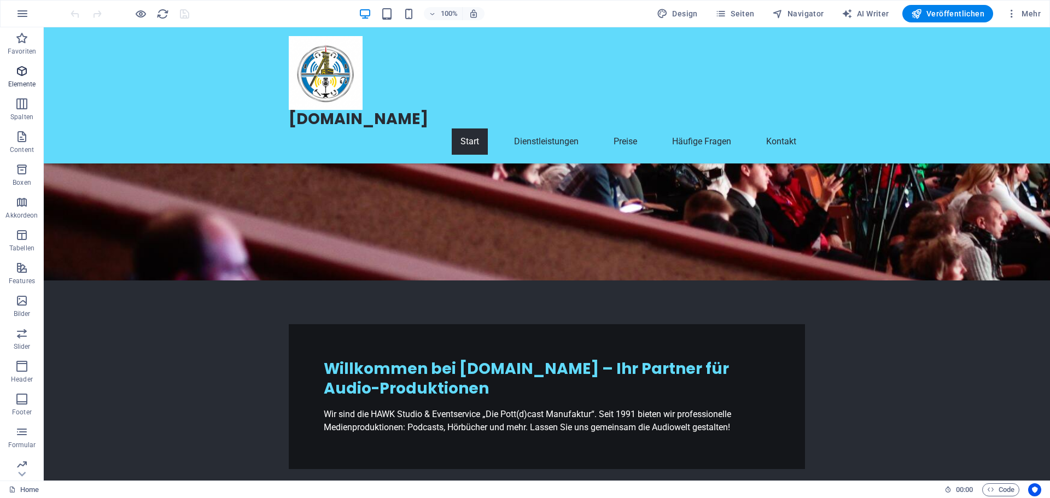
click at [24, 77] on icon "button" at bounding box center [21, 71] width 13 height 13
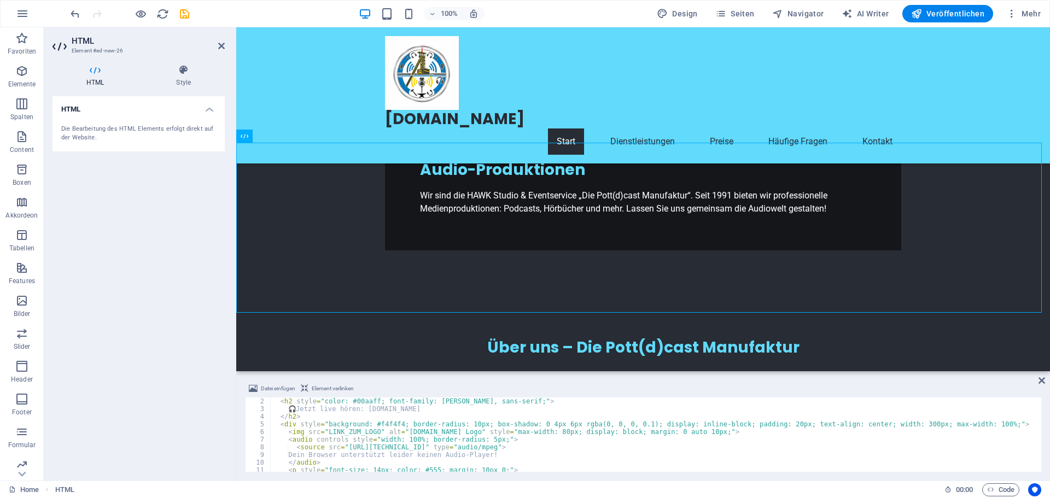
scroll to position [0, 0]
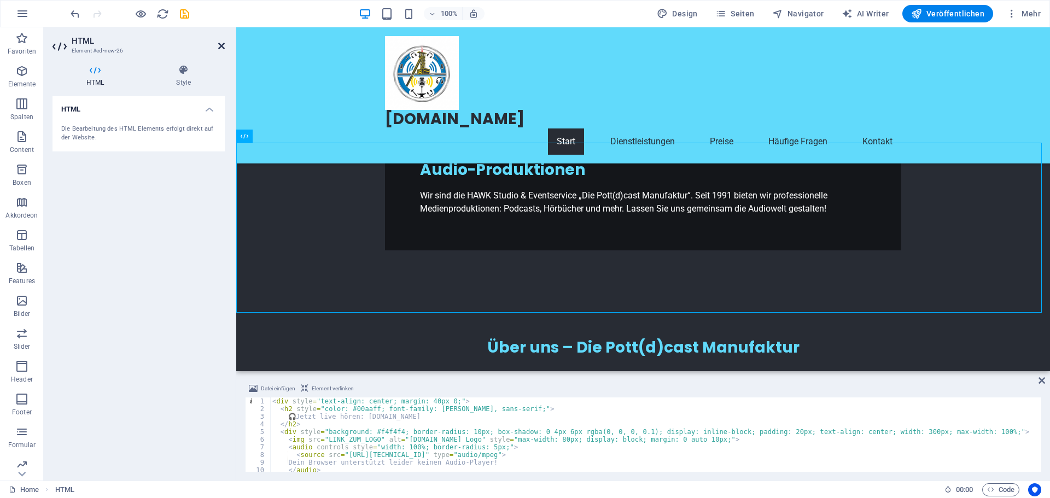
click at [223, 44] on icon at bounding box center [221, 46] width 7 height 9
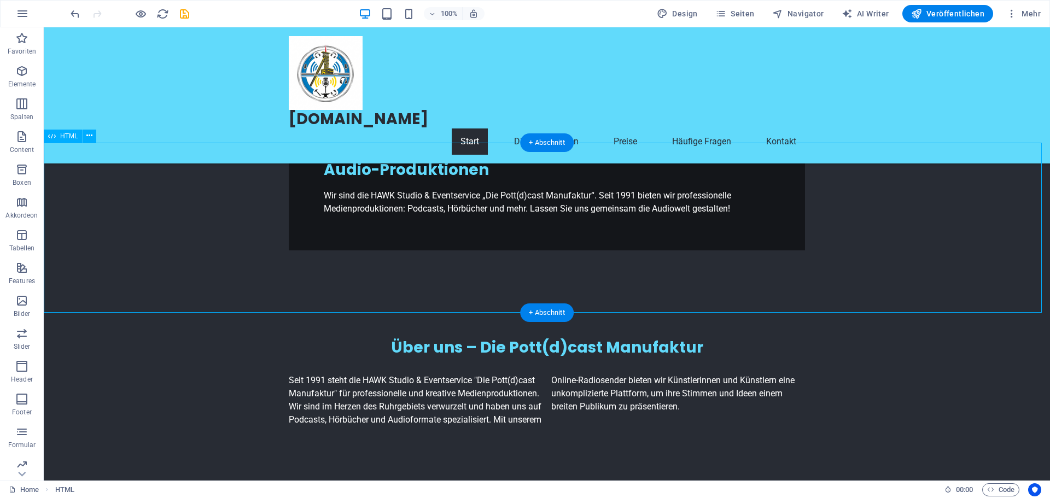
click at [967, 12] on span "Veröffentlichen" at bounding box center [947, 13] width 73 height 11
checkbox input "false"
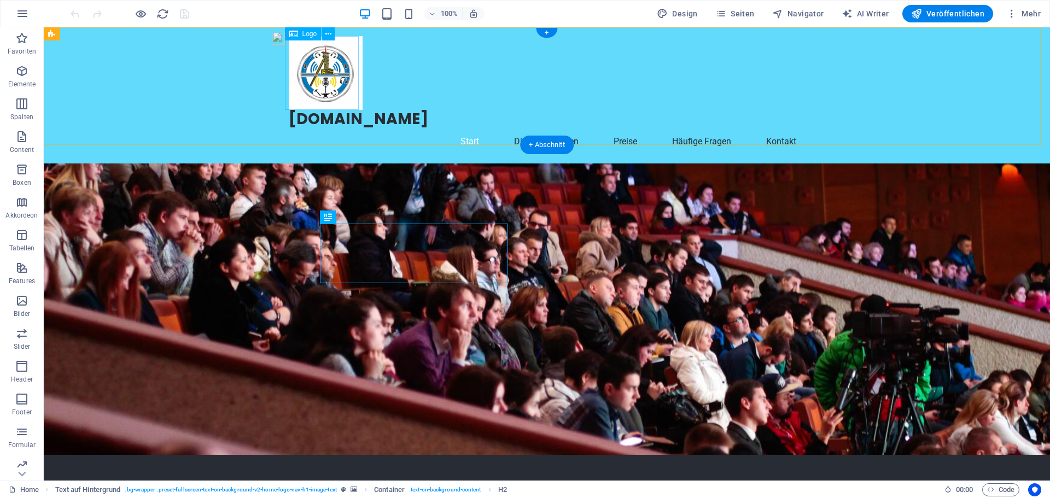
click at [315, 74] on div at bounding box center [547, 73] width 516 height 74
select select "px"
select select
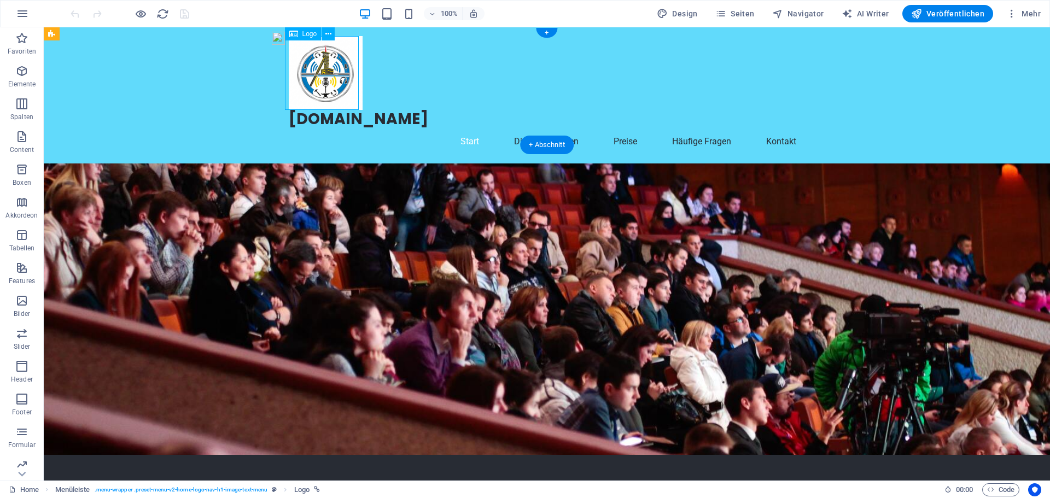
select select "bookmark"
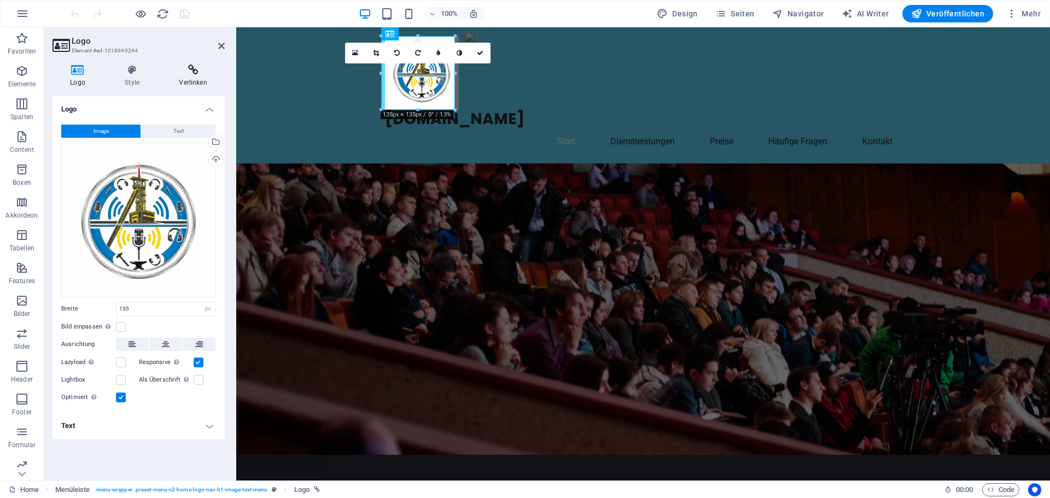
click at [195, 72] on icon at bounding box center [192, 70] width 63 height 11
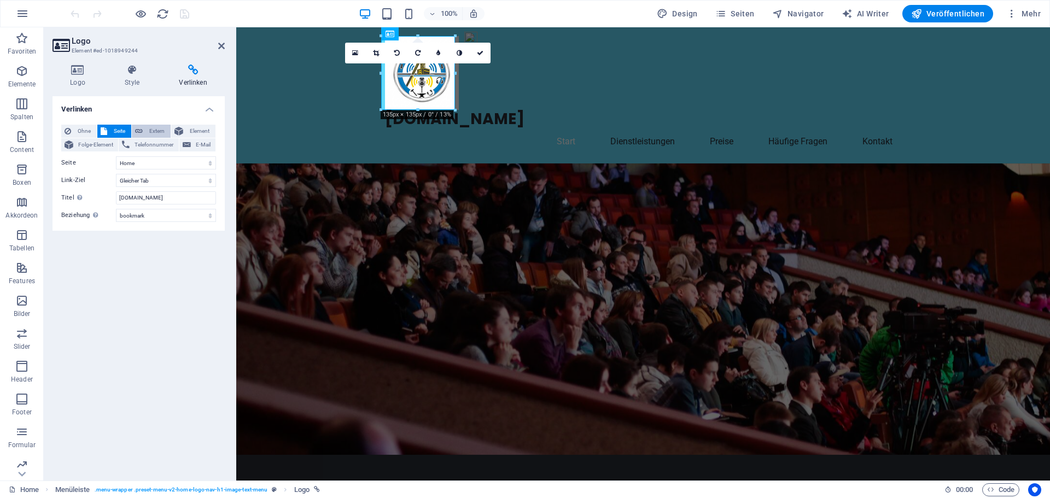
click at [147, 130] on span "Extern" at bounding box center [156, 131] width 21 height 13
select select "blank"
drag, startPoint x: 146, startPoint y: 165, endPoint x: 112, endPoint y: 164, distance: 34.4
click at [114, 163] on div "URL /18284988" at bounding box center [138, 162] width 155 height 13
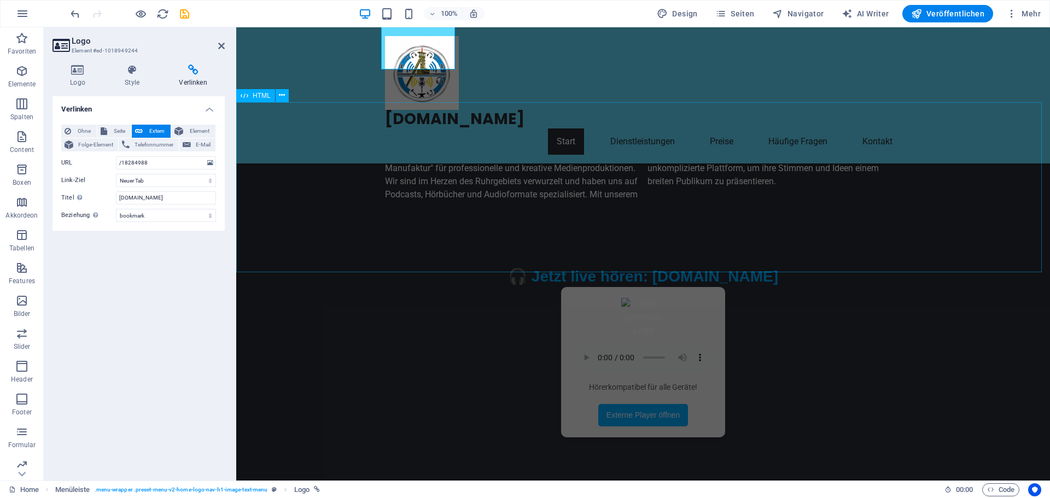
scroll to position [711, 0]
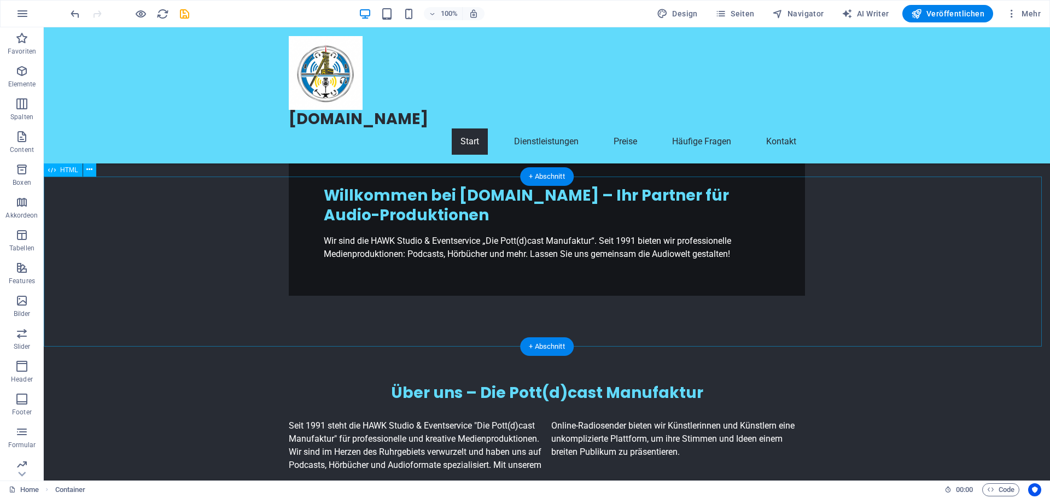
scroll to position [437, 0]
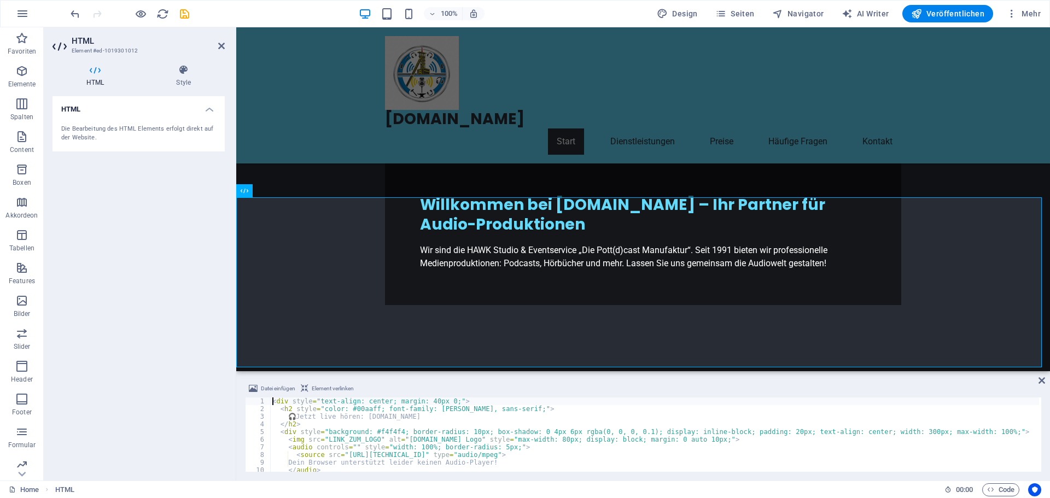
click at [359, 411] on div "< div style = "text-align: center; margin: 40px 0;" > < h2 style = "color: #00a…" at bounding box center [797, 440] width 1054 height 87
type textarea "</div>"
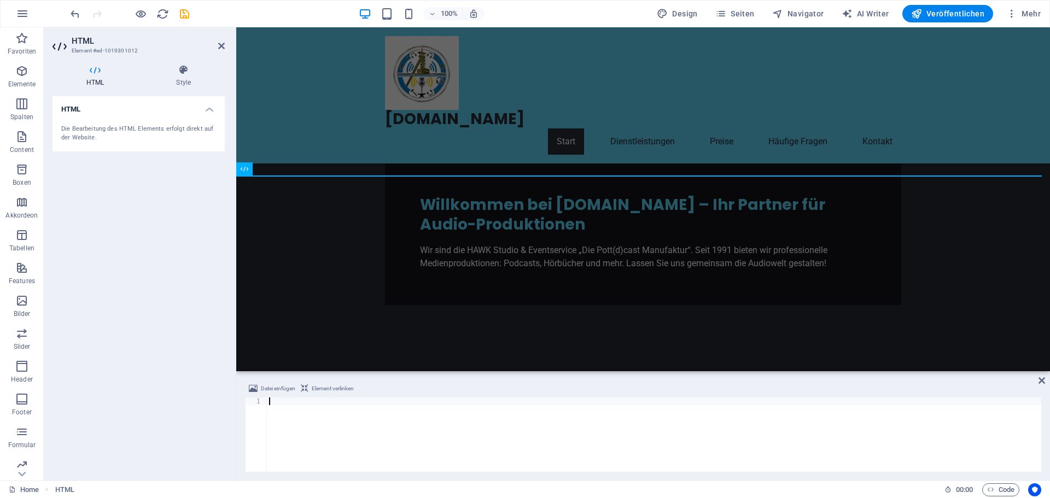
click at [365, 408] on div at bounding box center [654, 442] width 774 height 90
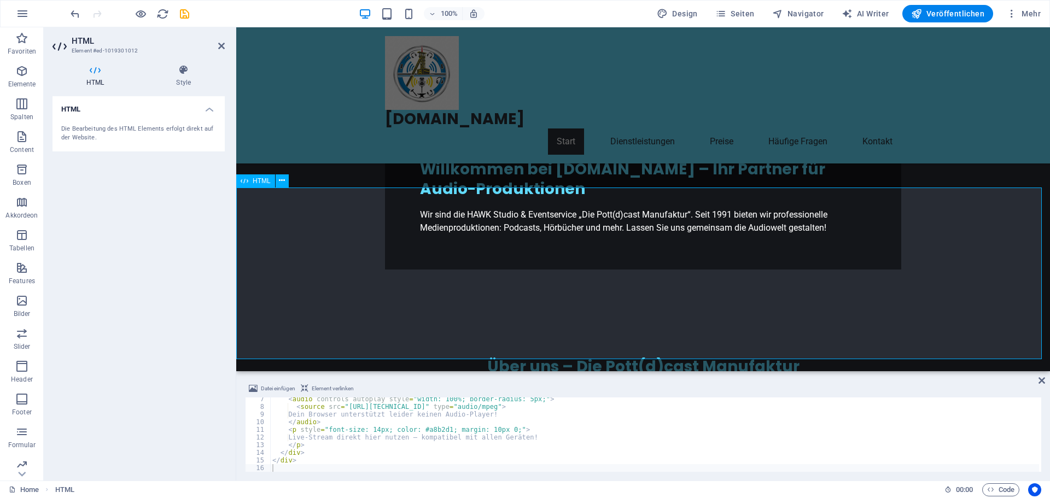
scroll to position [492, 0]
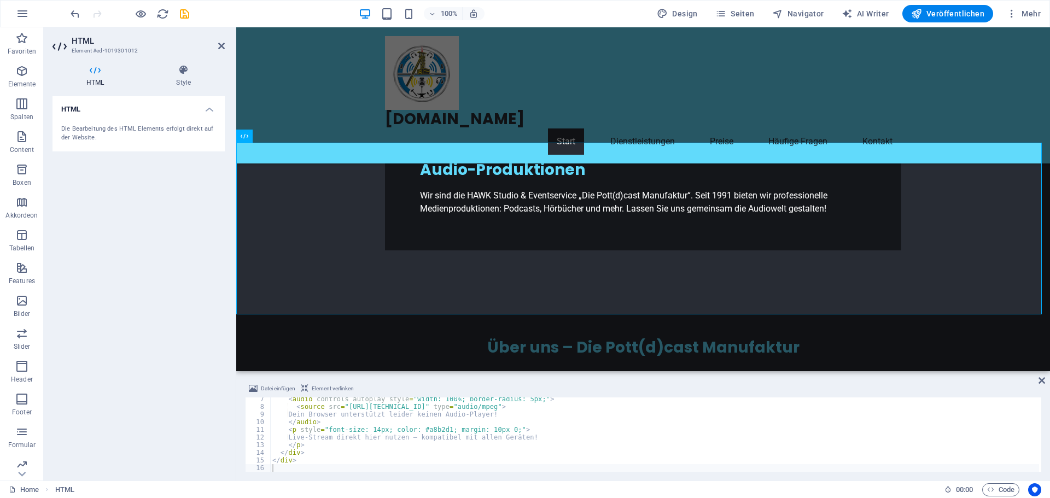
checkbox input "false"
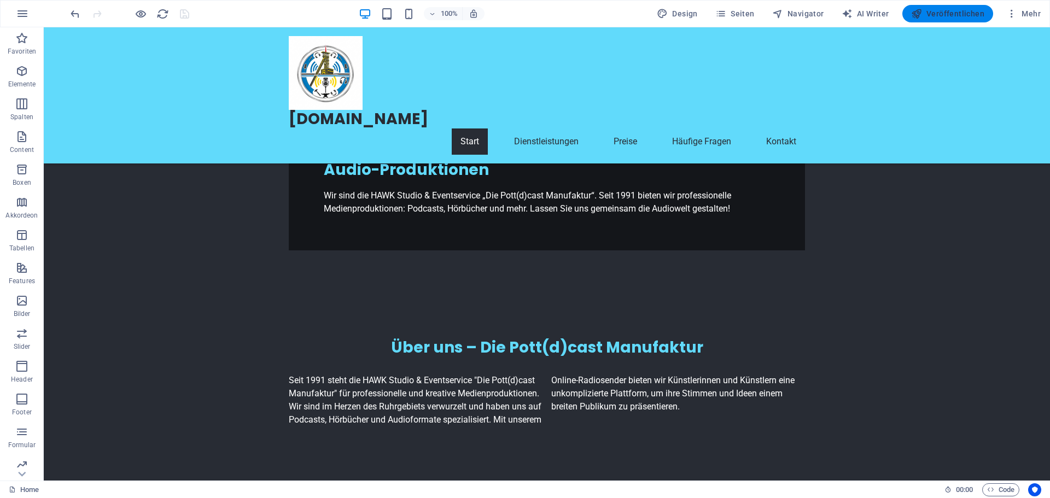
click at [967, 8] on span "Veröffentlichen" at bounding box center [947, 13] width 73 height 11
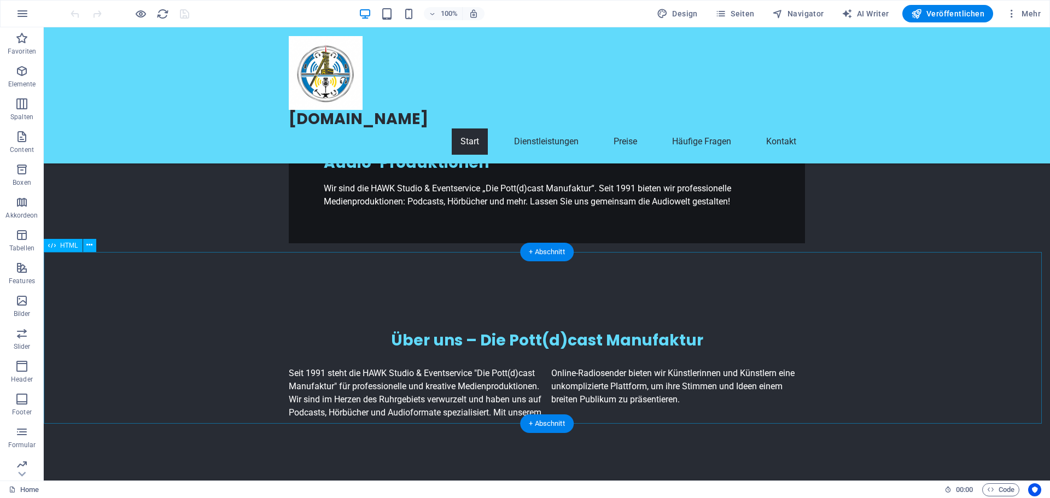
scroll to position [383, 0]
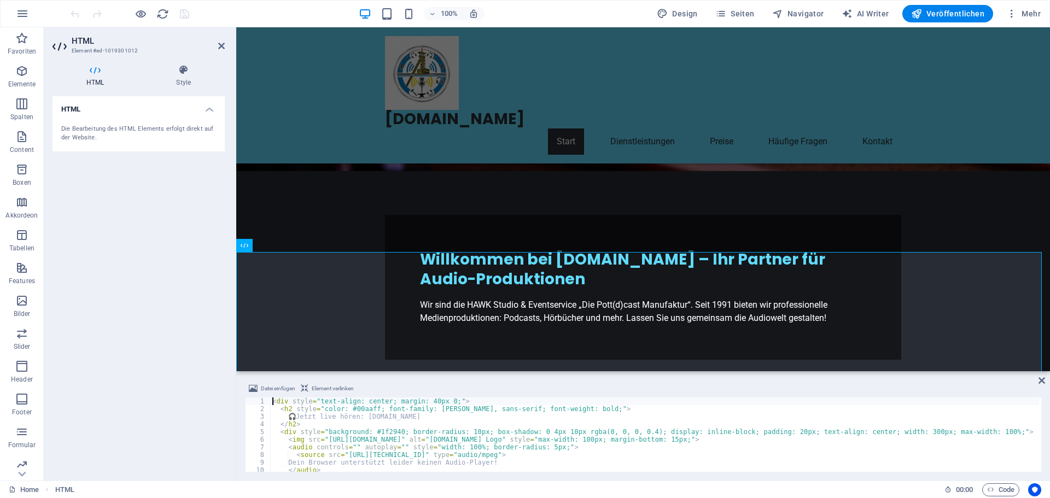
click at [389, 423] on div "< div style = "text-align: center; margin: 40px 0;" > < h2 style = "color: #00a…" at bounding box center [654, 442] width 769 height 90
type textarea "</div>"
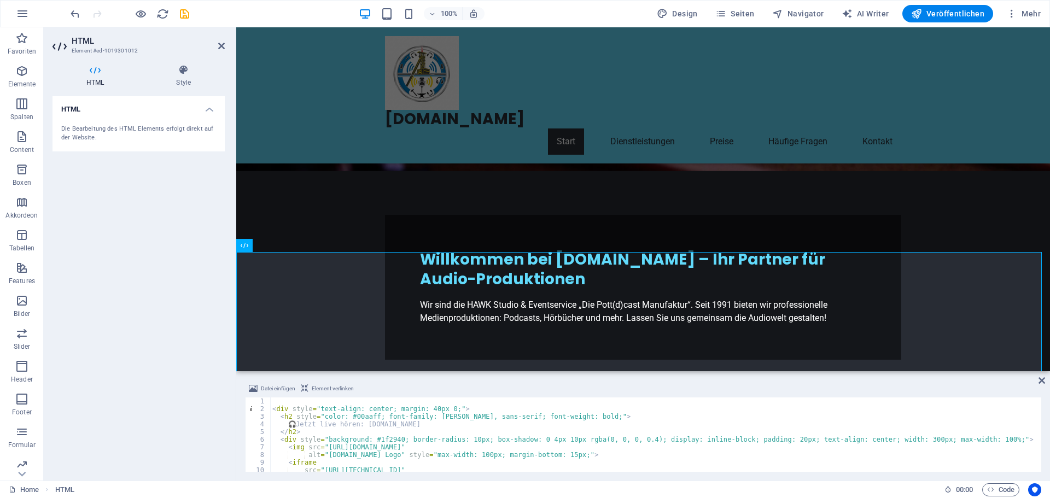
click at [216, 40] on h2 "HTML" at bounding box center [148, 41] width 153 height 10
click at [219, 46] on icon at bounding box center [221, 46] width 7 height 9
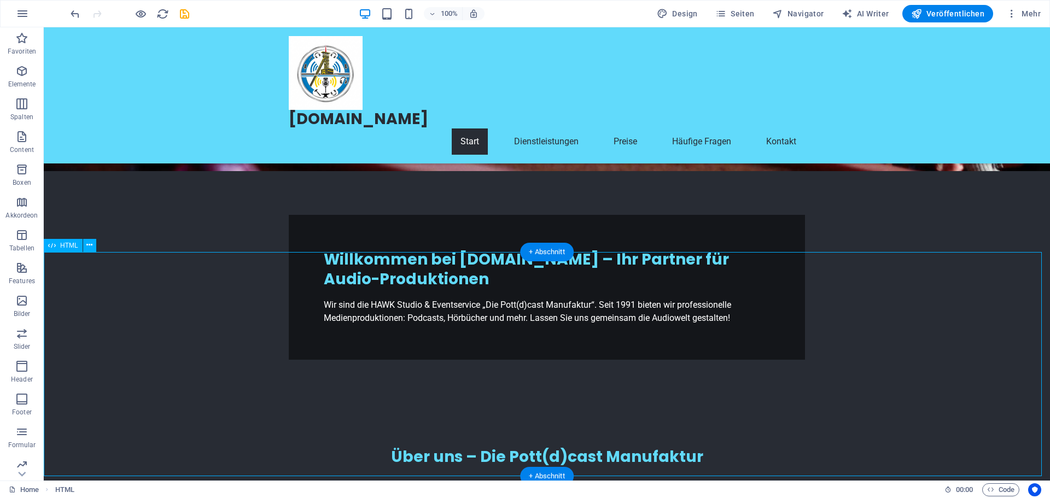
checkbox input "false"
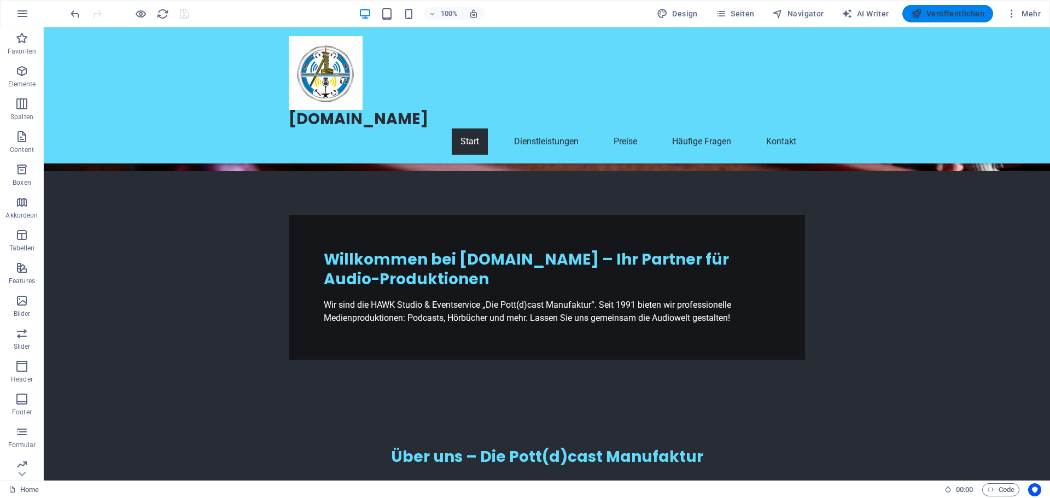
click at [950, 16] on span "Veröffentlichen" at bounding box center [947, 13] width 73 height 11
